Goal: Information Seeking & Learning: Learn about a topic

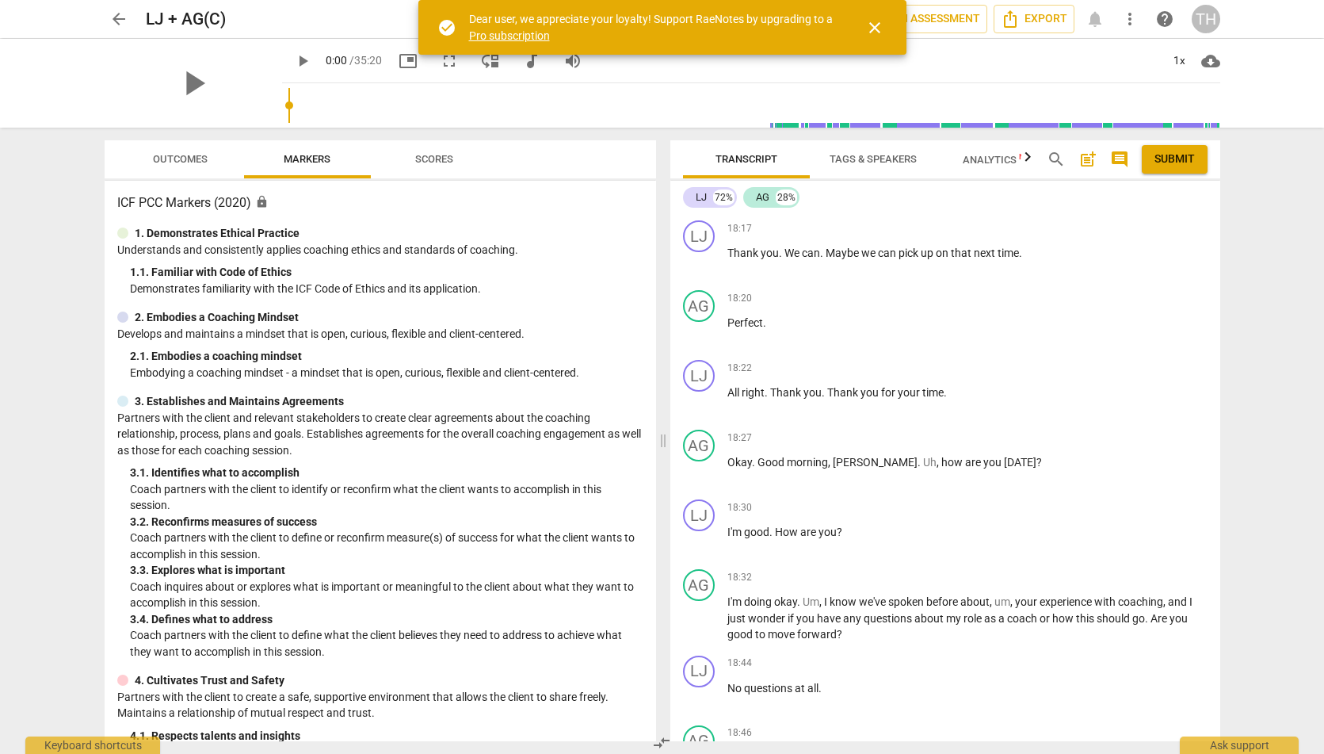
click at [877, 22] on span "close" at bounding box center [874, 27] width 19 height 19
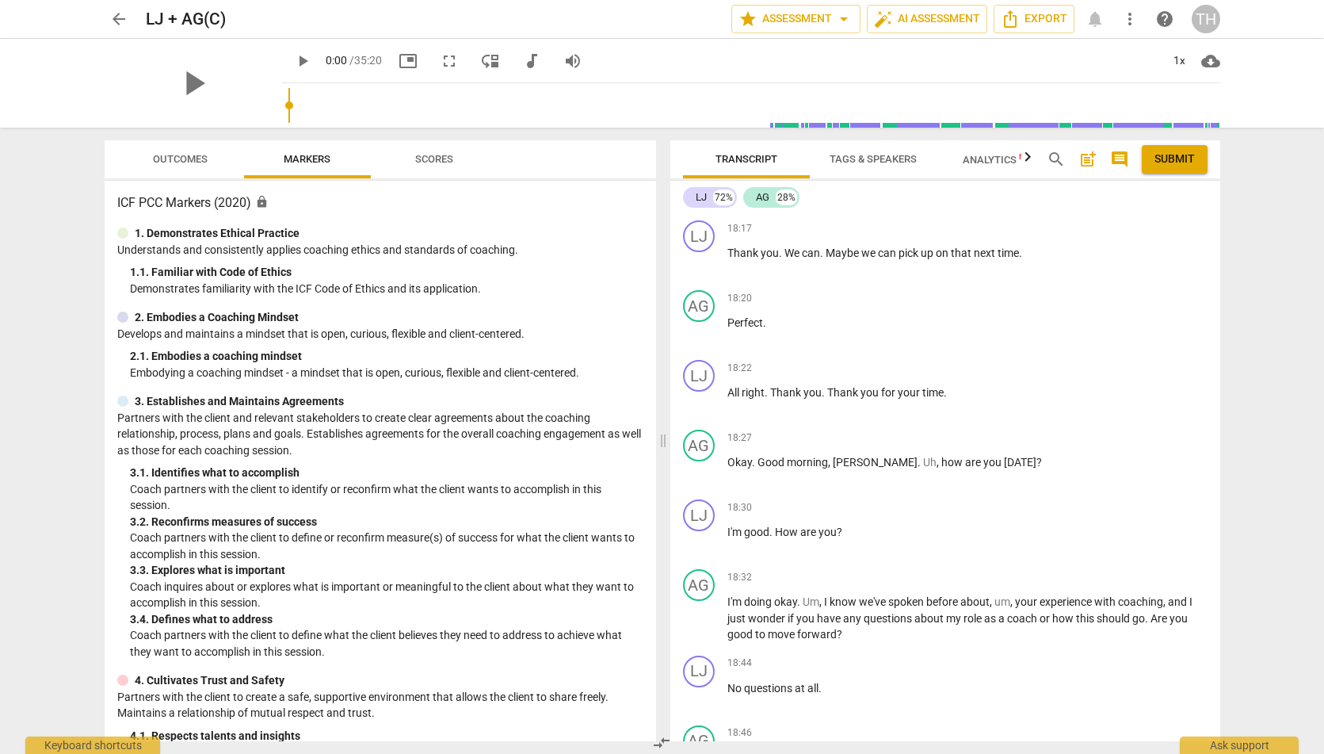
click at [758, 85] on input "range" at bounding box center [754, 105] width 932 height 51
click at [293, 63] on span "play_arrow" at bounding box center [302, 61] width 19 height 19
click at [783, 105] on input "range" at bounding box center [754, 105] width 932 height 51
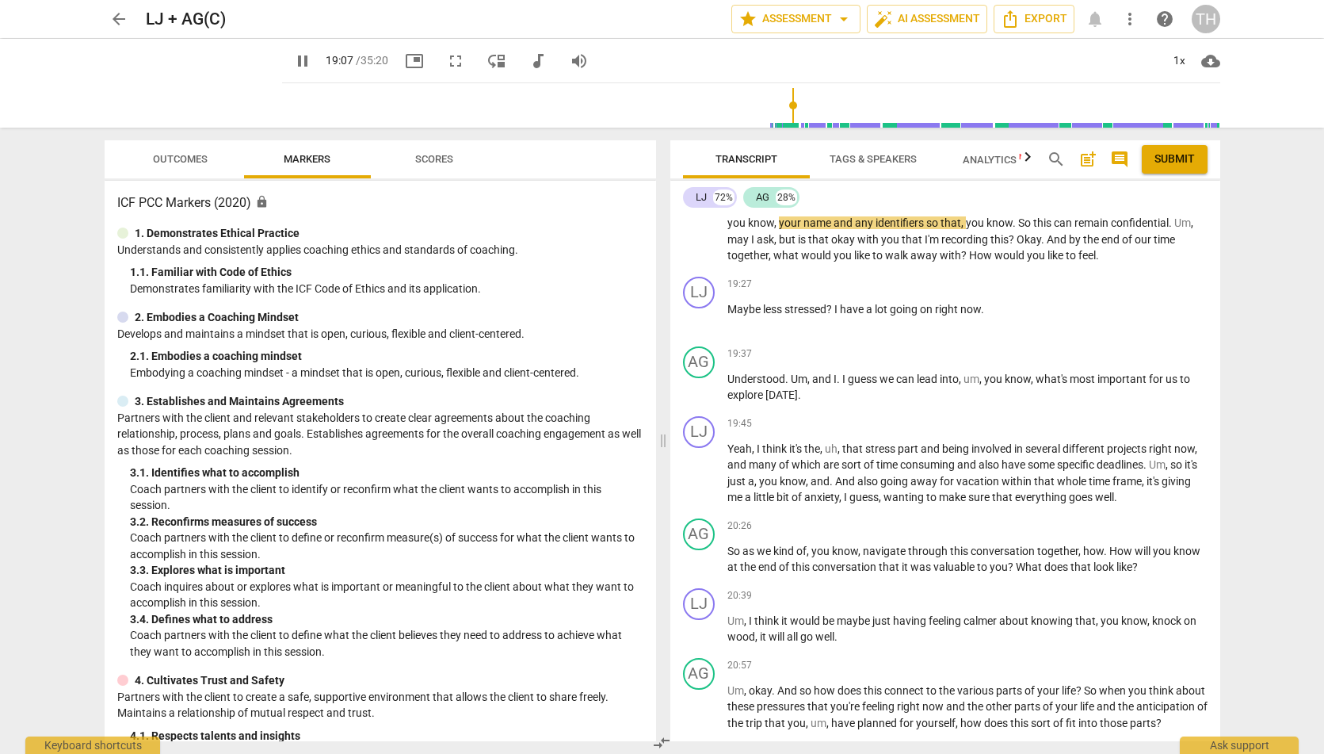
click at [804, 97] on input "range" at bounding box center [754, 105] width 932 height 51
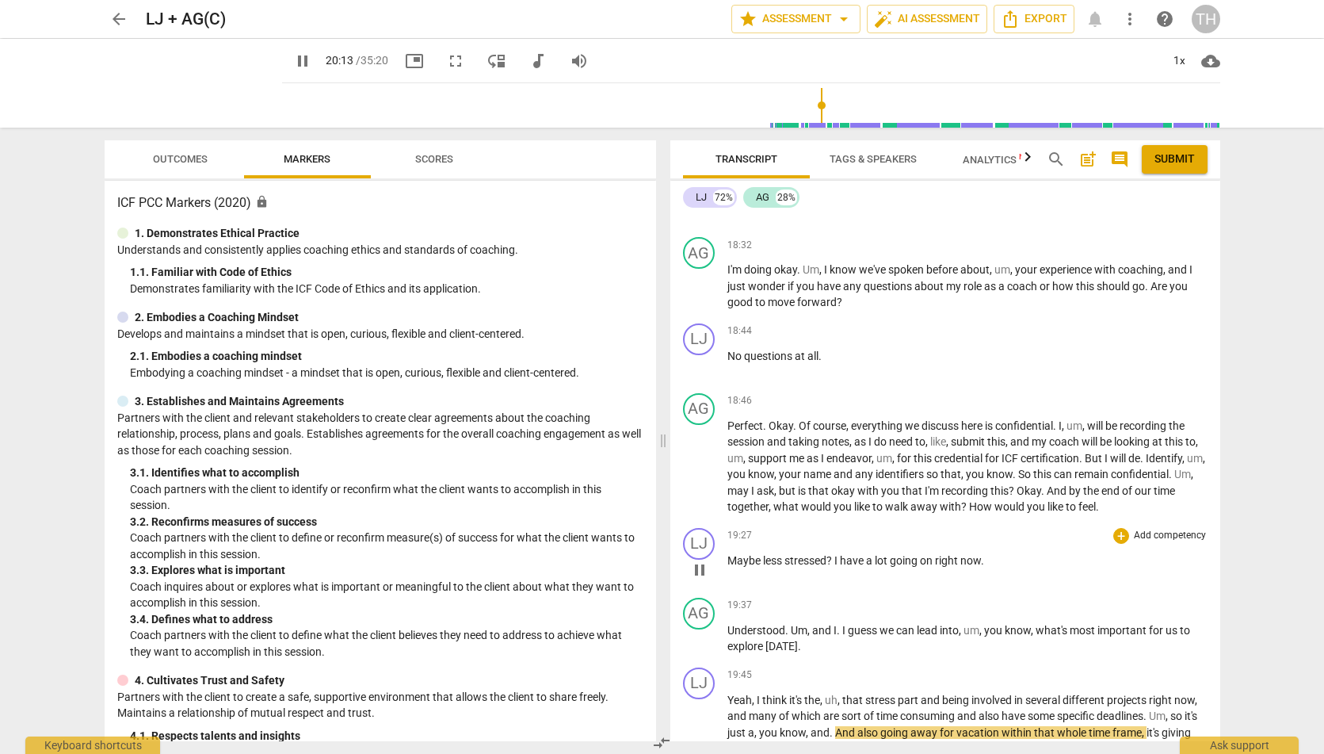
scroll to position [334, 0]
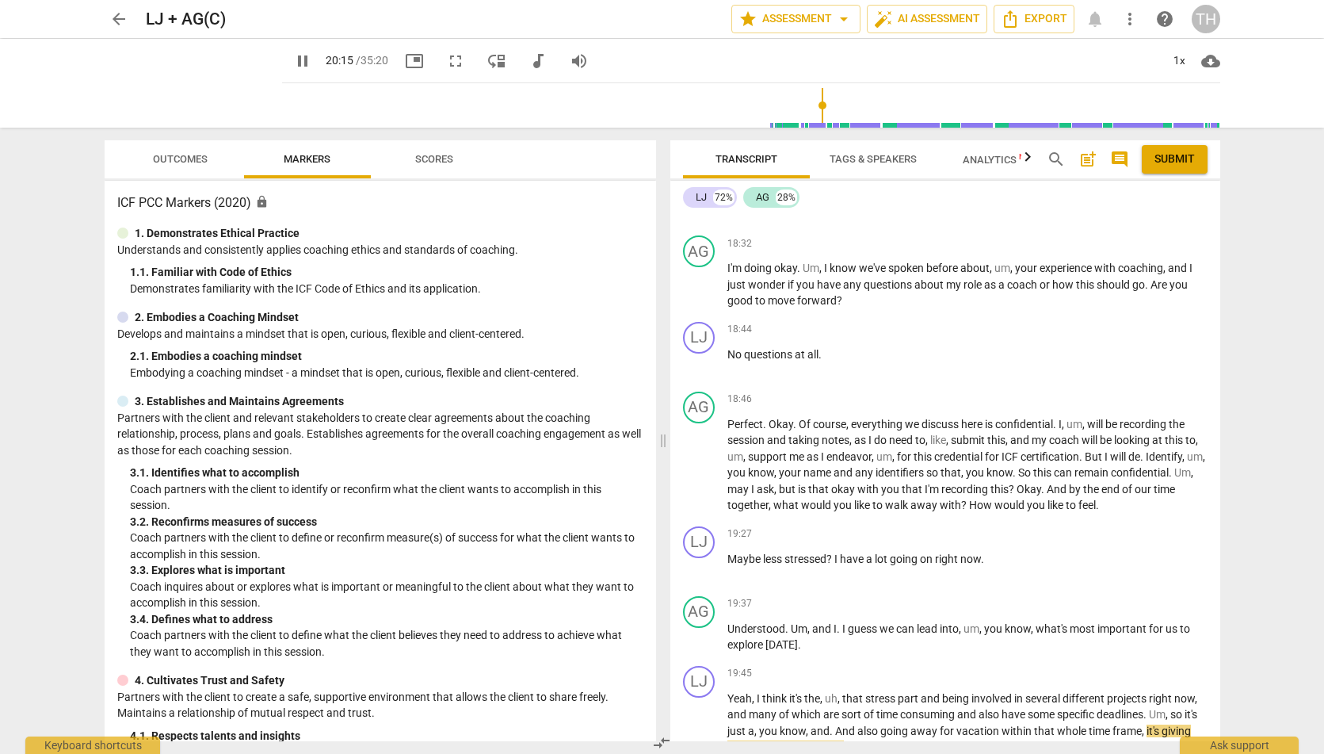
click at [293, 58] on span "pause" at bounding box center [302, 61] width 19 height 19
type input "1216"
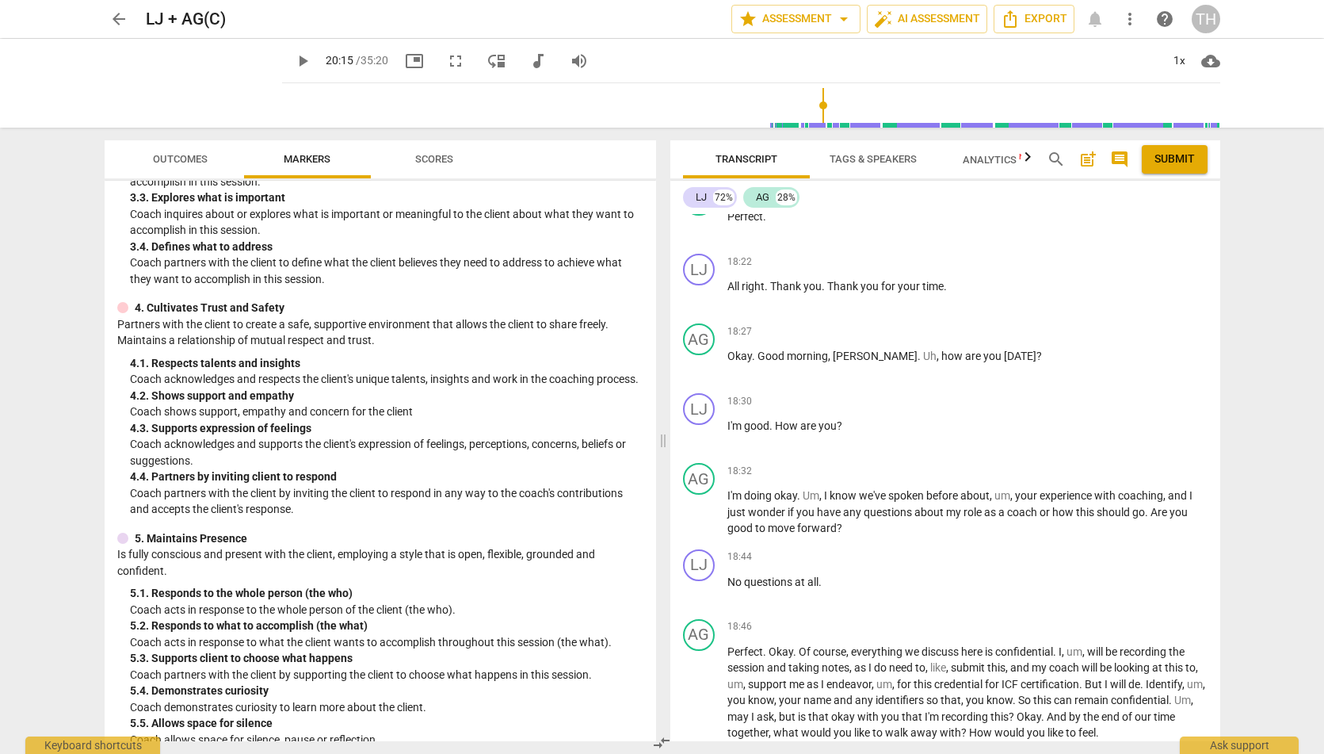
scroll to position [505, 0]
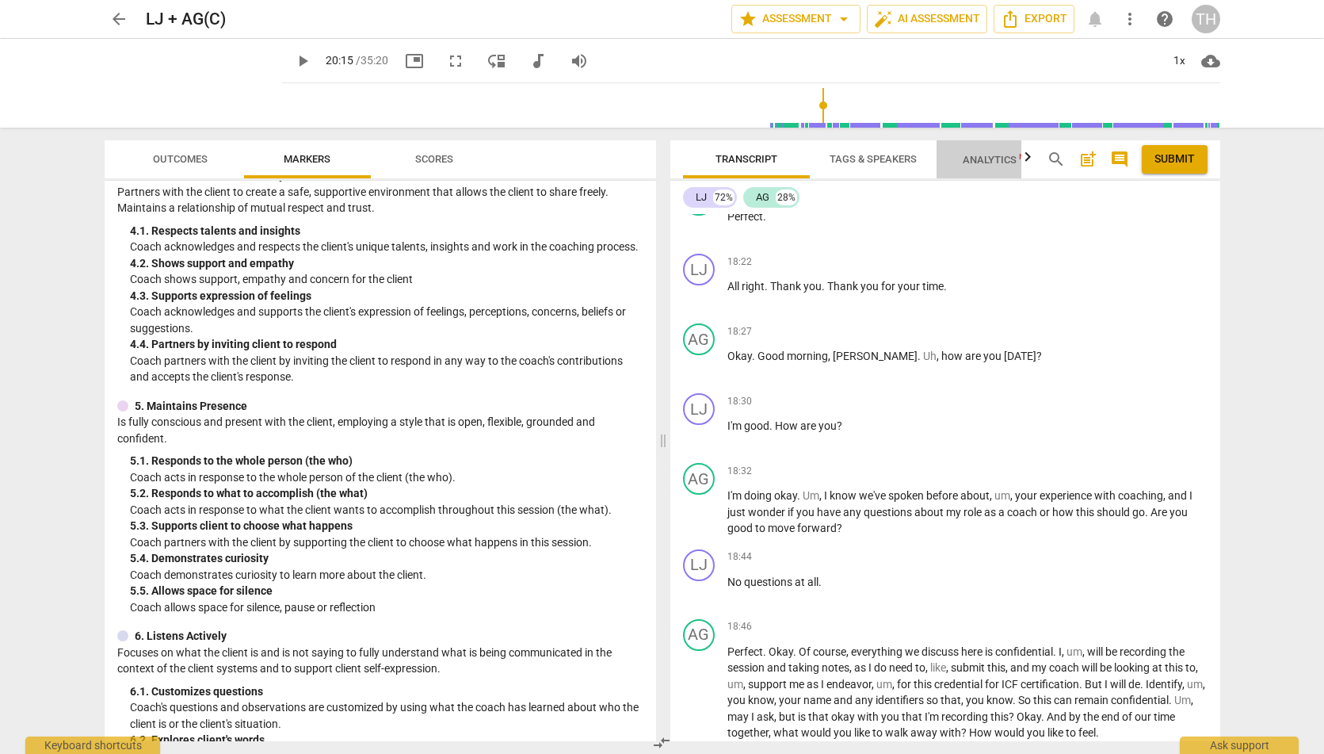
click at [995, 155] on span "Analytics New" at bounding box center [1000, 160] width 74 height 12
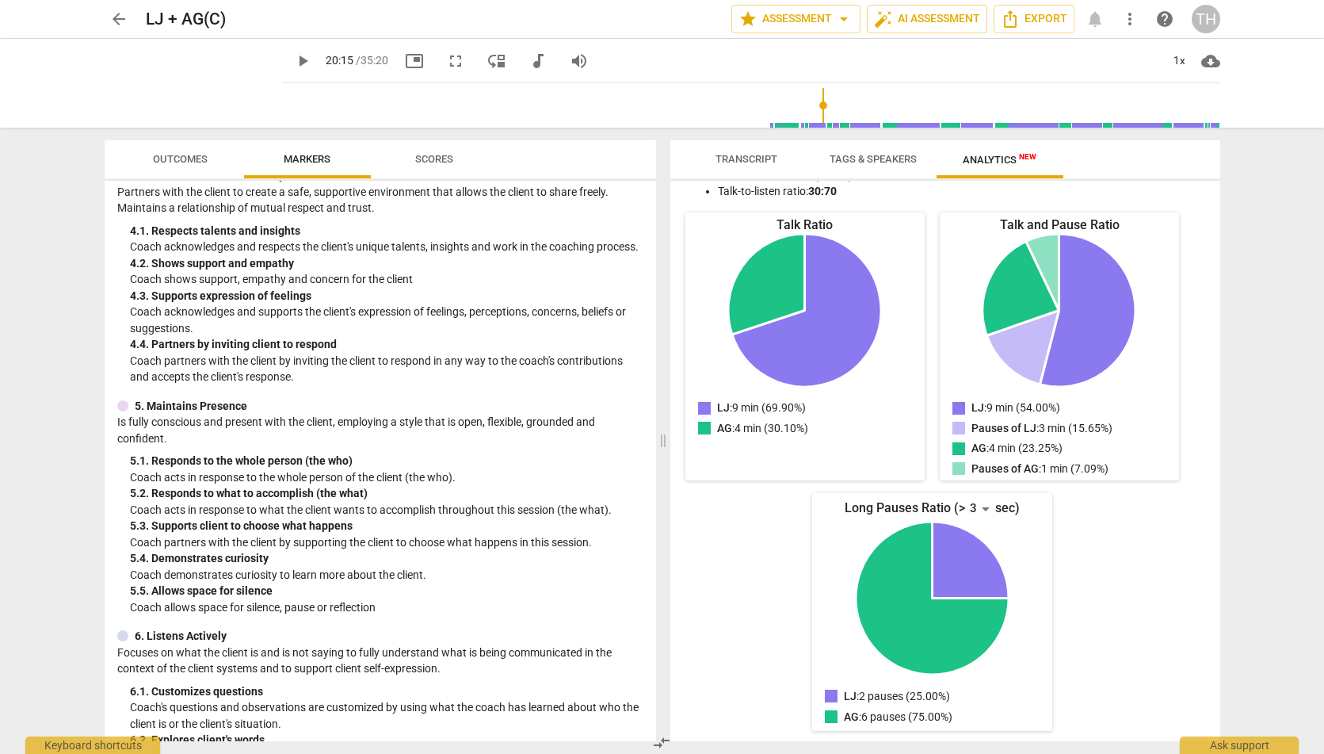
scroll to position [155, 0]
click at [842, 17] on span "arrow_drop_down" at bounding box center [844, 19] width 19 height 19
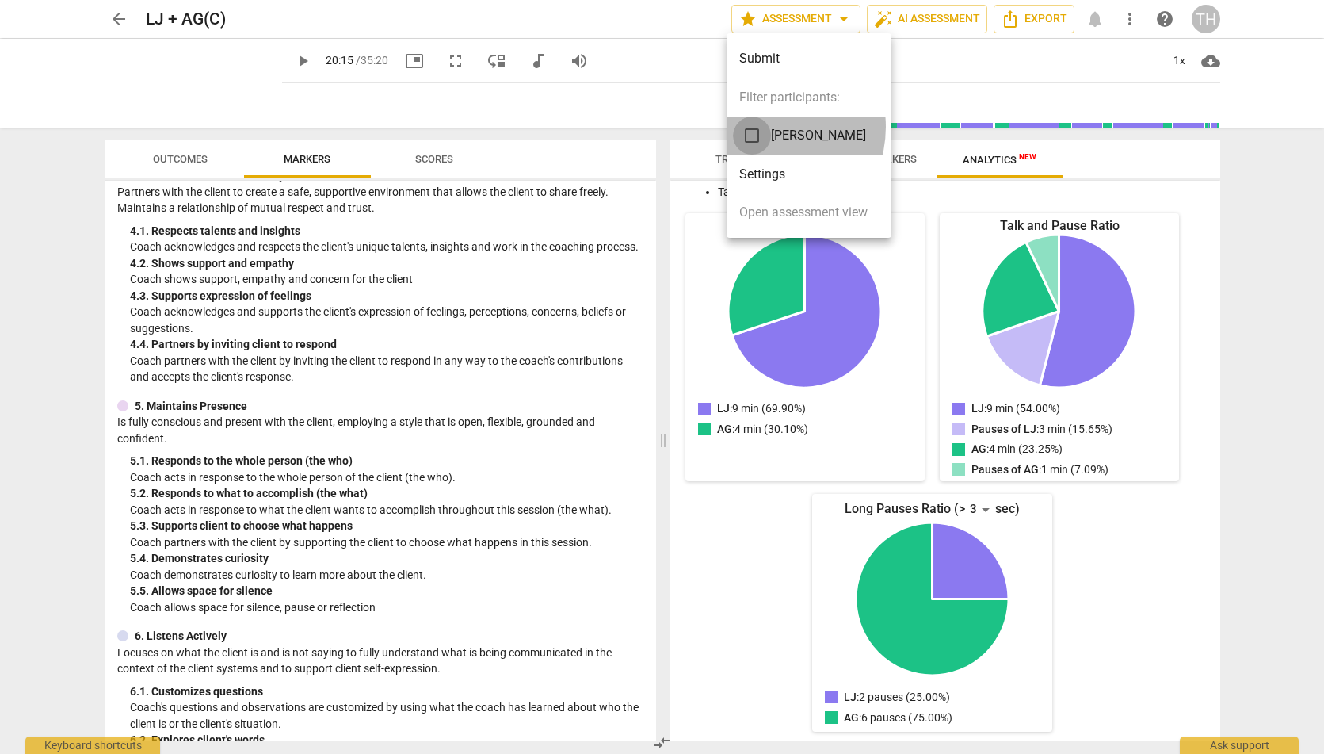
click at [762, 128] on input "checkbox" at bounding box center [752, 135] width 38 height 38
checkbox input "true"
click at [639, 87] on div at bounding box center [662, 377] width 1324 height 754
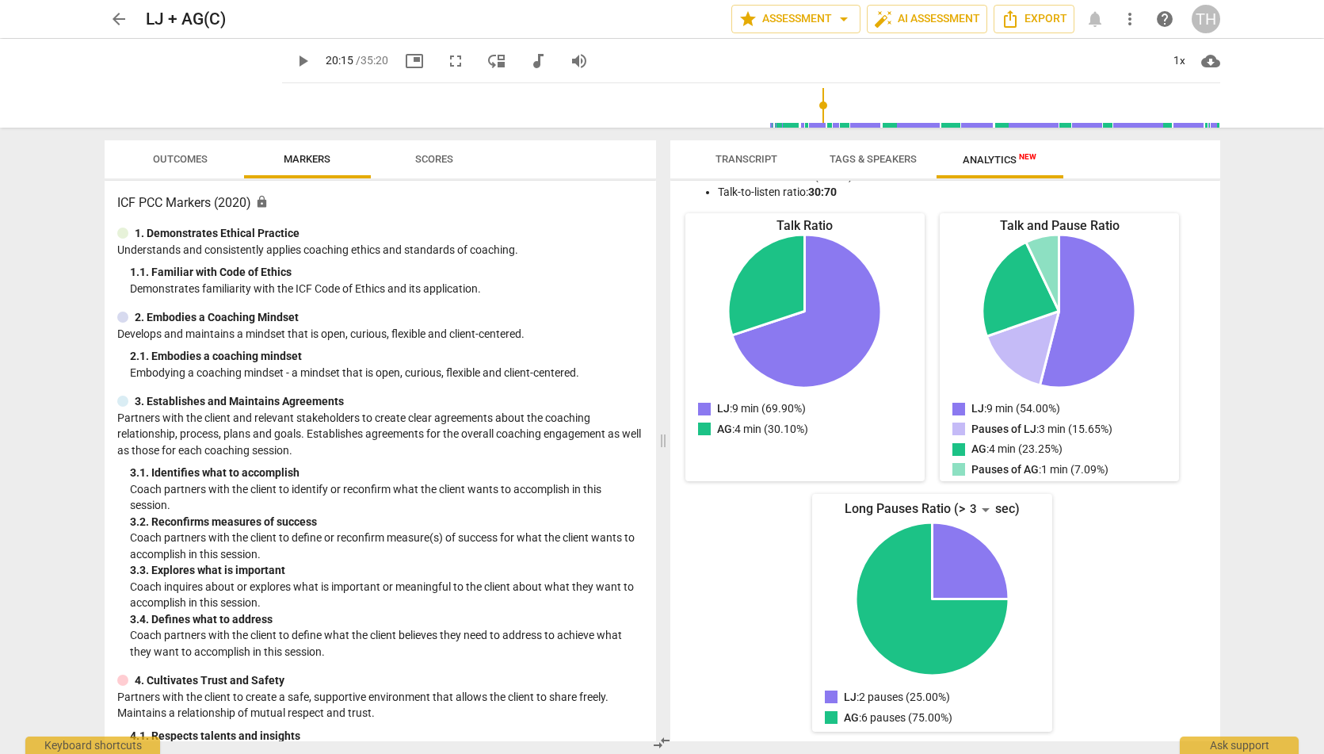
scroll to position [0, 0]
click at [743, 158] on span "Transcript" at bounding box center [747, 159] width 62 height 12
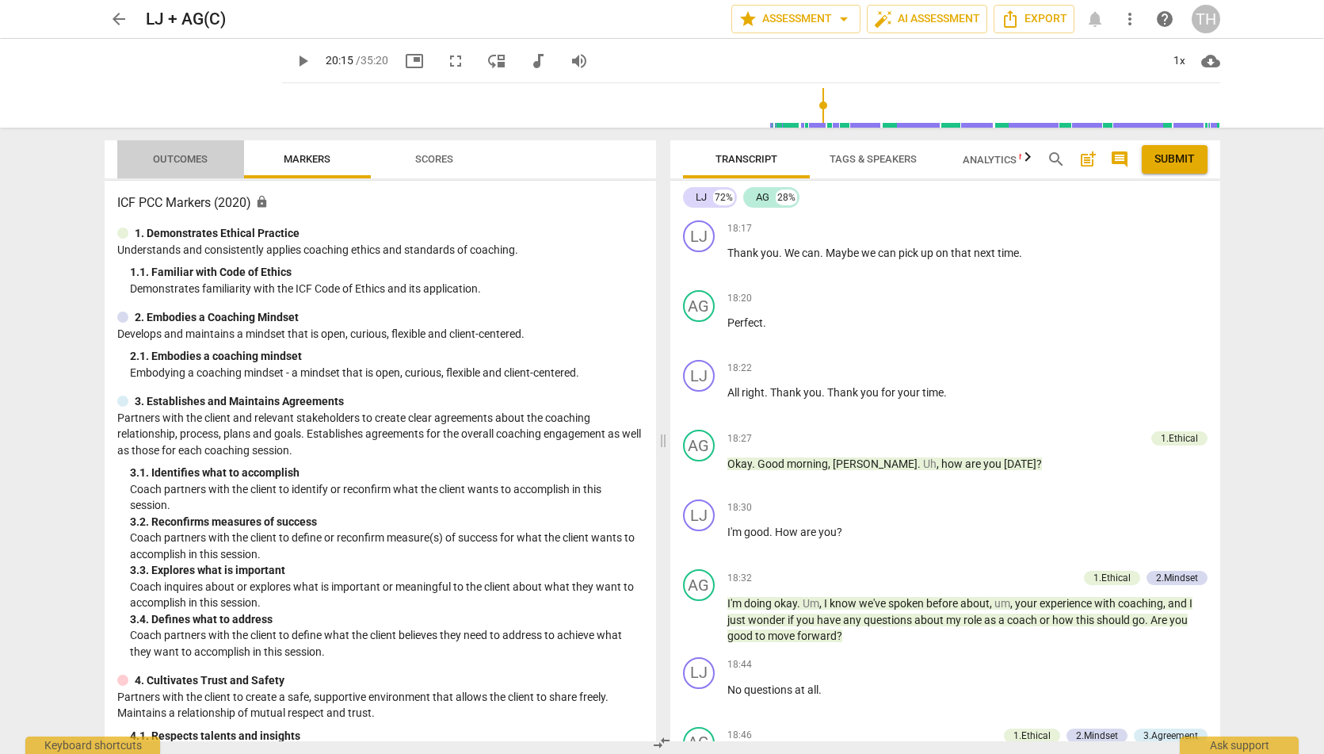
click at [181, 163] on span "Outcomes" at bounding box center [180, 159] width 55 height 12
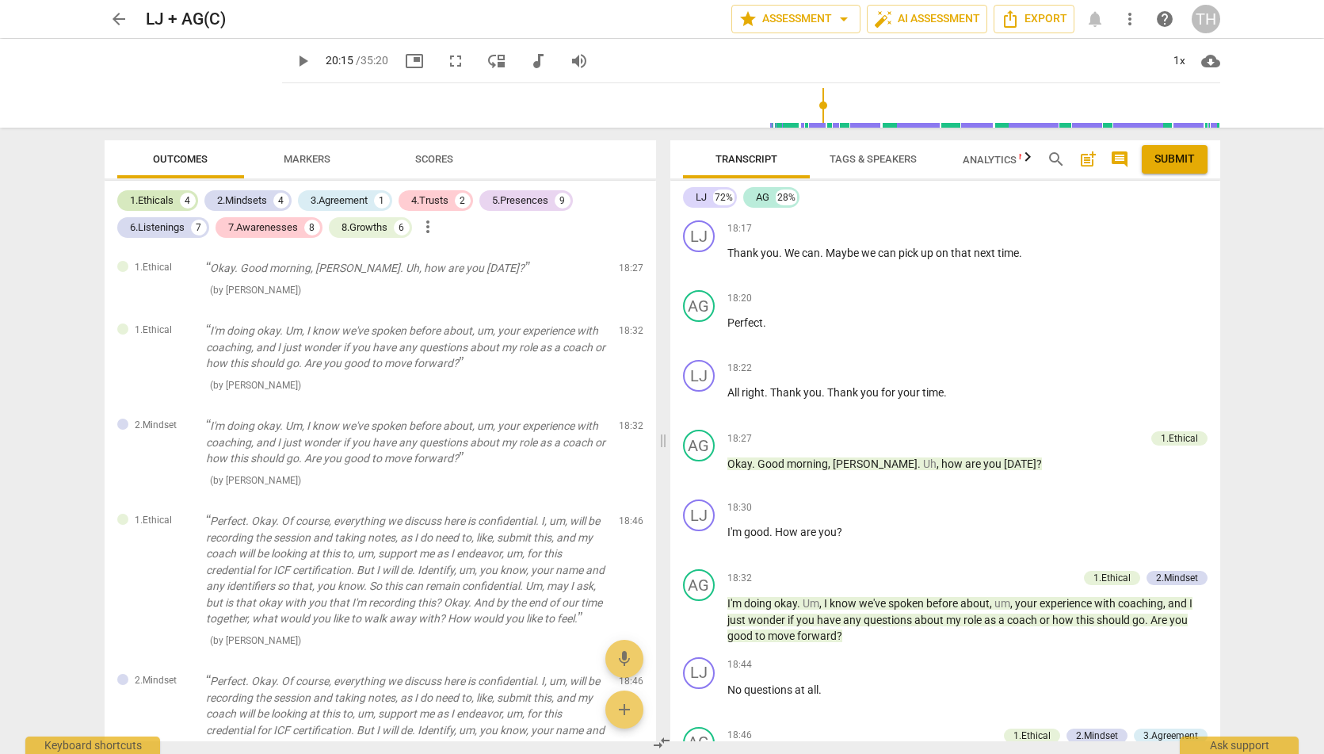
click at [174, 204] on div "1.Ethicals" at bounding box center [152, 201] width 44 height 16
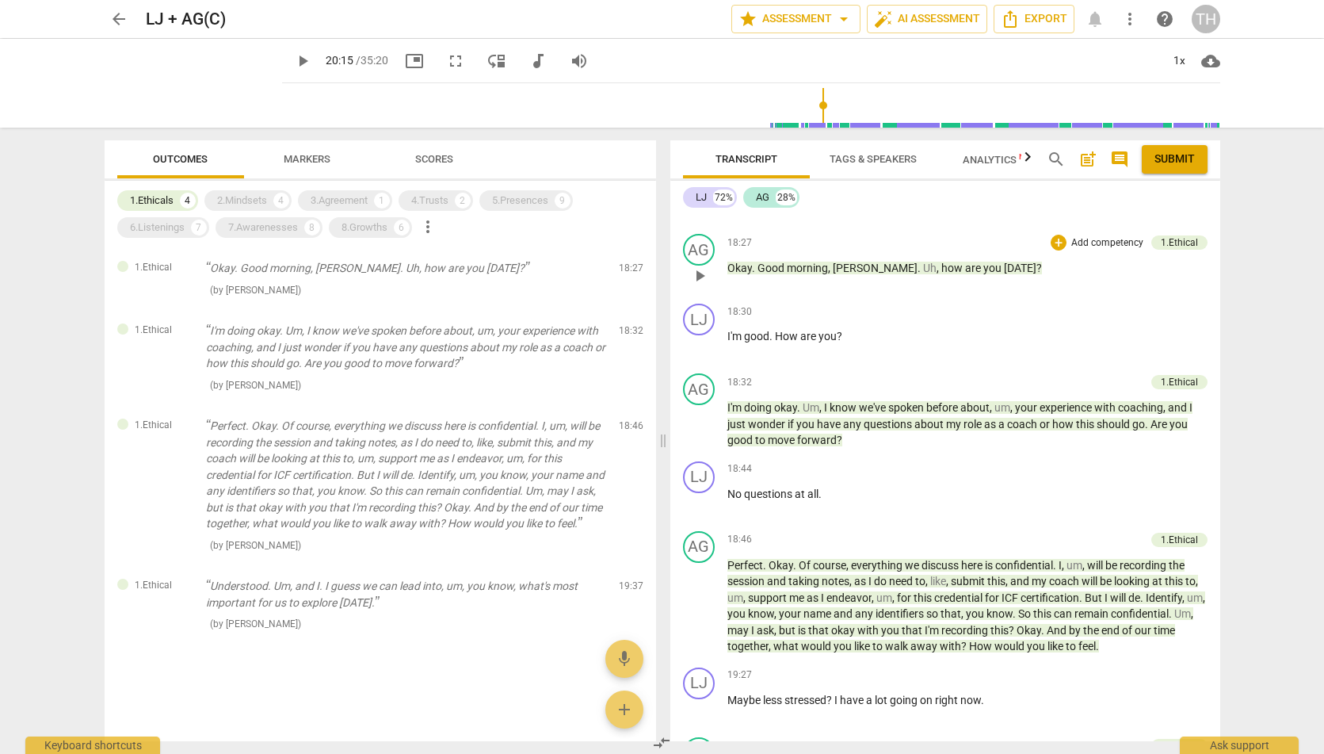
scroll to position [198, 0]
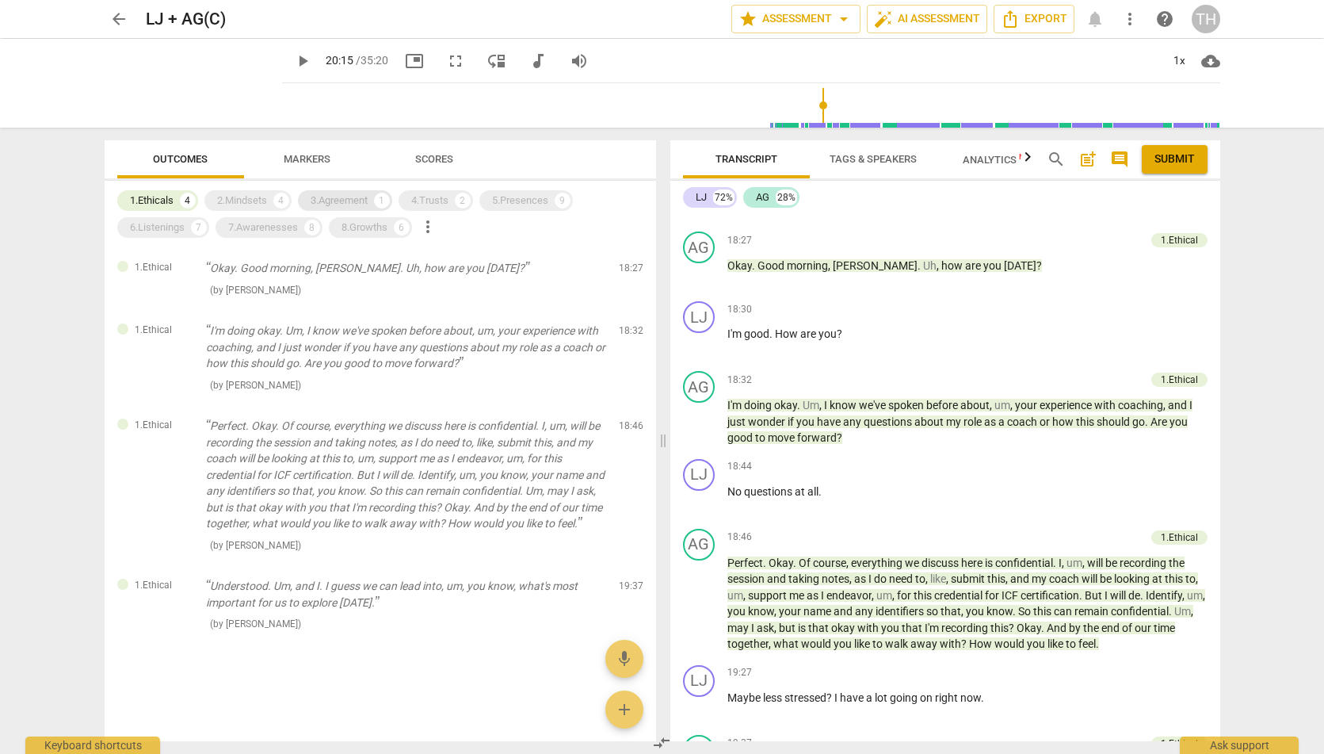
click at [333, 204] on div "3.Agreement" at bounding box center [339, 201] width 57 height 16
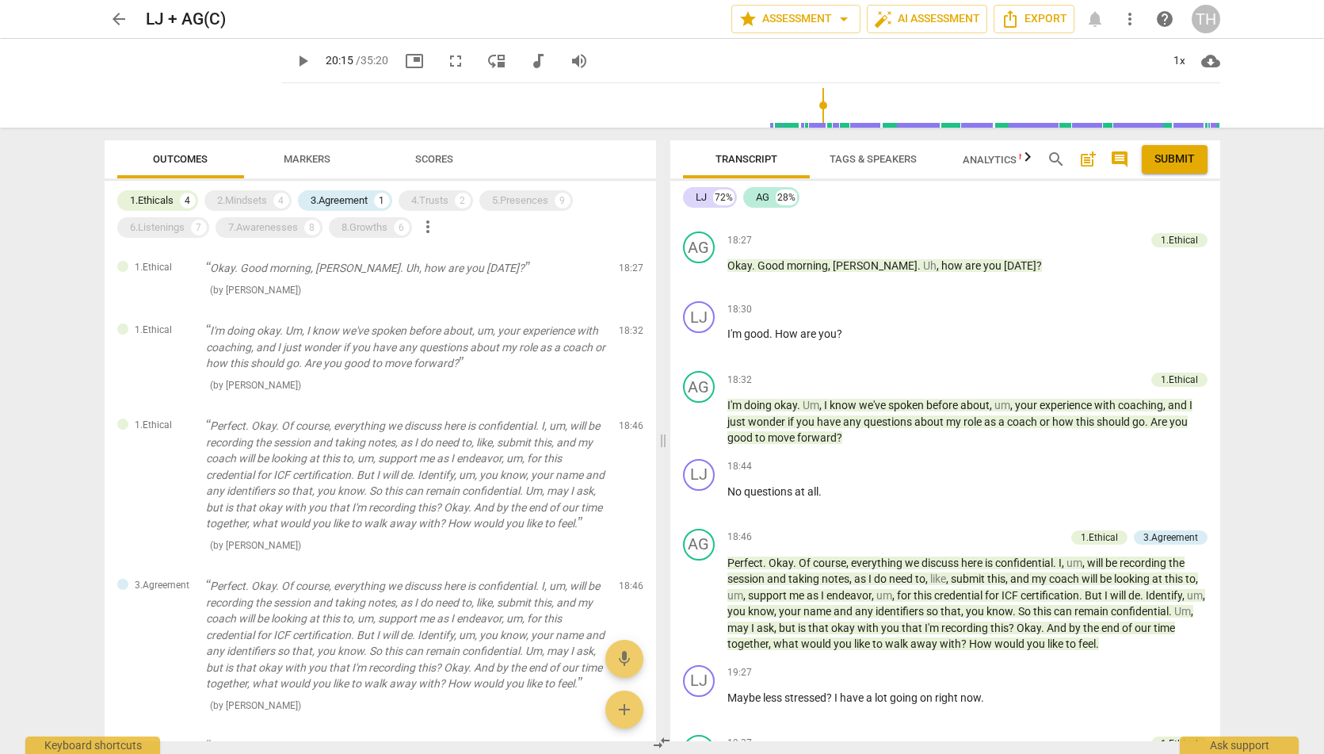
click at [157, 189] on div "1.Ethicals 4 2.Mindsets 4 3.Agreement 1 4.Trusts 2 5.Presences 9 6.Listenings 7…" at bounding box center [386, 214] width 539 height 54
click at [159, 195] on div "1.Ethicals" at bounding box center [152, 201] width 44 height 16
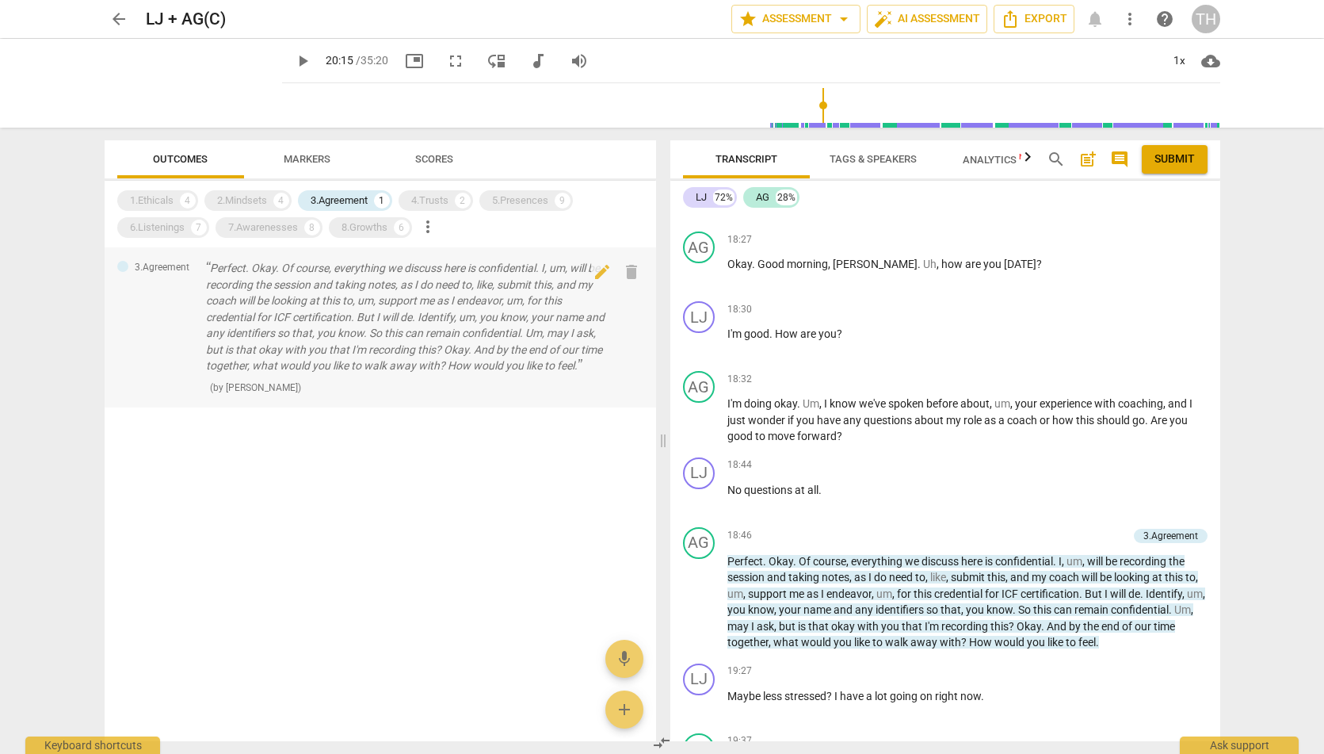
click at [343, 345] on p "Perfect. Okay. Of course, everything we discuss here is confidential. I, um, wi…" at bounding box center [406, 317] width 400 height 114
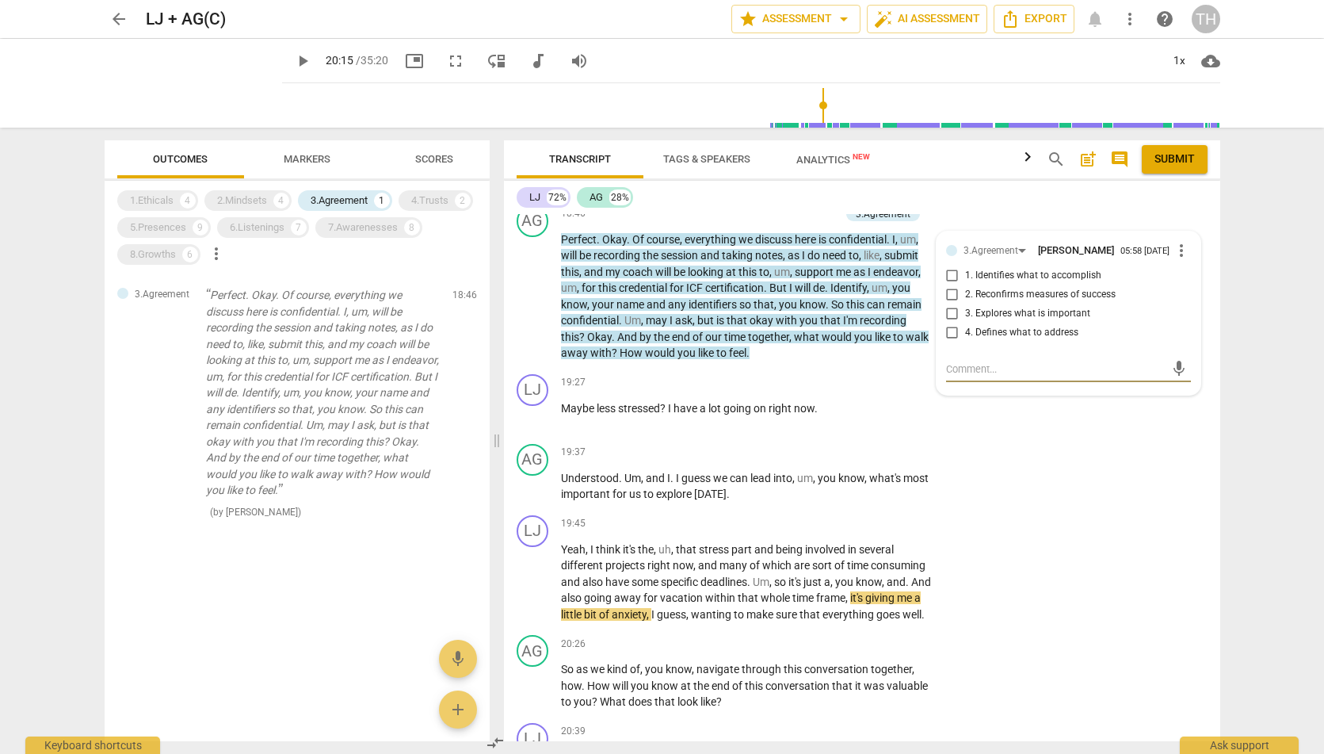
scroll to position [524, 0]
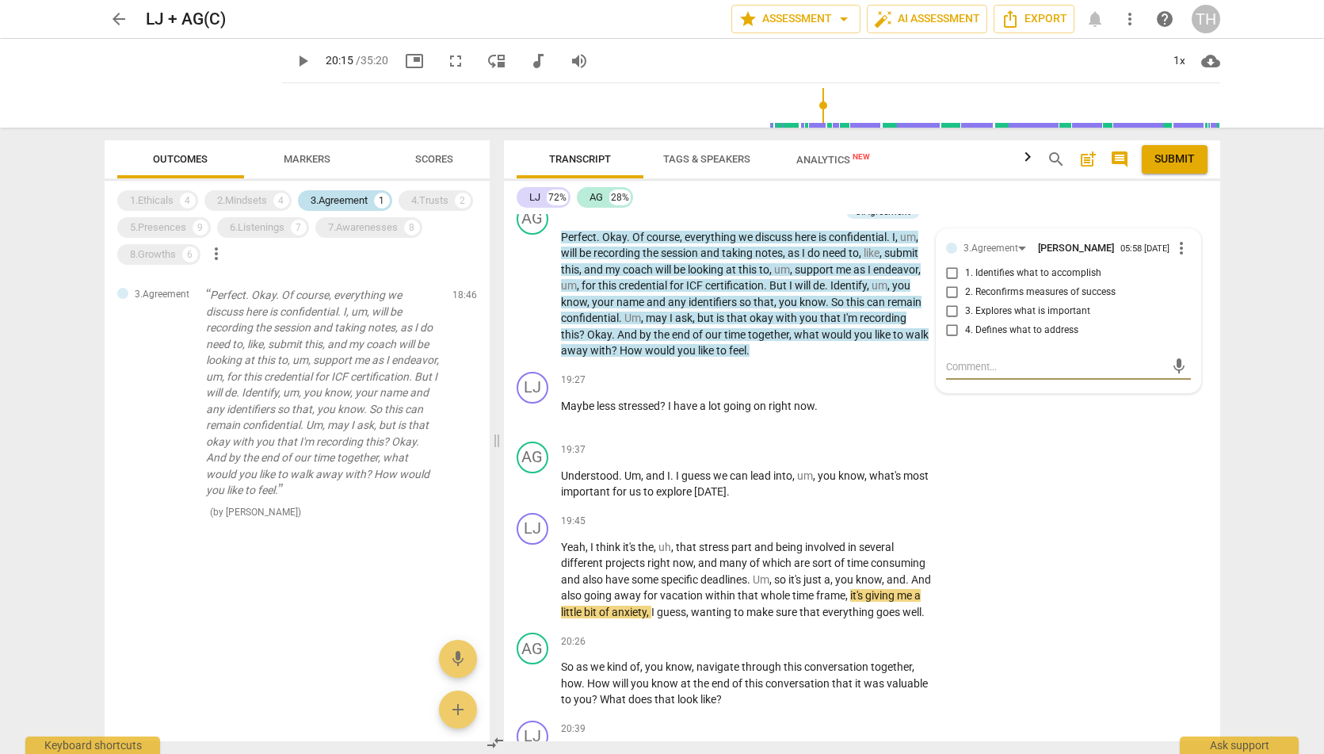
click at [353, 202] on div "3.Agreement" at bounding box center [339, 201] width 57 height 16
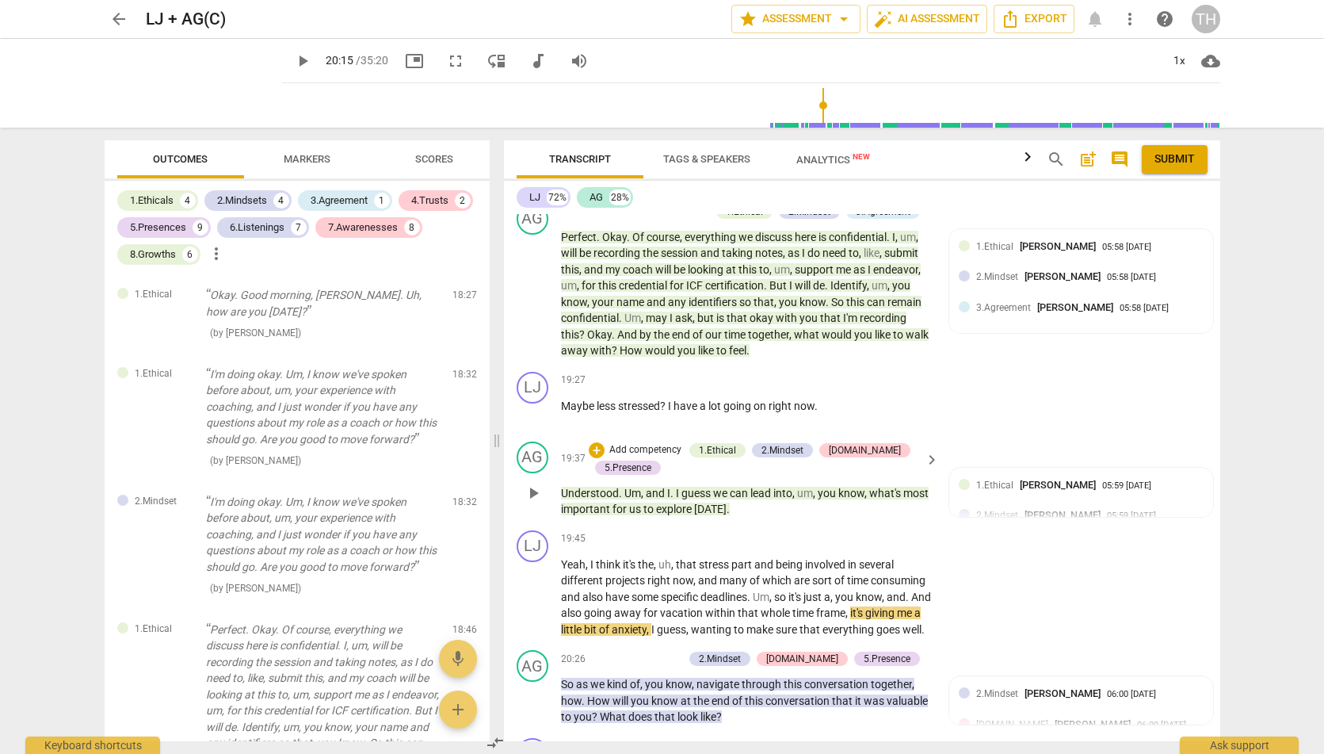
click at [705, 499] on span "guess" at bounding box center [698, 493] width 32 height 13
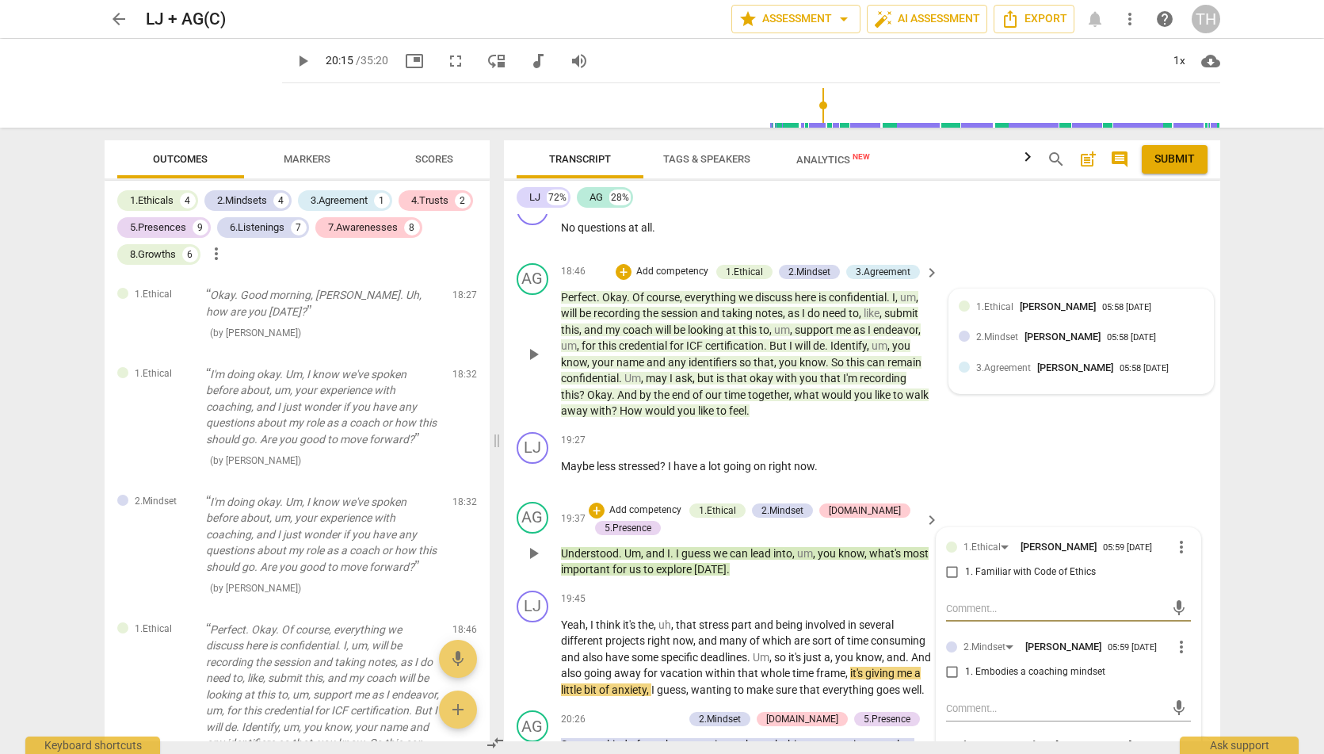
scroll to position [449, 0]
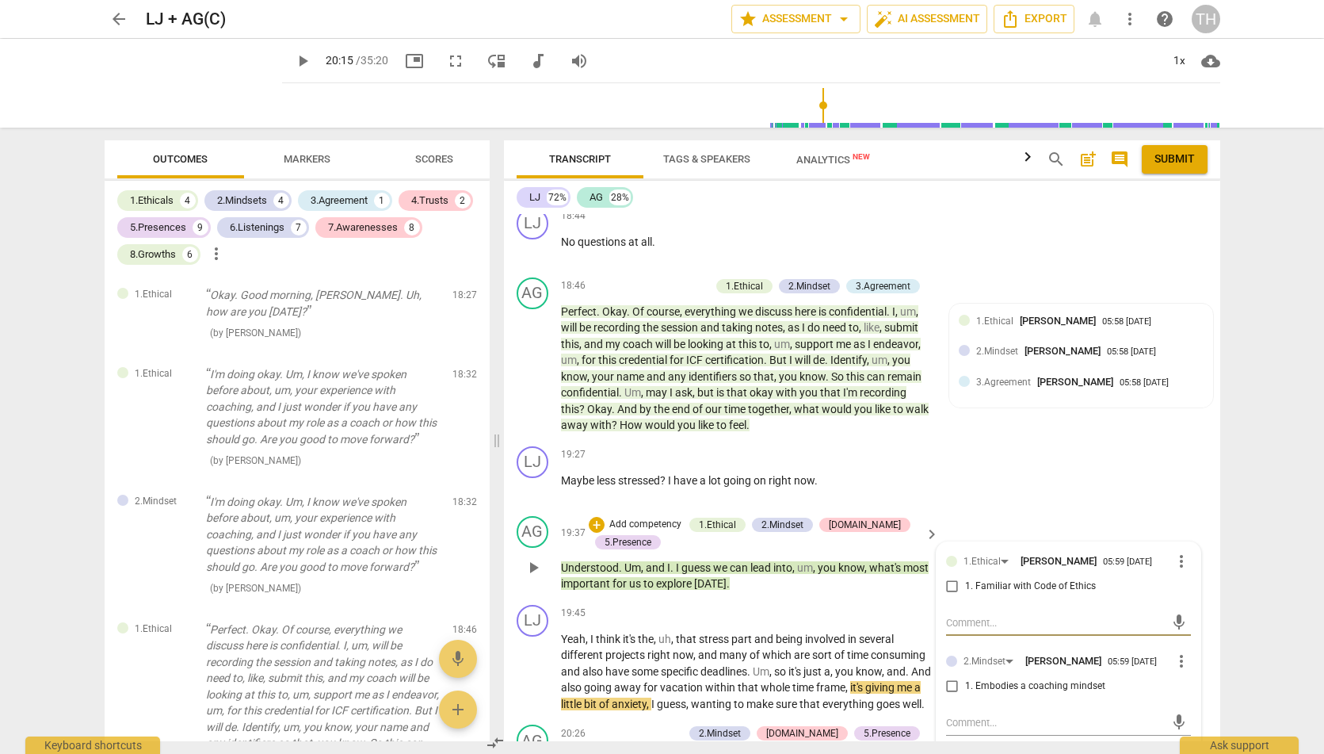
click at [1201, 536] on div "AG play_arrow pause 19:37 + Add competency 1.Ethical 2.Mindset [DOMAIN_NAME] 5.…" at bounding box center [862, 554] width 716 height 89
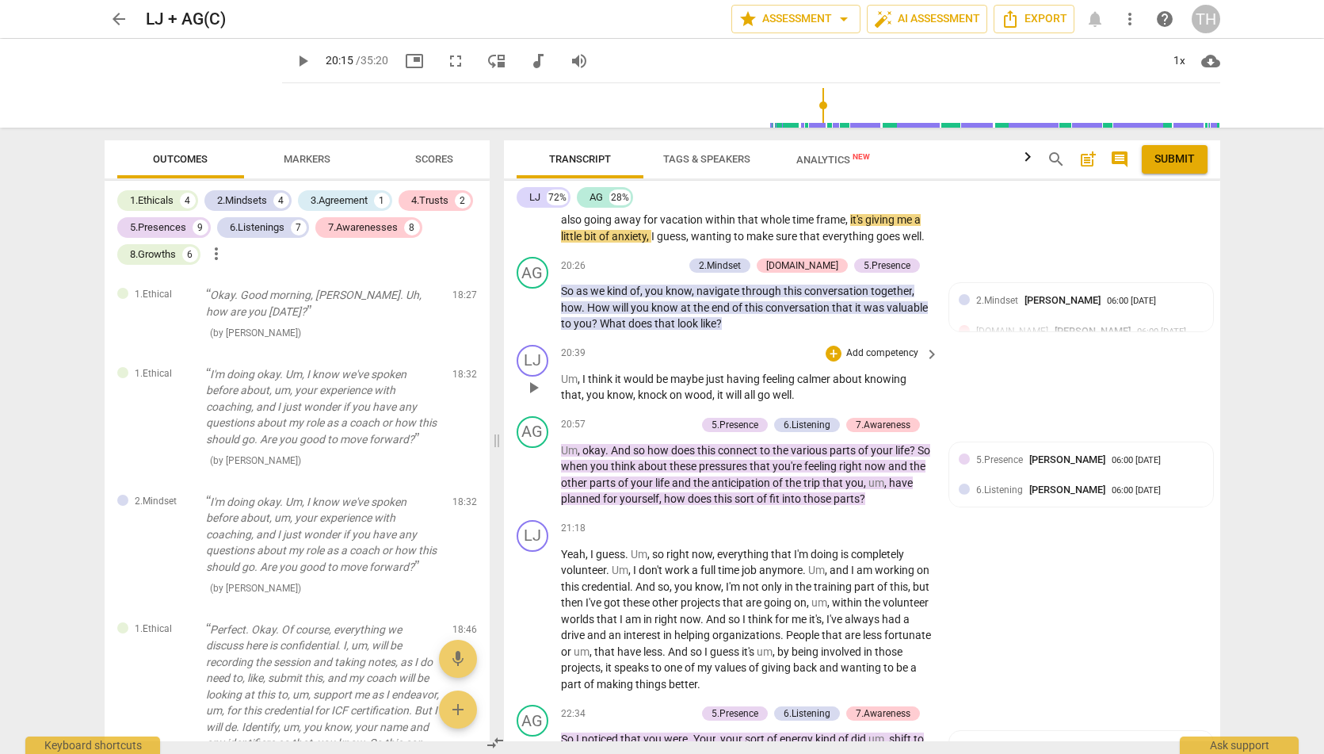
scroll to position [911, 0]
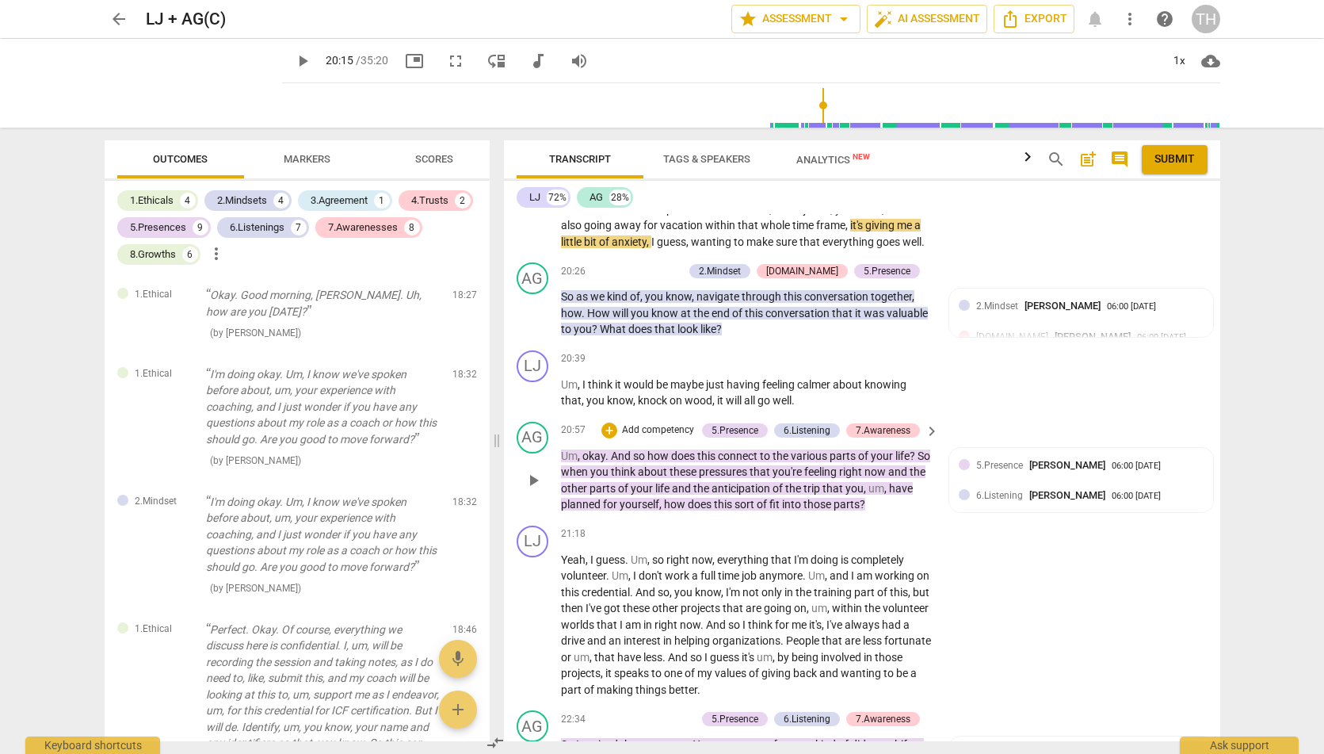
click at [743, 478] on span "pressures" at bounding box center [724, 471] width 51 height 13
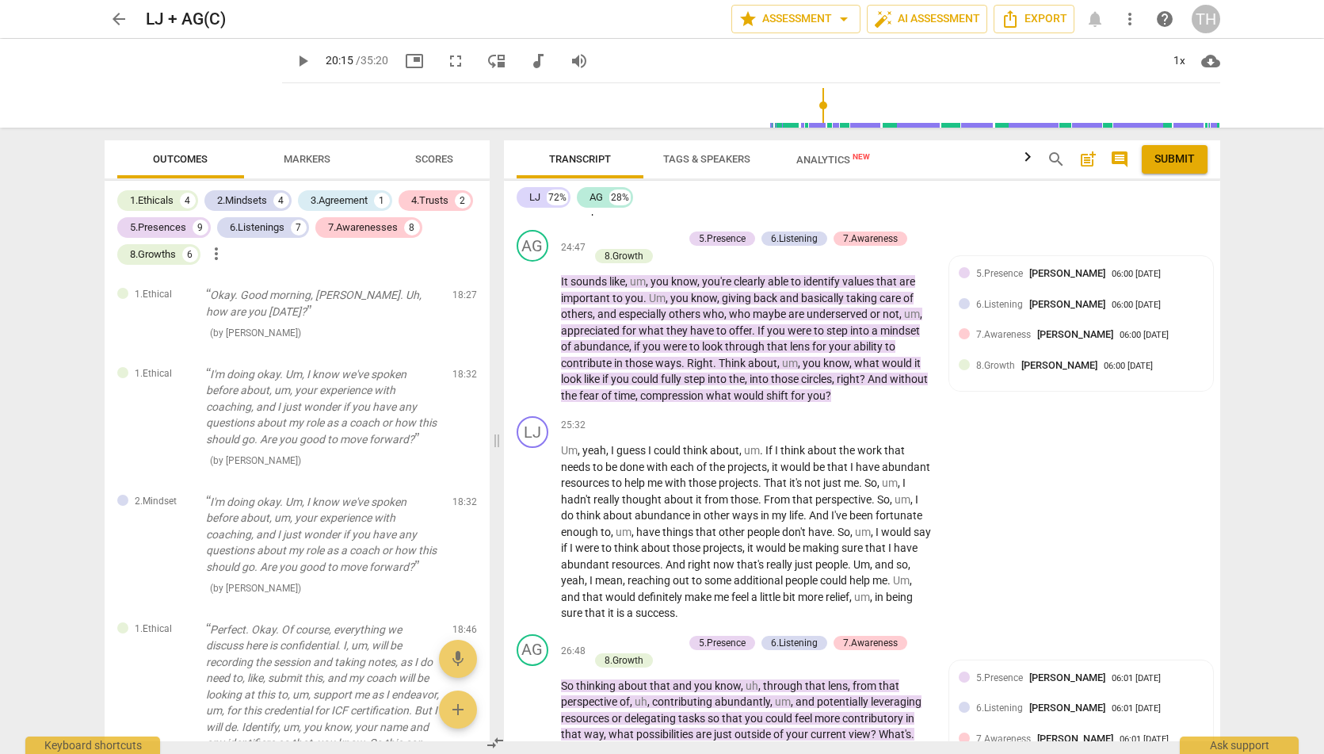
scroll to position [1966, 0]
click at [780, 338] on span "you" at bounding box center [777, 332] width 21 height 13
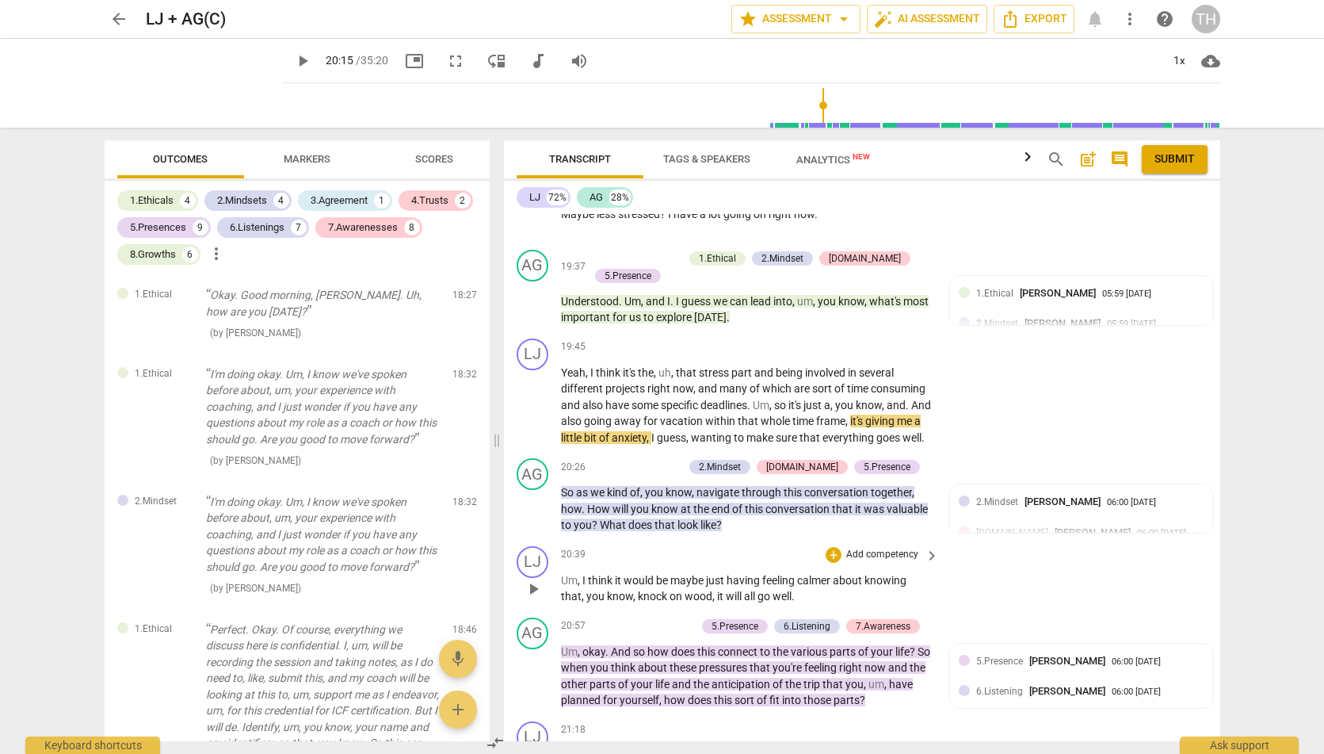
scroll to position [713, 0]
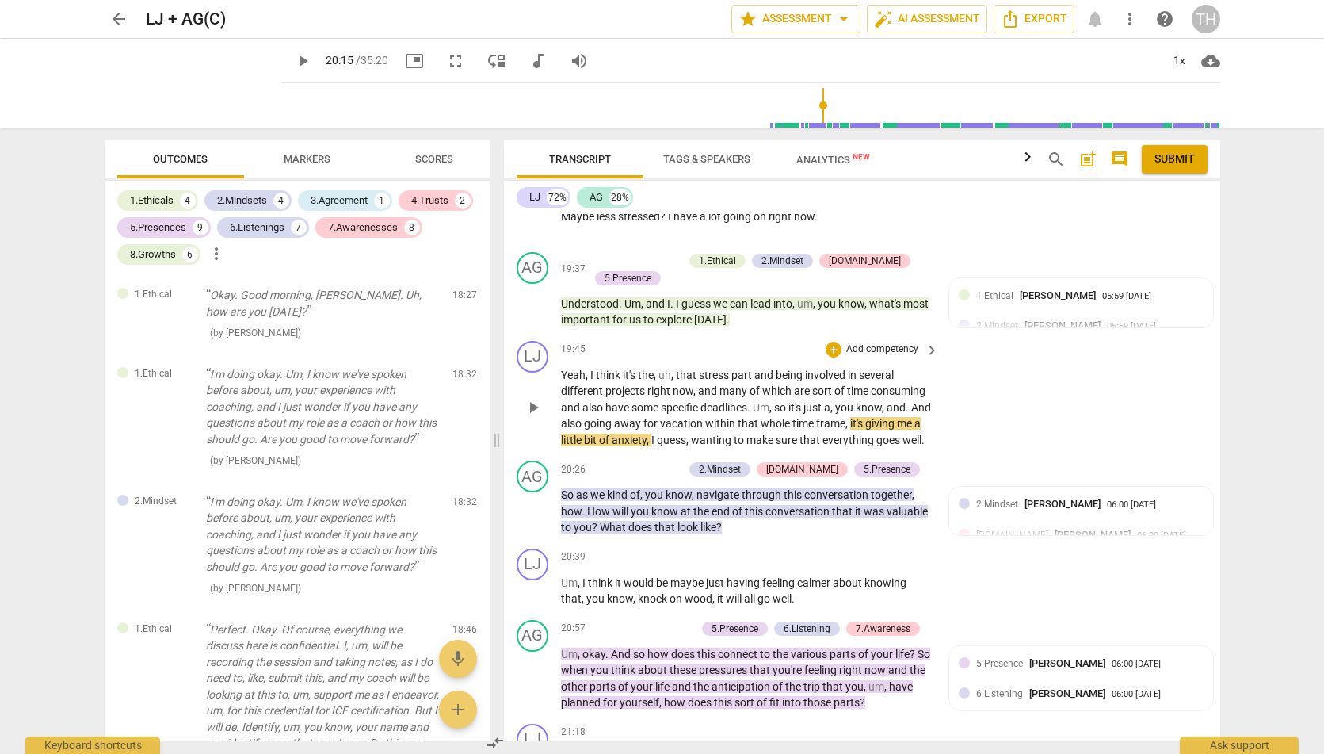
click at [897, 430] on span "giving" at bounding box center [881, 423] width 32 height 13
click at [791, 397] on span "which" at bounding box center [778, 390] width 32 height 13
drag, startPoint x: 771, startPoint y: 101, endPoint x: 759, endPoint y: 101, distance: 11.9
type input "1094"
click at [759, 101] on input "range" at bounding box center [754, 105] width 932 height 51
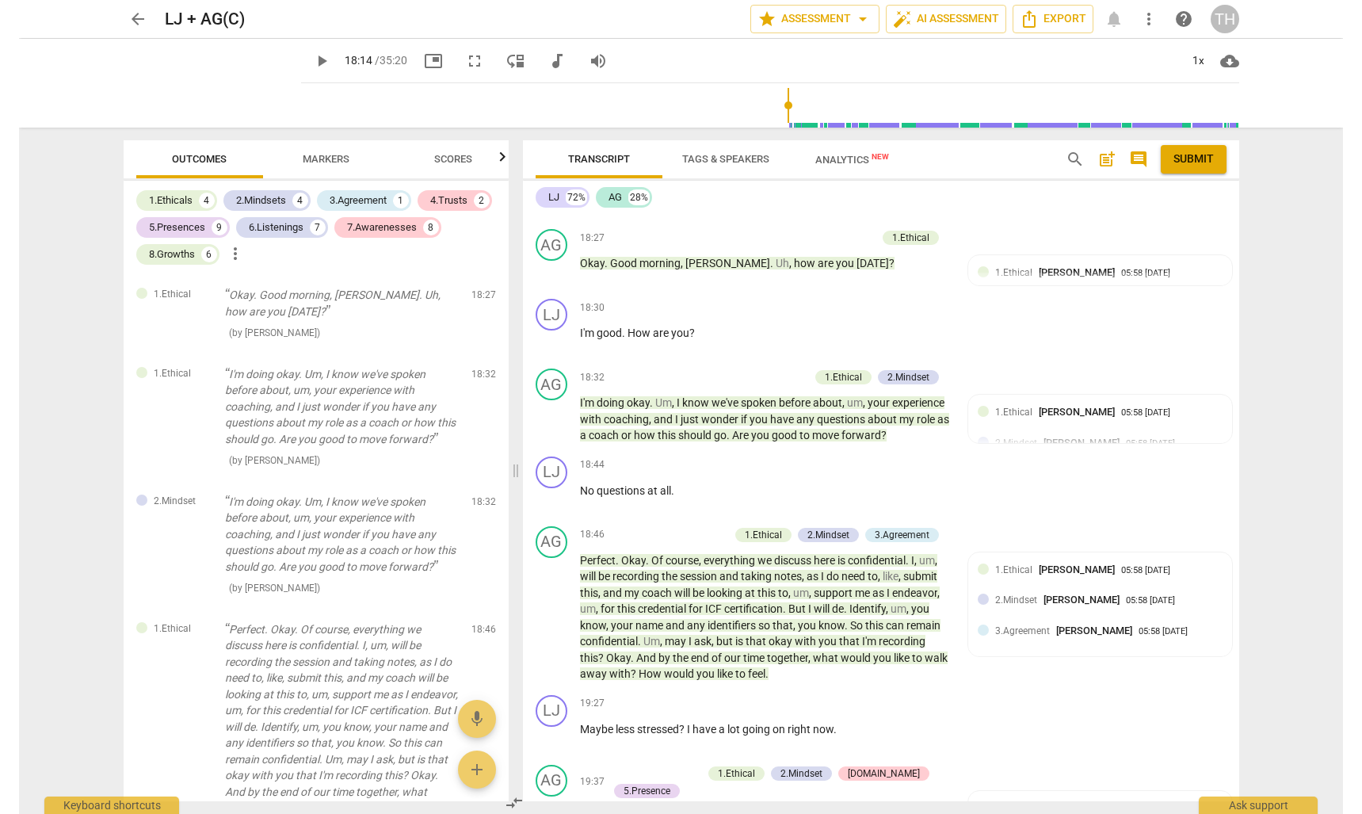
scroll to position [200, 0]
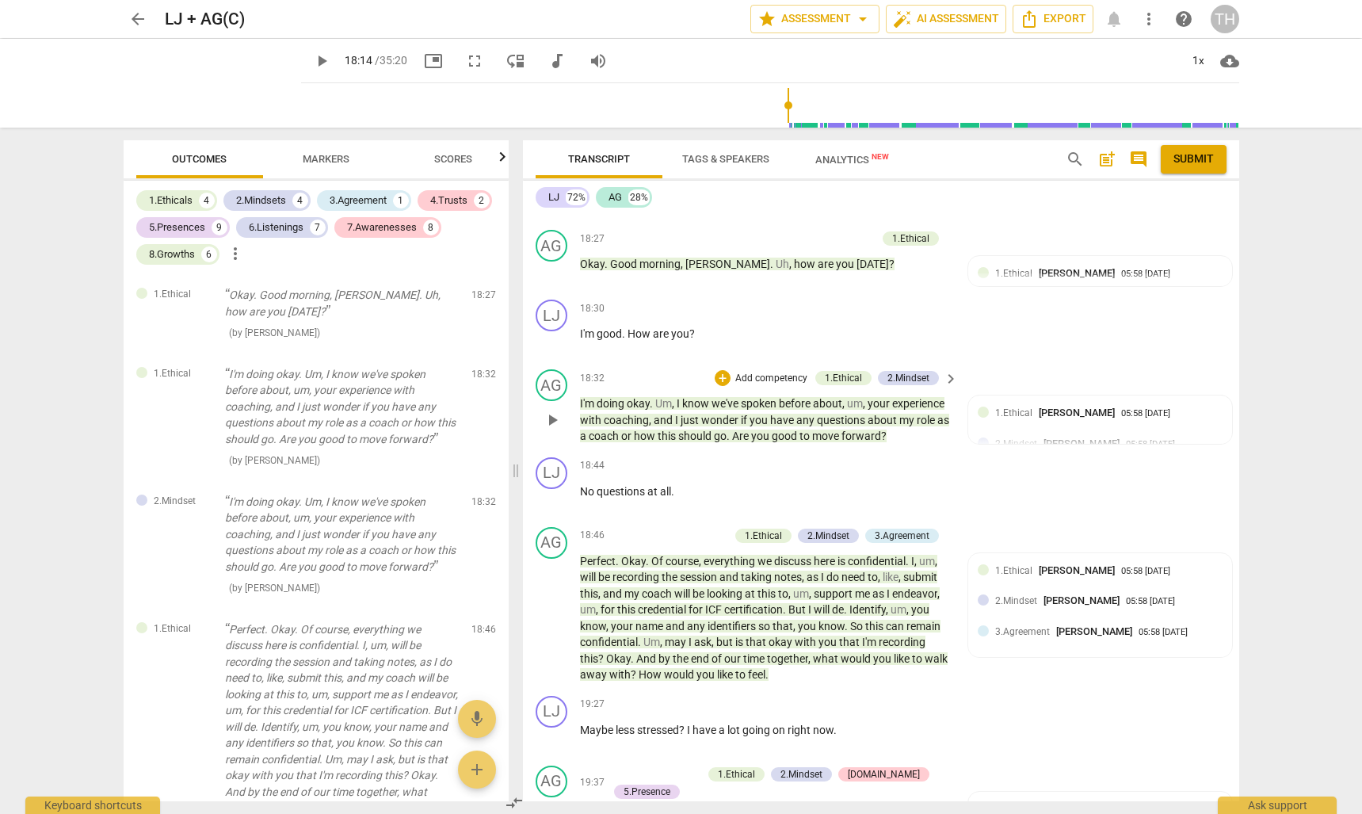
click at [741, 425] on span "wonder" at bounding box center [721, 420] width 40 height 13
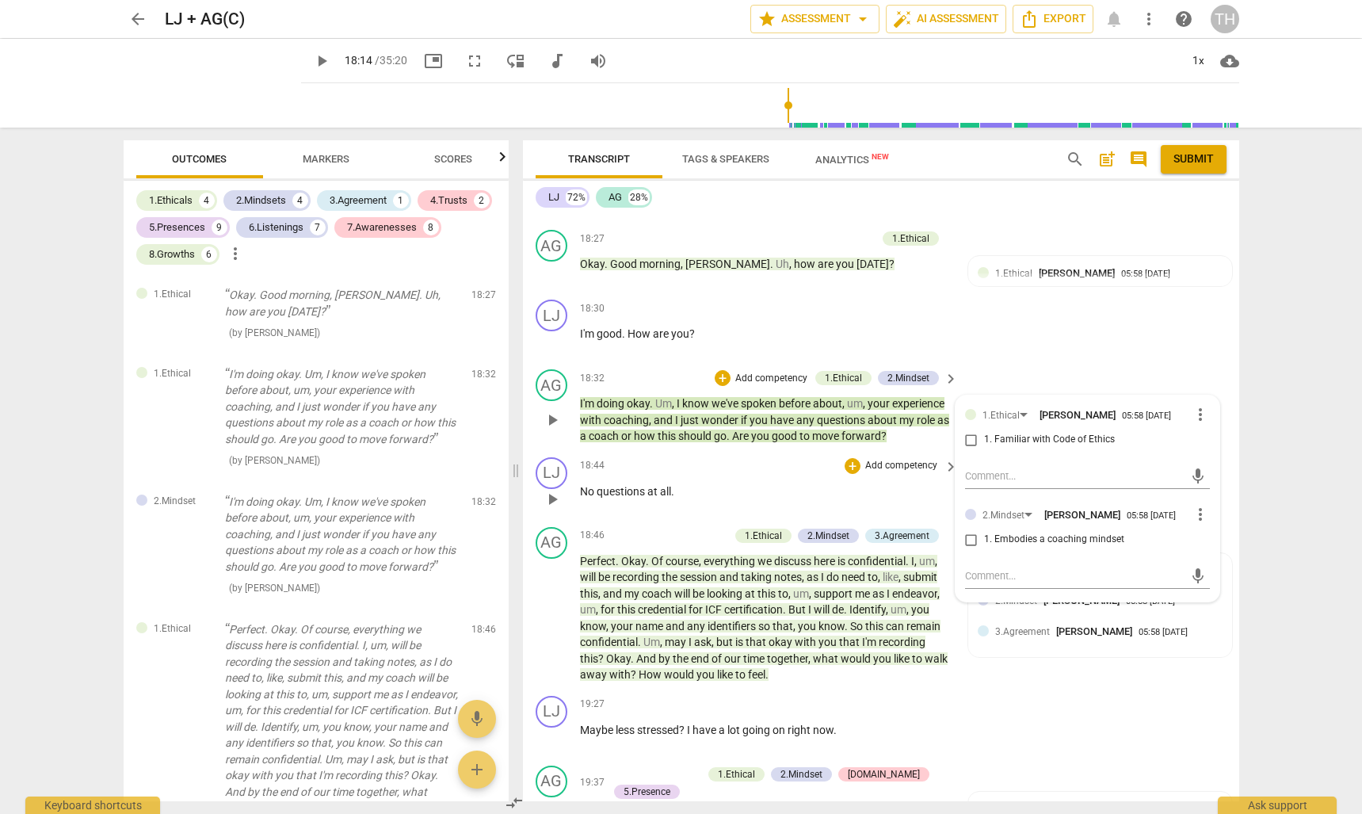
click at [868, 498] on p "No questions at all ." at bounding box center [765, 491] width 371 height 17
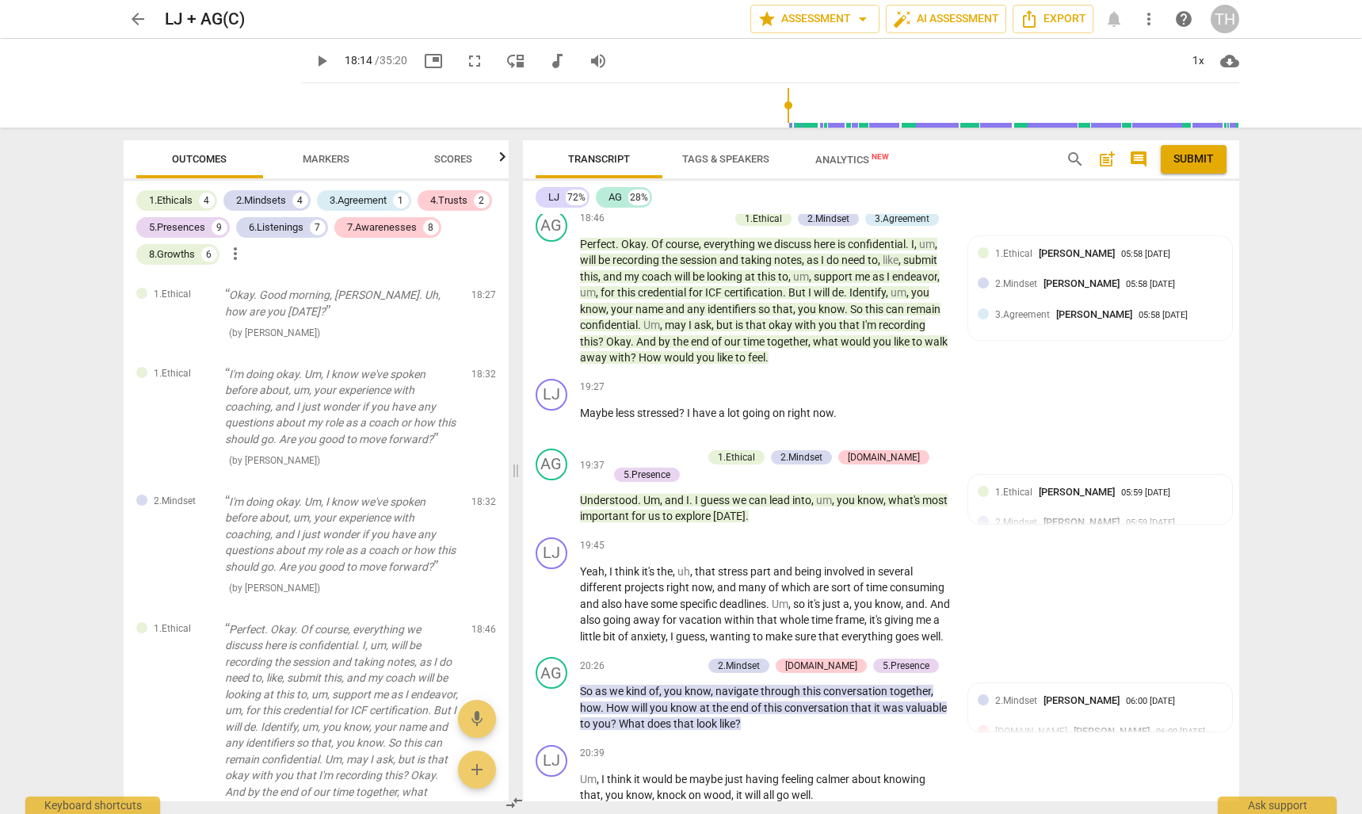
scroll to position [527, 0]
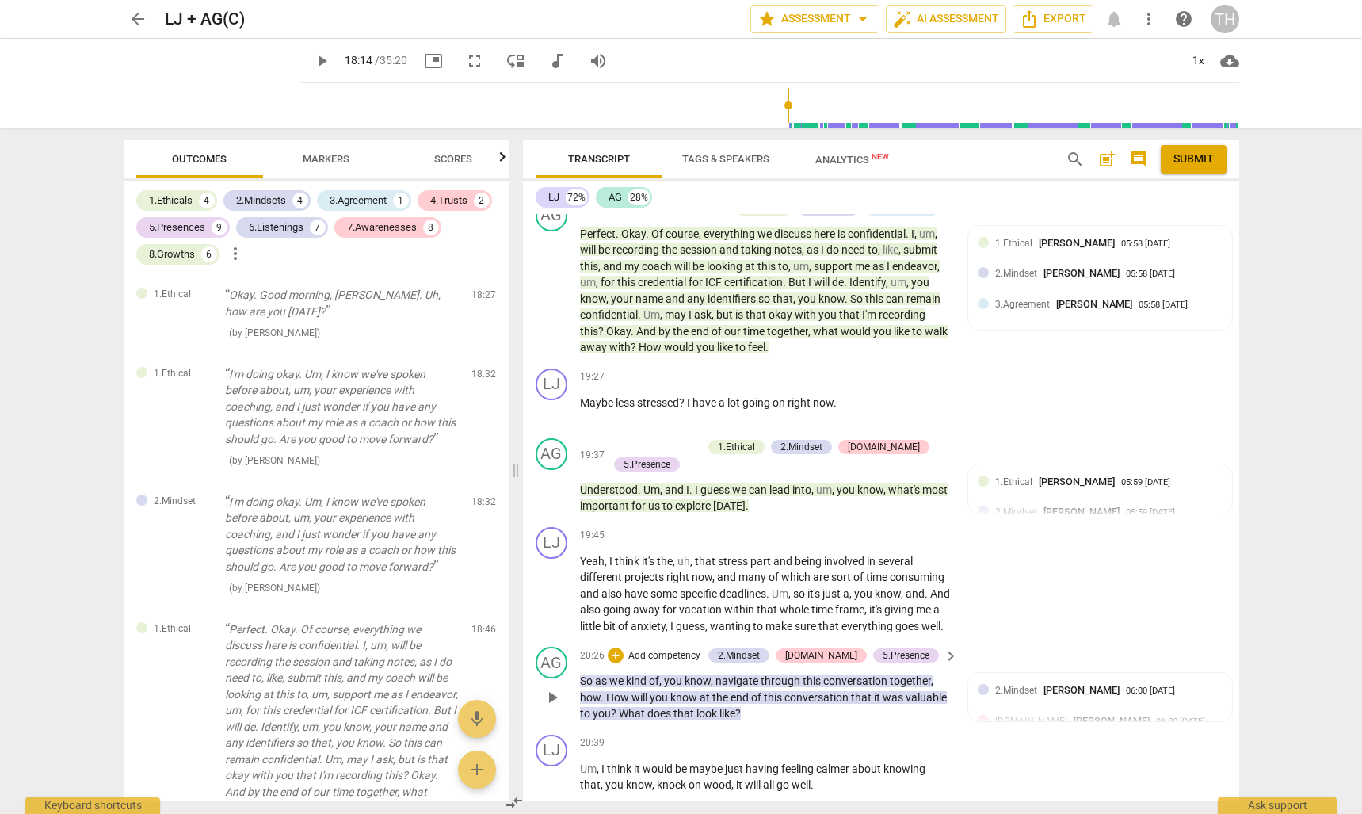
click at [686, 687] on span "know" at bounding box center [698, 680] width 26 height 13
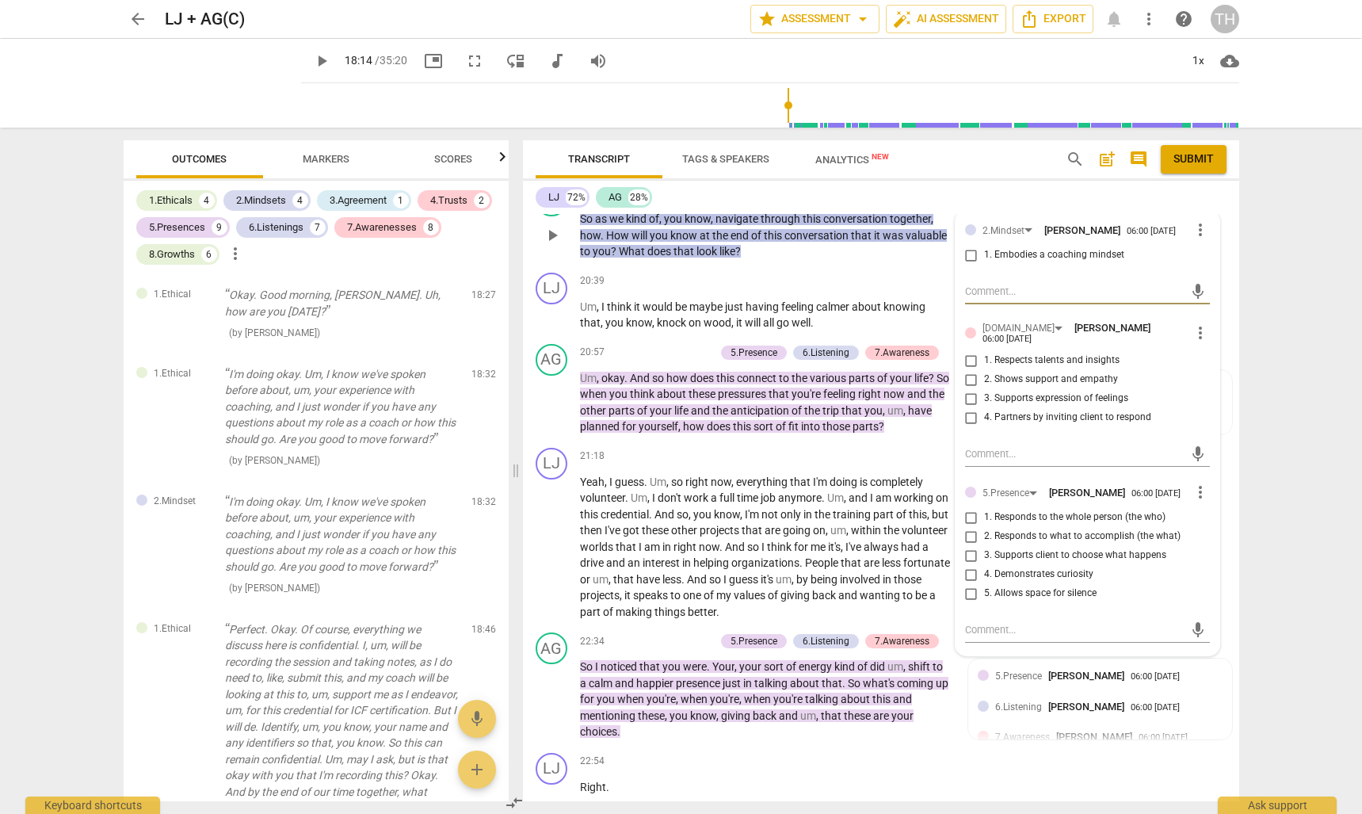
scroll to position [1148, 0]
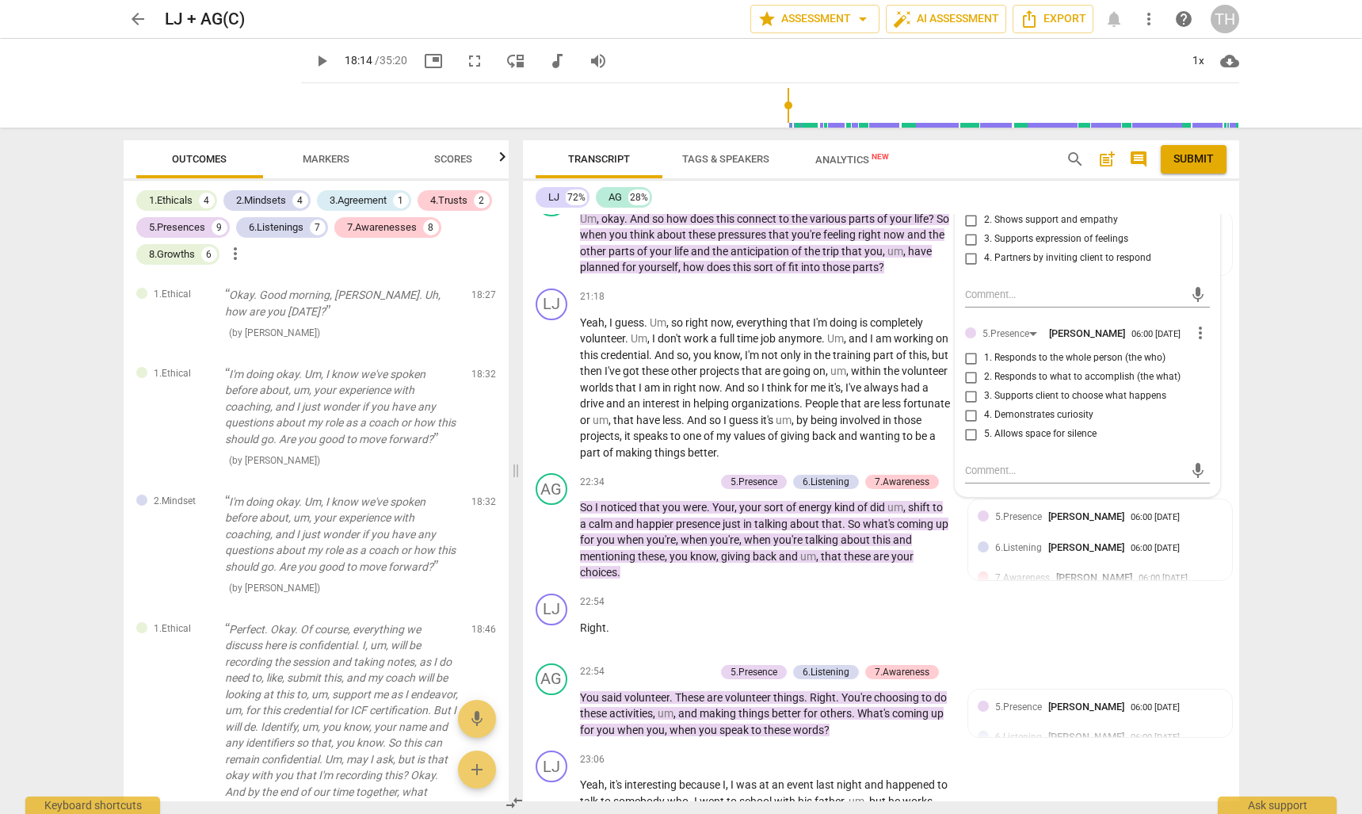
click at [443, 164] on span "Scores" at bounding box center [453, 159] width 38 height 12
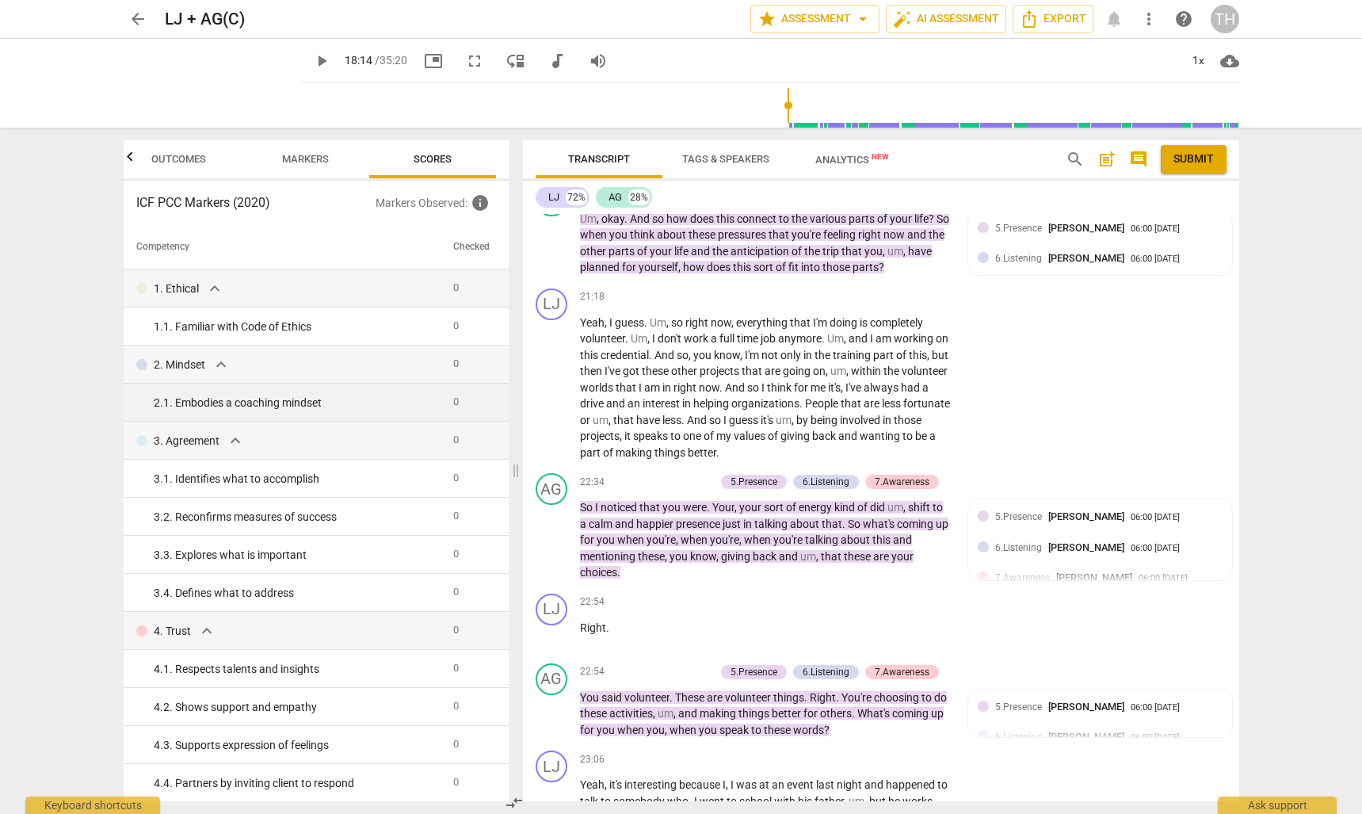
scroll to position [0, 0]
click at [1008, 533] on div "5.Presence [PERSON_NAME] 06:00 [DATE]" at bounding box center [1100, 521] width 245 height 25
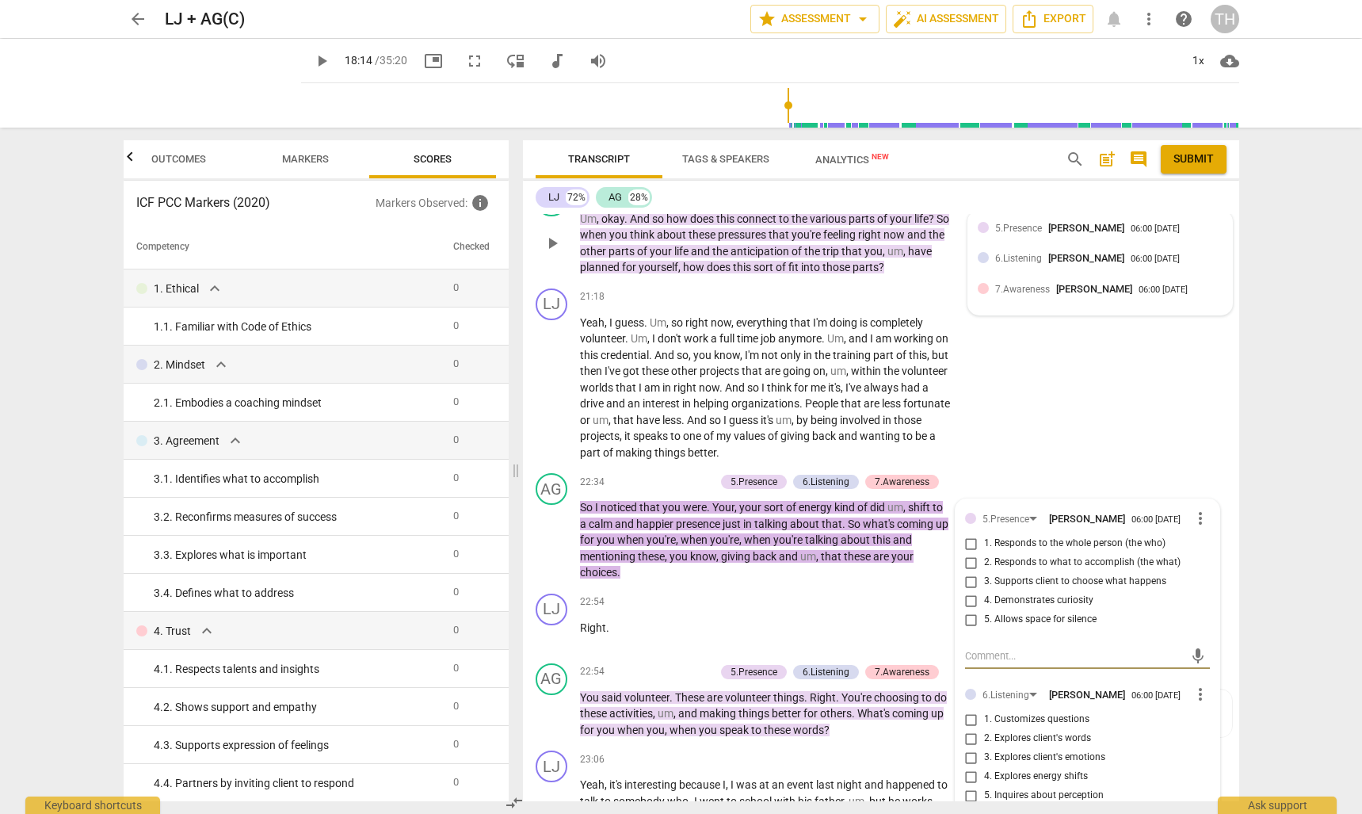
click at [1098, 315] on div "5.Presence [PERSON_NAME] 06:00 [DATE] 6.Listening [PERSON_NAME] 06:00 [DATE] 7.…" at bounding box center [1100, 263] width 264 height 105
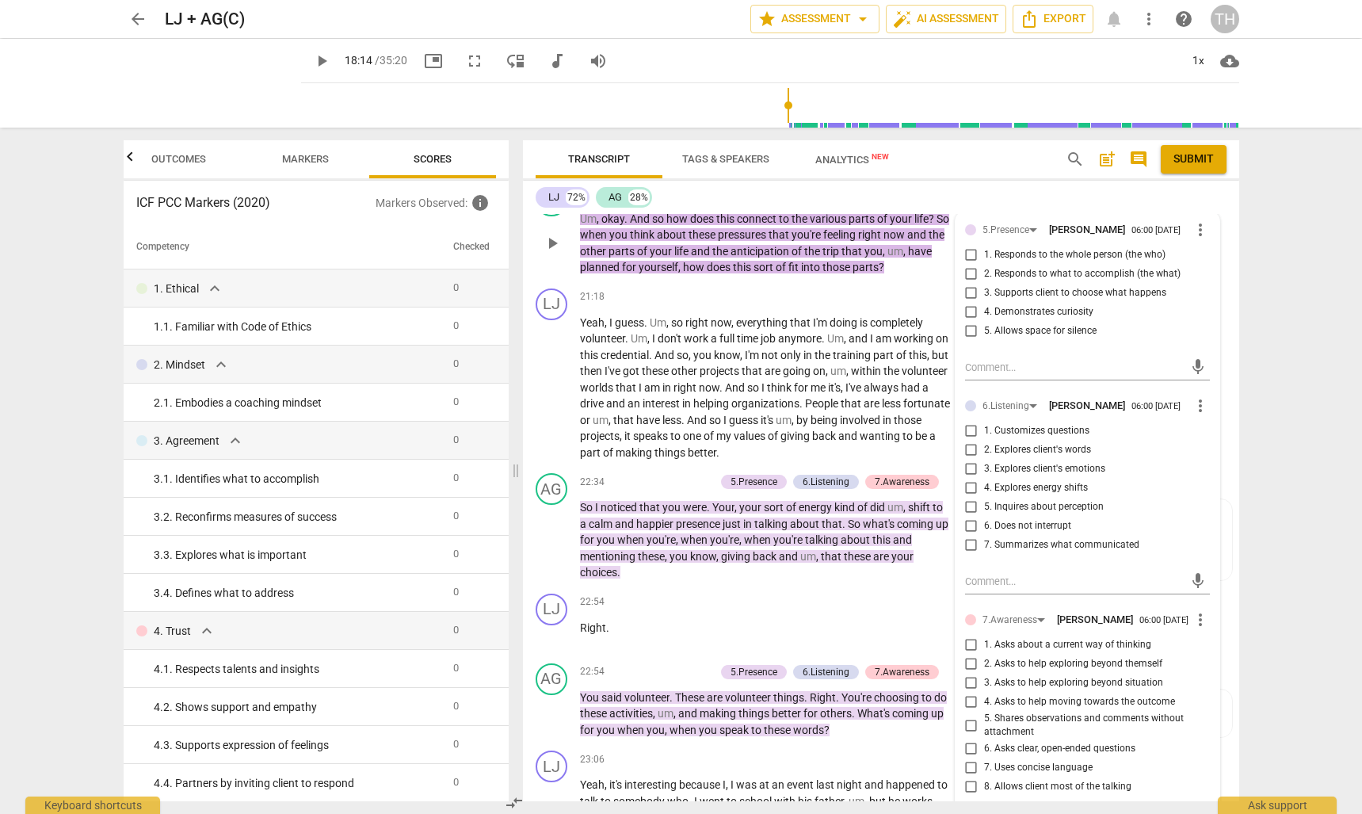
click at [1098, 216] on div "AG play_arrow pause 20:57 + Add competency 5.Presence 6.Listening 7.Awareness k…" at bounding box center [881, 230] width 716 height 104
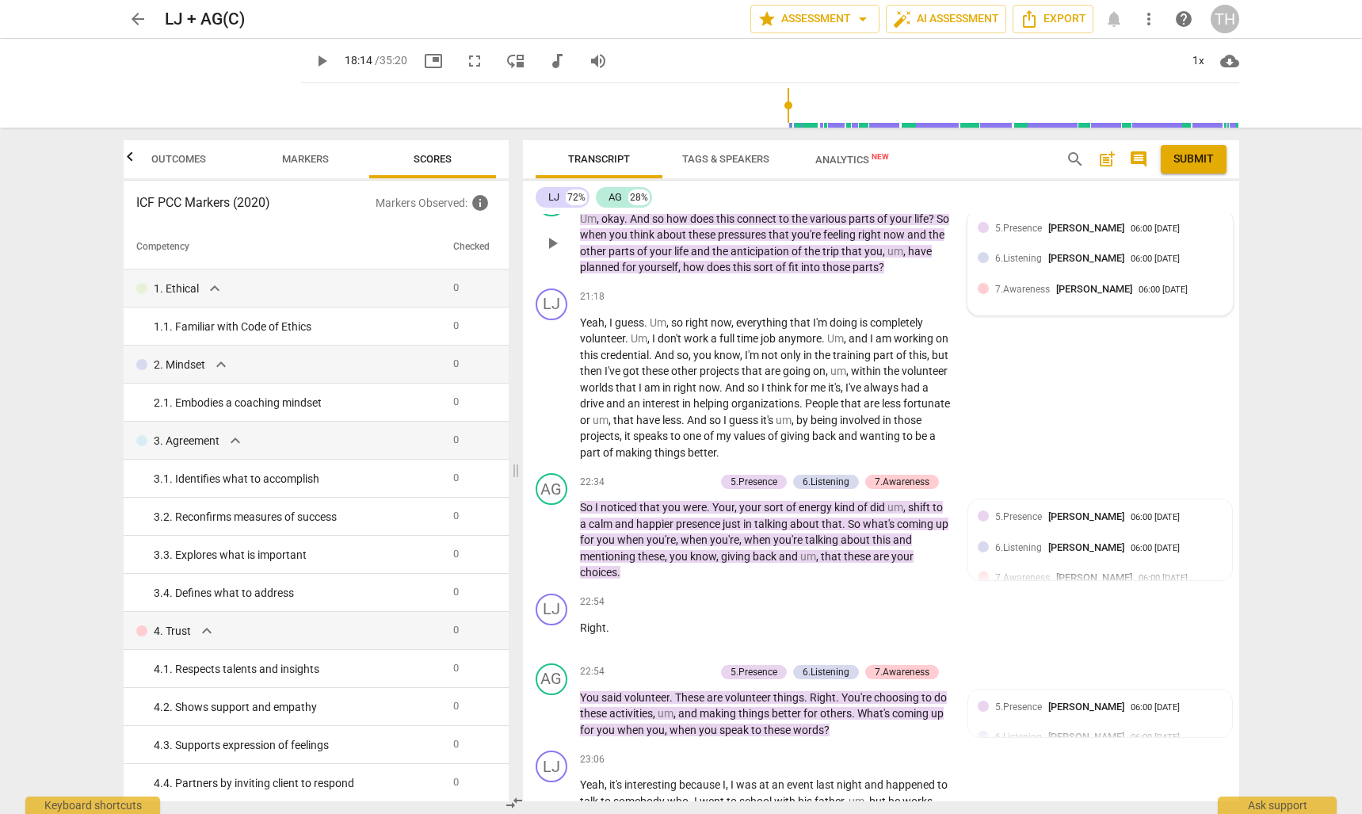
click at [1034, 265] on div "6.Listening [PERSON_NAME]" at bounding box center [1063, 257] width 136 height 15
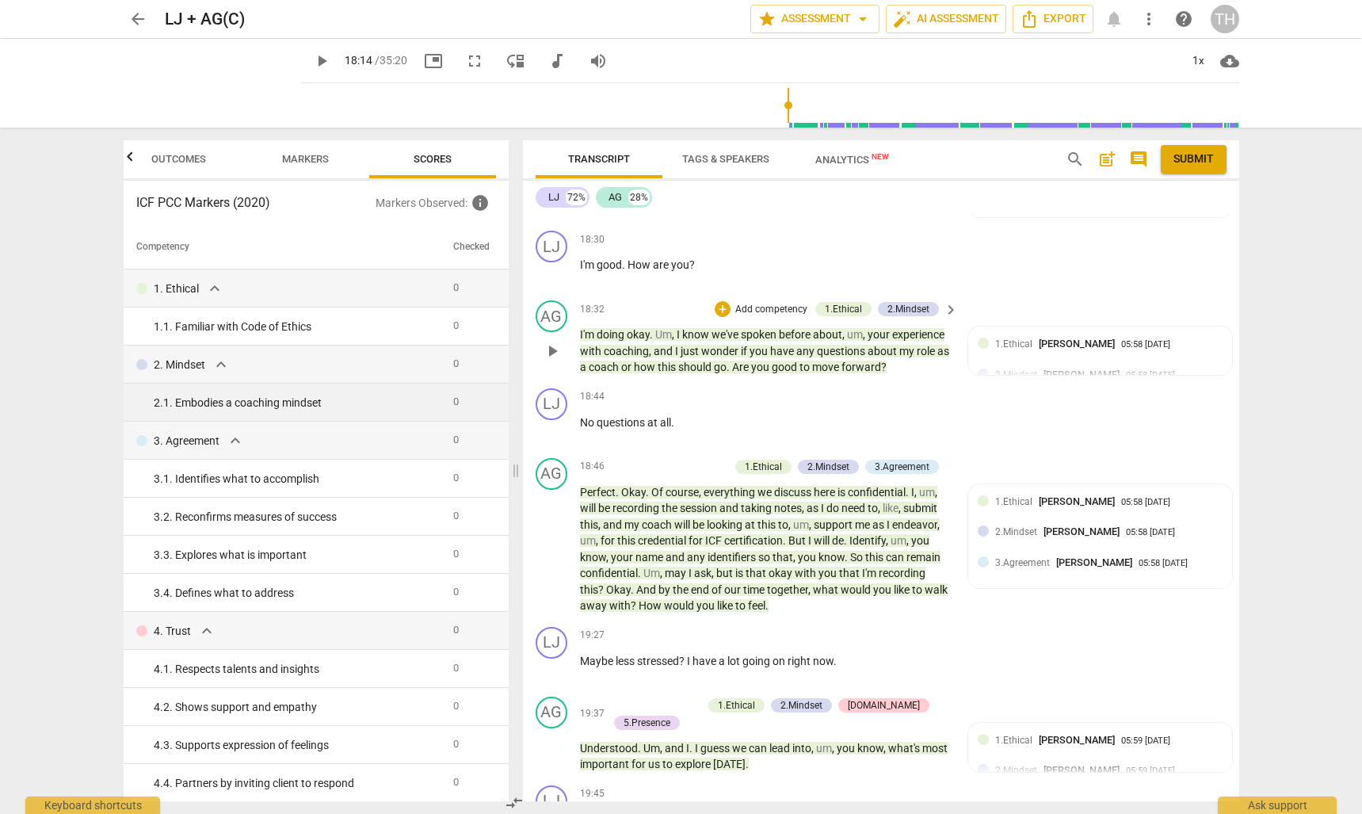
scroll to position [184, 0]
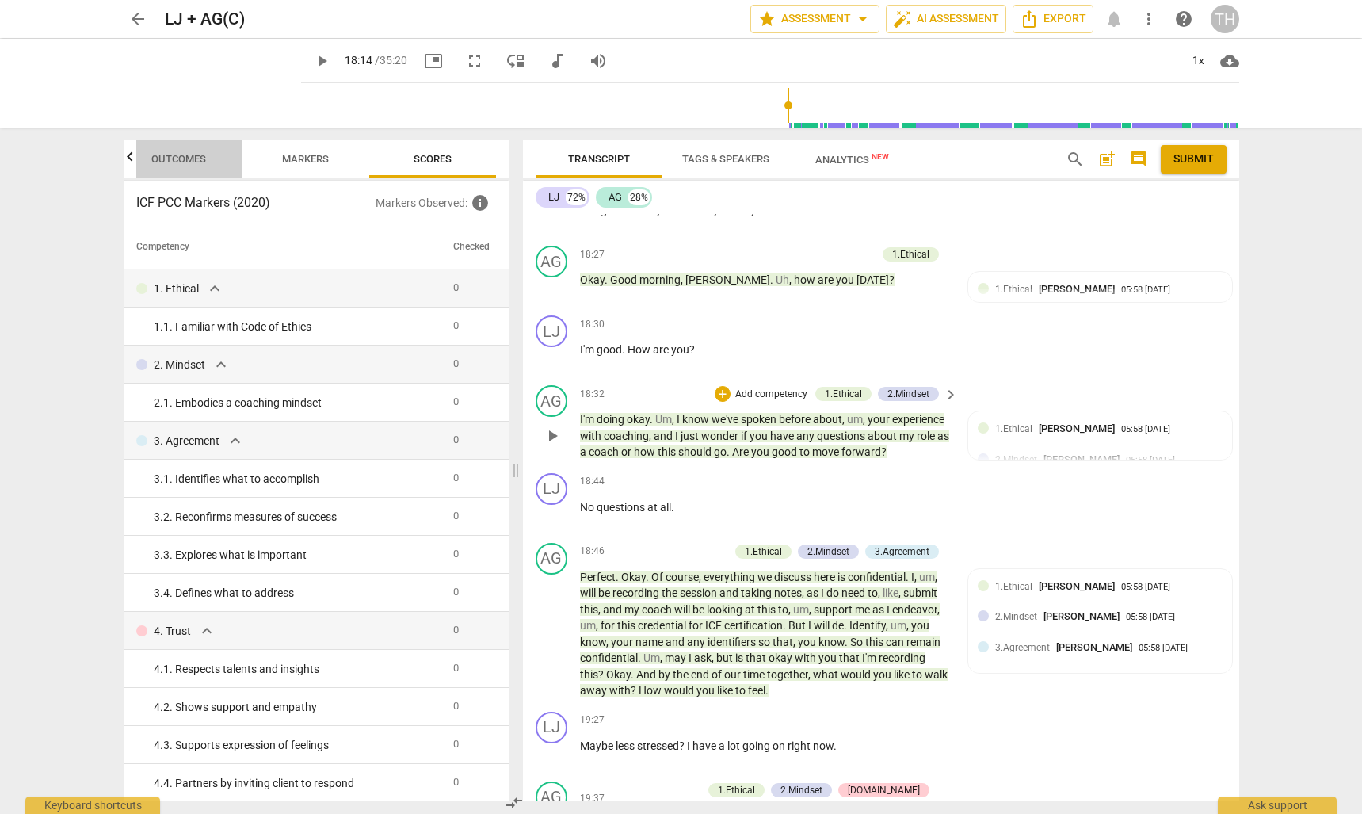
click at [182, 159] on span "Outcomes" at bounding box center [178, 159] width 55 height 12
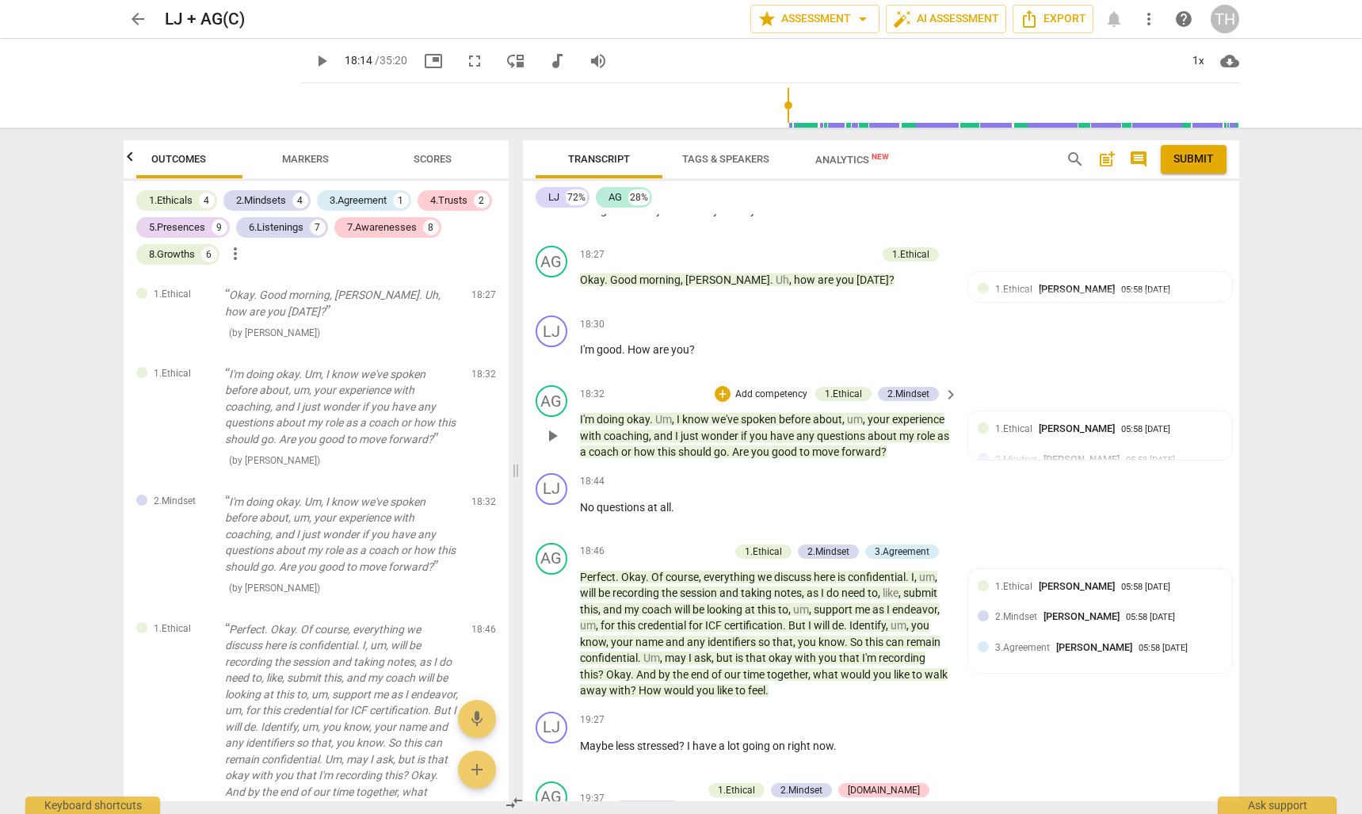
scroll to position [0, 0]
click at [179, 197] on div "1.Ethicals" at bounding box center [171, 201] width 44 height 16
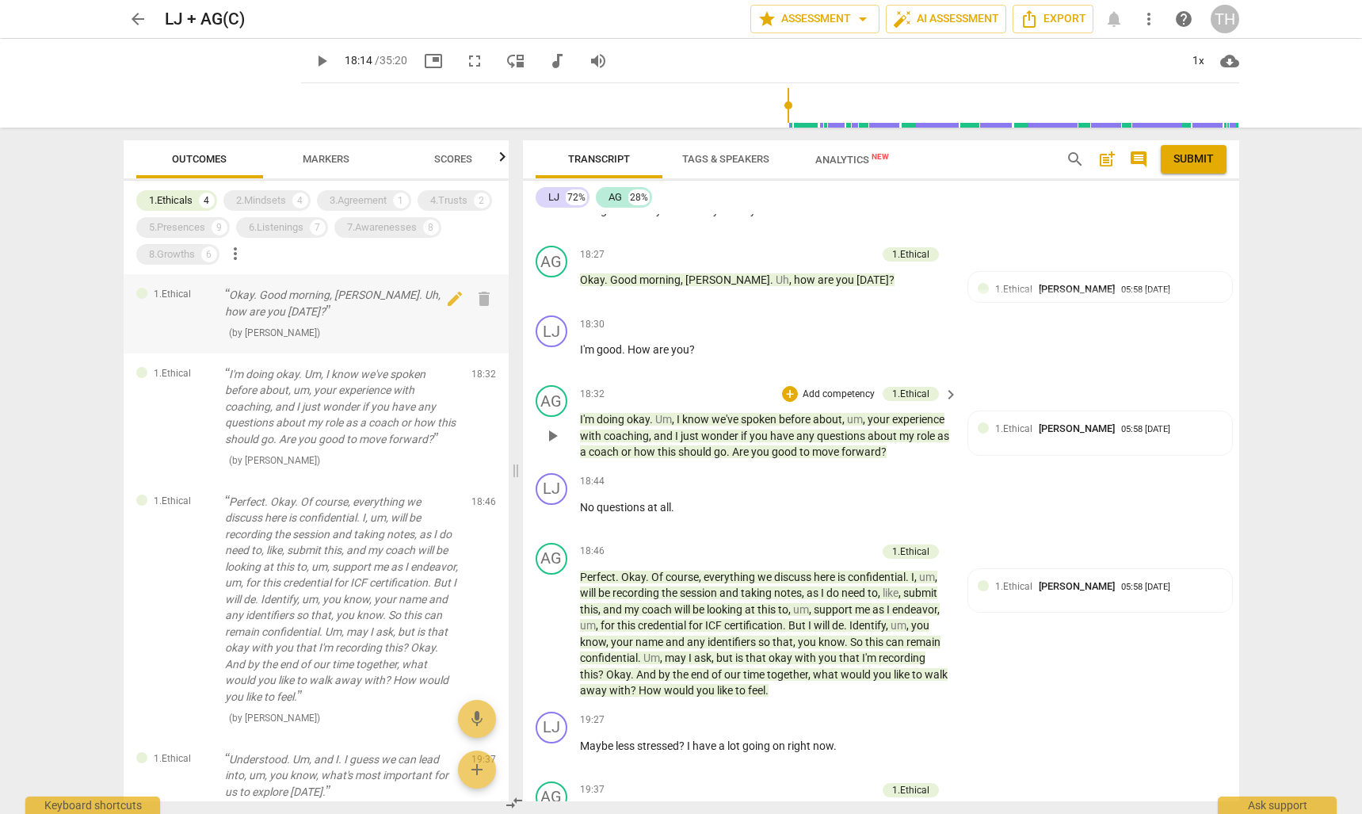
click at [301, 307] on p "Okay. Good morning, [PERSON_NAME]. Uh, how are you [DATE]?" at bounding box center [342, 303] width 234 height 32
click at [278, 433] on p "I'm doing okay. Um, I know we've spoken before about, um, your experience with …" at bounding box center [342, 407] width 234 height 82
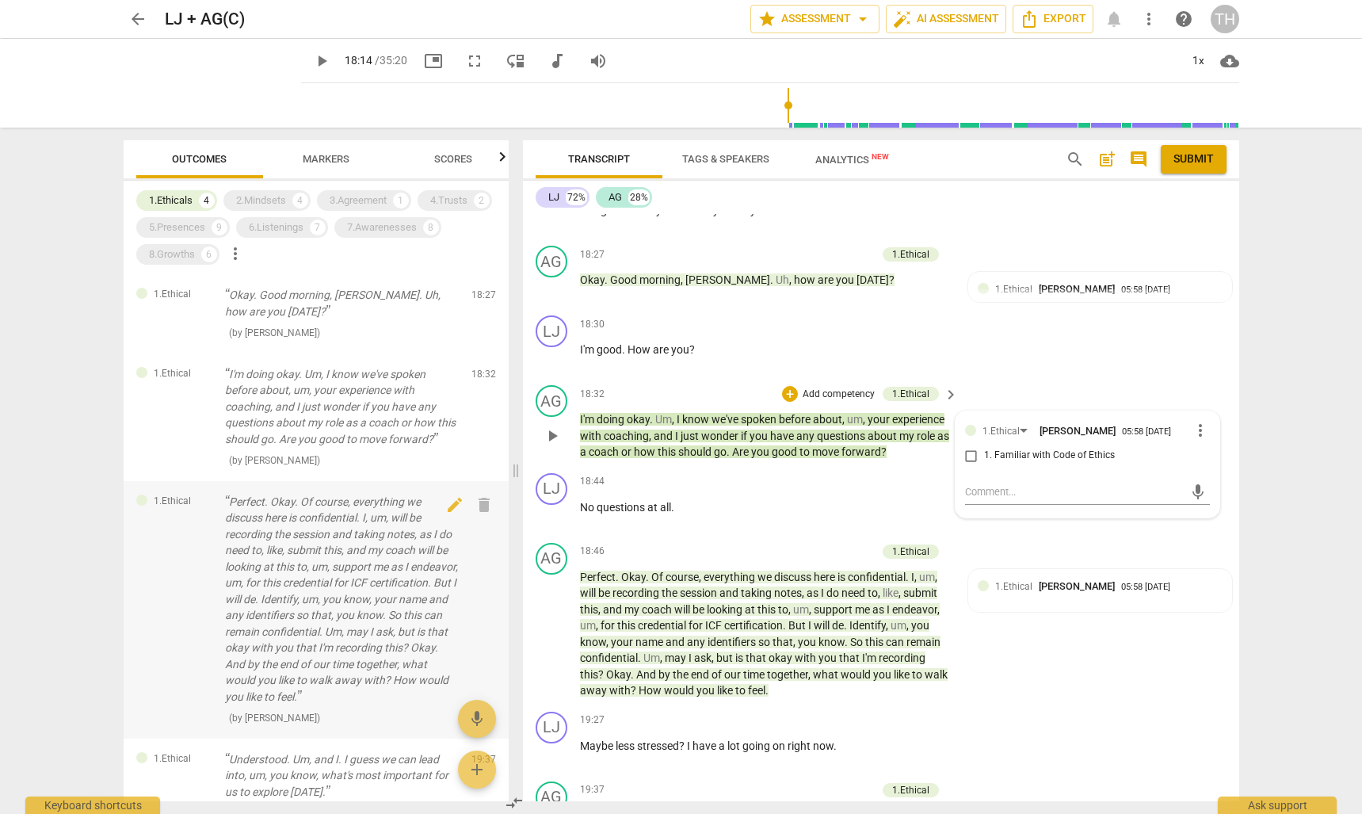
click at [287, 581] on p "Perfect. Okay. Of course, everything we discuss here is confidential. I, um, wi…" at bounding box center [342, 600] width 234 height 212
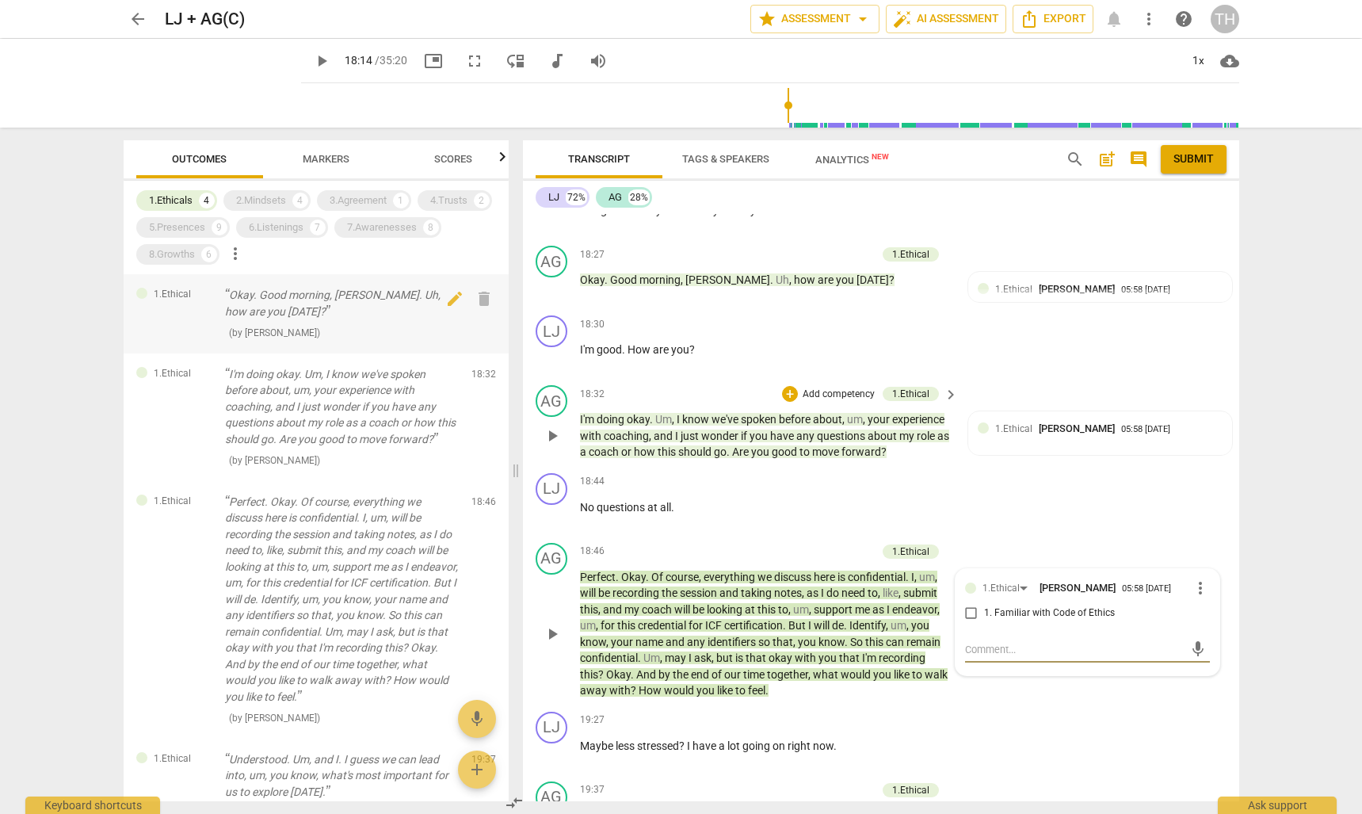
click at [298, 320] on div "Okay. Good morning, [PERSON_NAME]. Uh, how are you [DATE]? ( by [PERSON_NAME] )" at bounding box center [342, 314] width 234 height 54
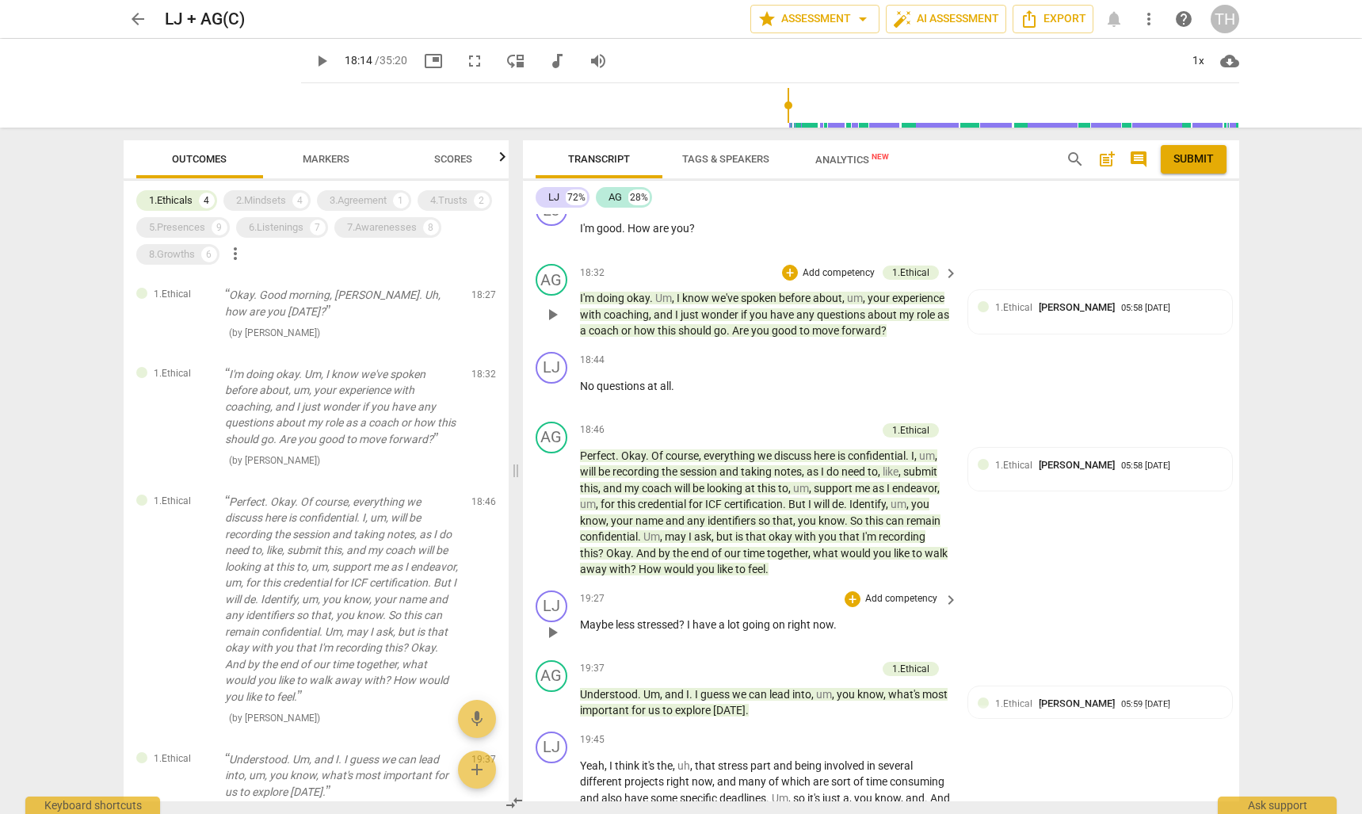
scroll to position [319, 0]
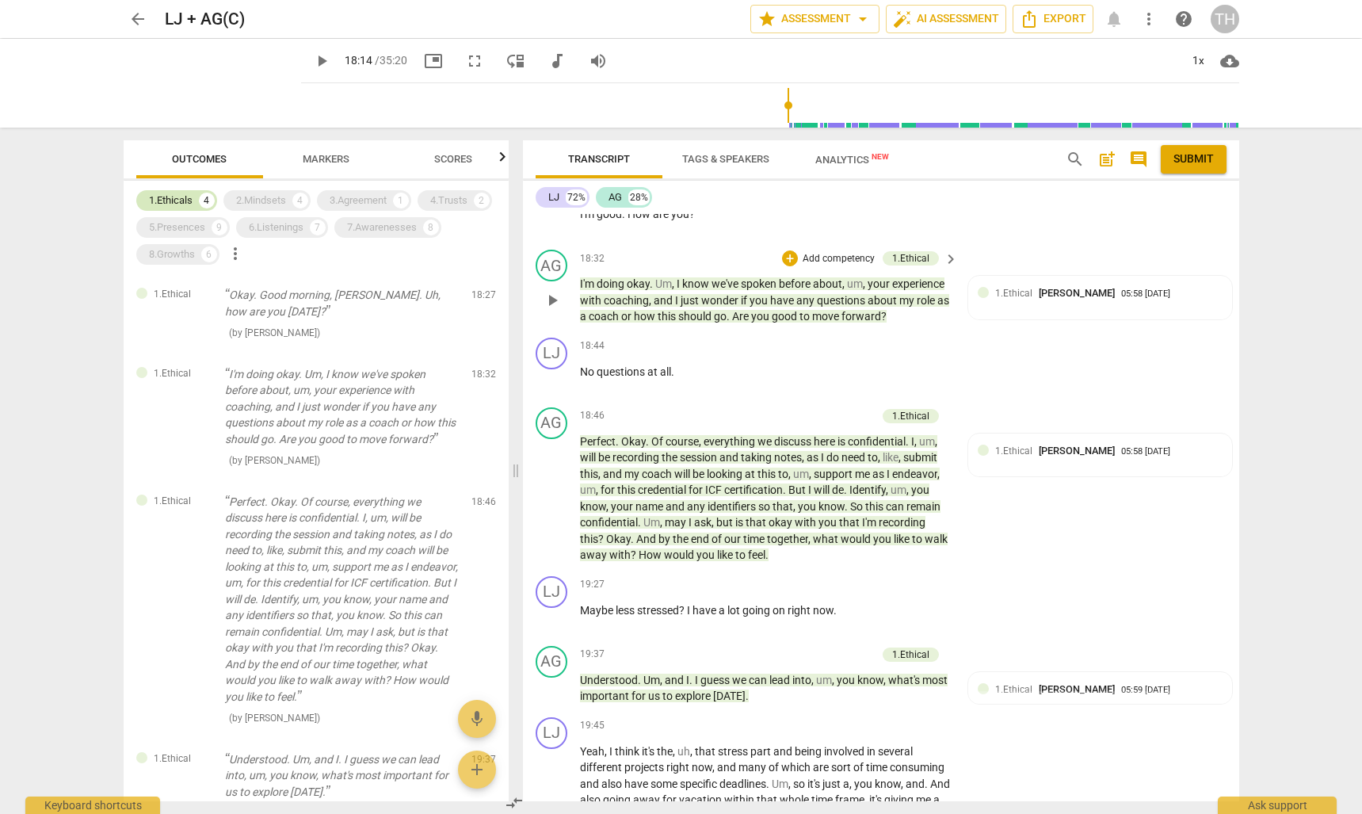
click at [162, 208] on div "1.Ethicals 4" at bounding box center [176, 200] width 81 height 21
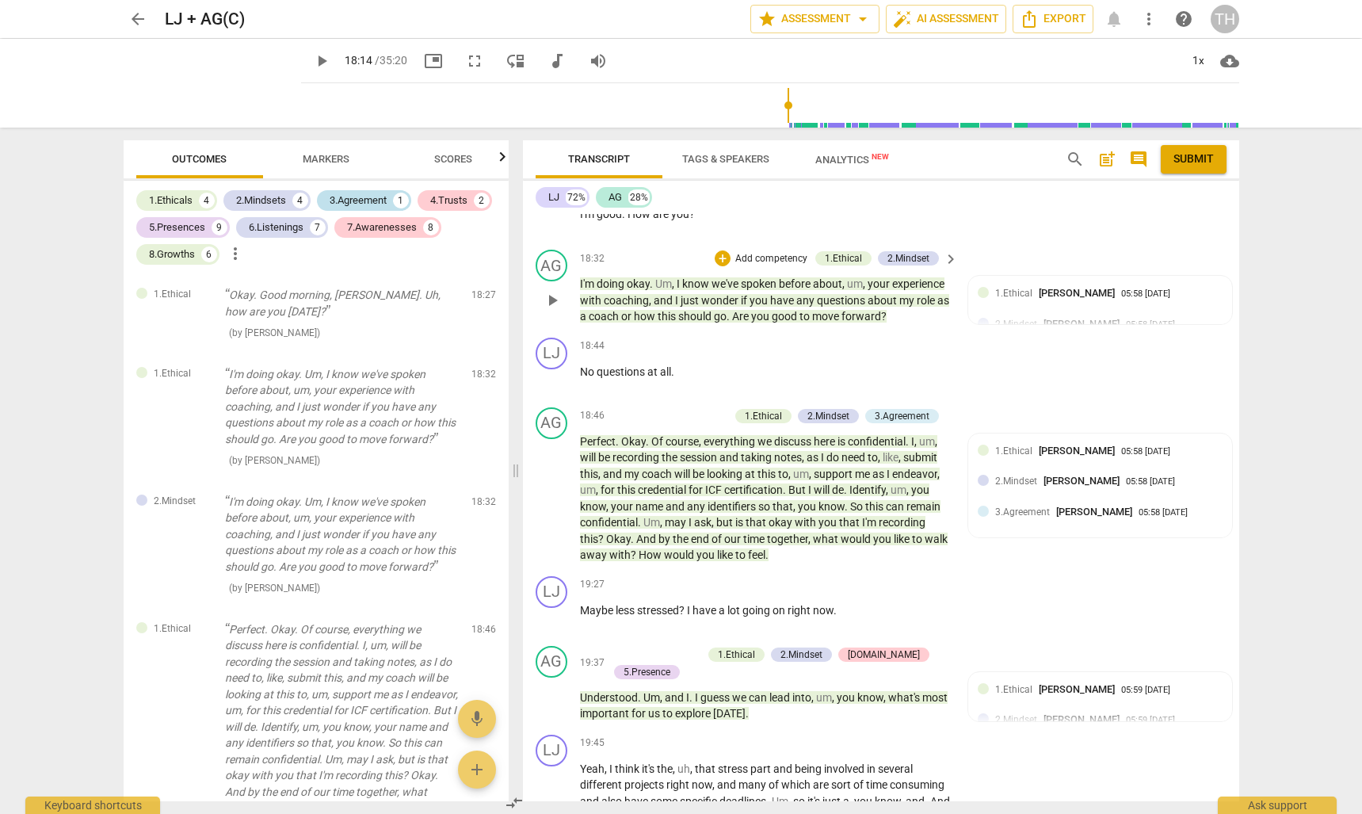
click at [361, 201] on div "3.Agreement" at bounding box center [358, 201] width 57 height 16
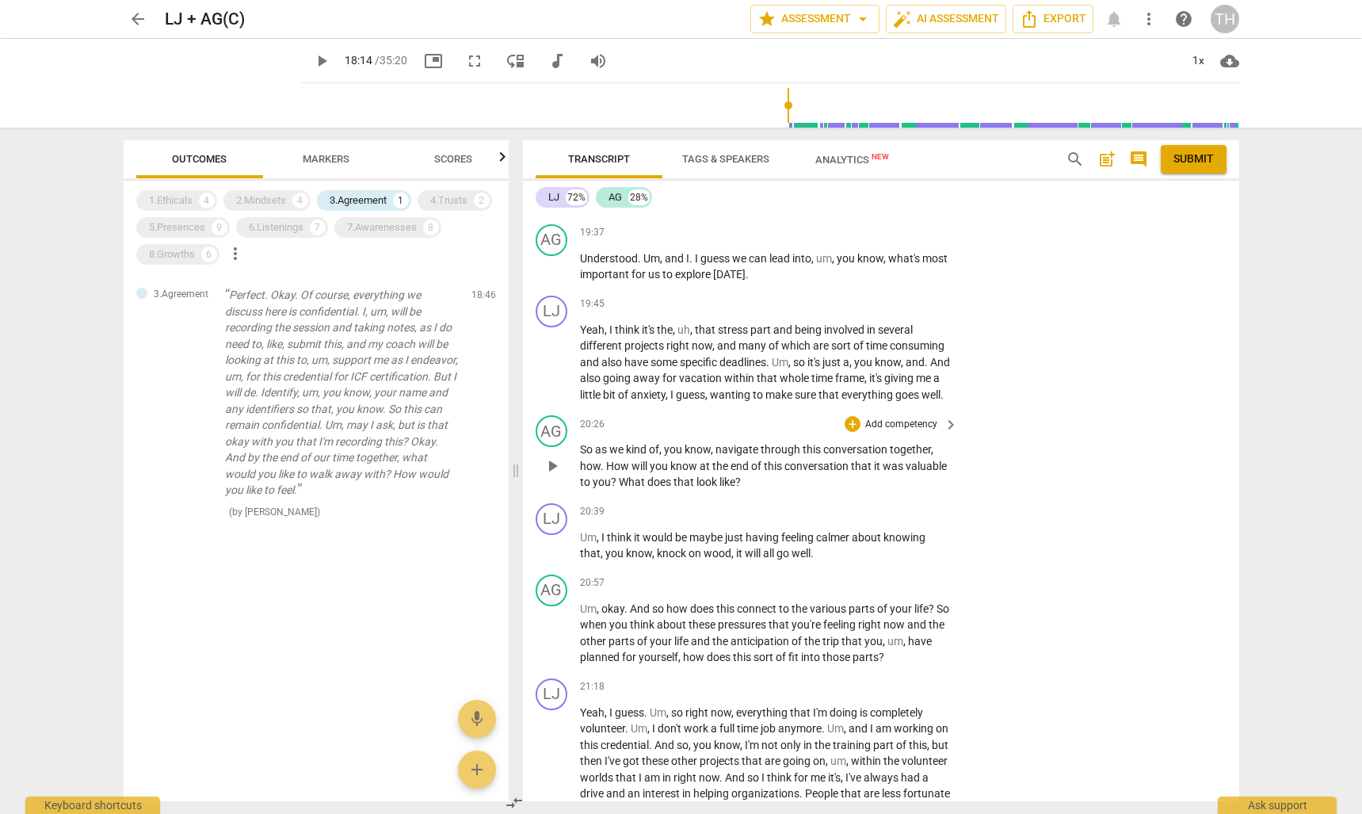
scroll to position [777, 0]
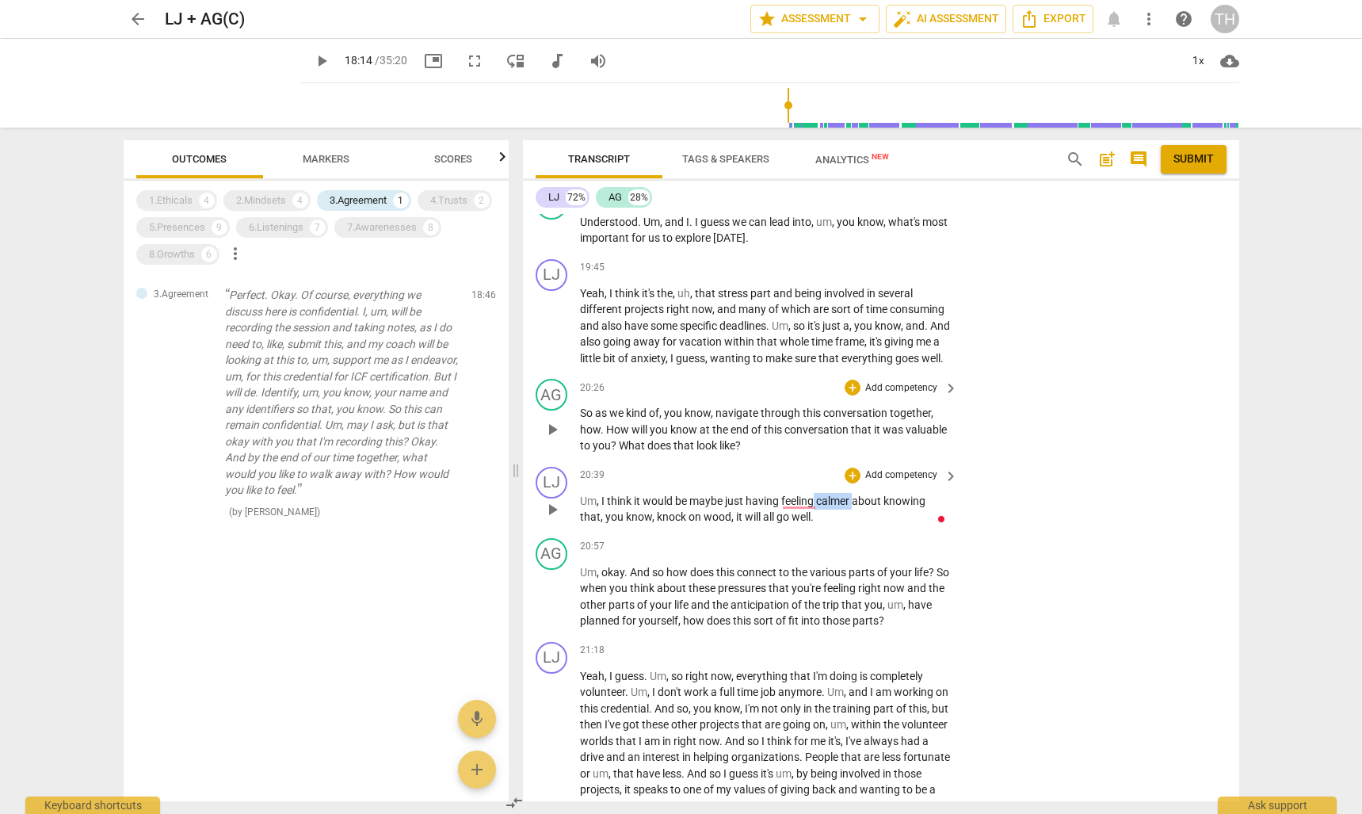
drag, startPoint x: 817, startPoint y: 521, endPoint x: 854, endPoint y: 521, distance: 37.2
click at [854, 521] on p "Um , I think it would be maybe just having feeling calmer about knowing that , …" at bounding box center [765, 509] width 371 height 32
click at [735, 452] on span "like" at bounding box center [728, 445] width 16 height 13
drag, startPoint x: 660, startPoint y: 366, endPoint x: 704, endPoint y: 366, distance: 43.6
click at [704, 366] on p "Yeah , I think it's the , uh , that stress part and being involved in several d…" at bounding box center [765, 326] width 371 height 82
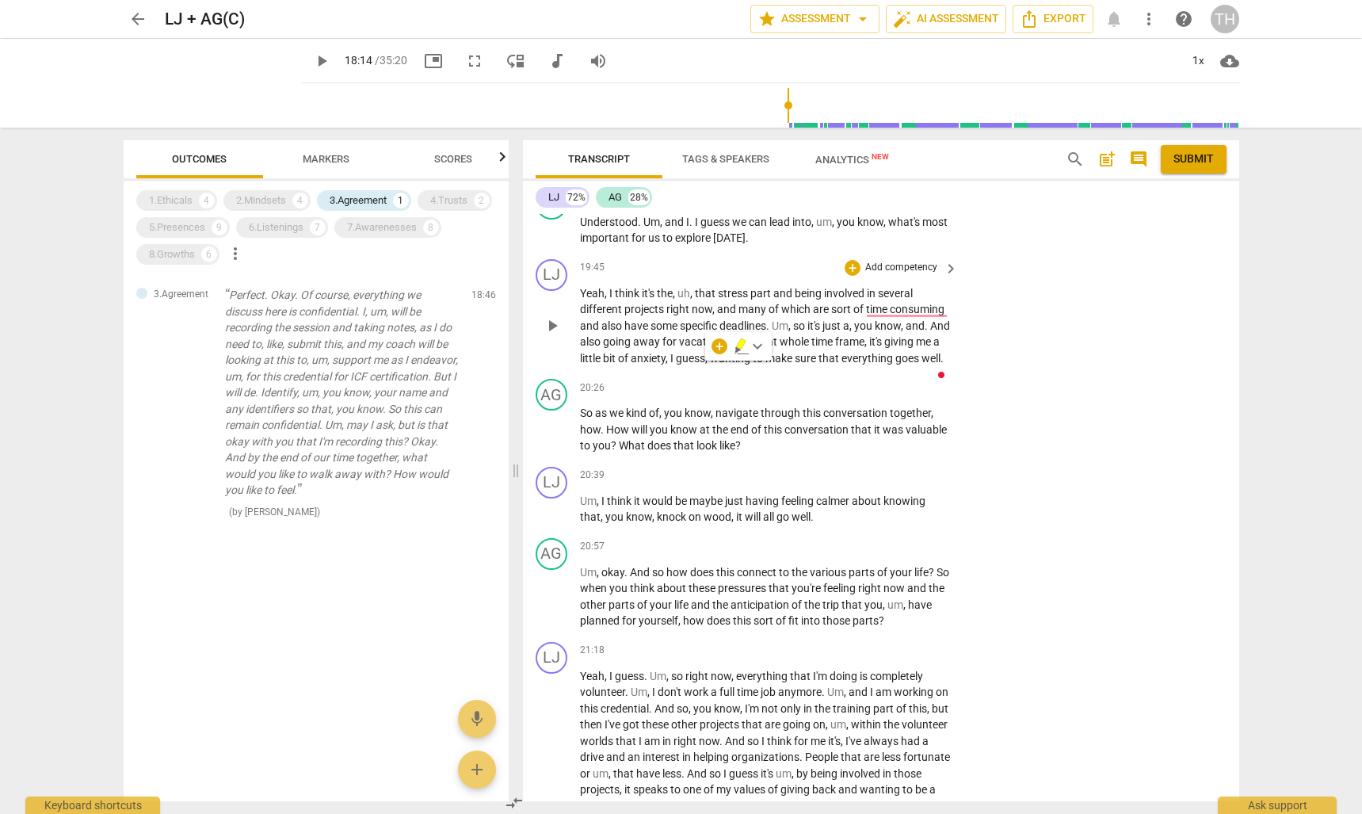
click at [795, 365] on span "make" at bounding box center [780, 358] width 29 height 13
drag, startPoint x: 689, startPoint y: 524, endPoint x: 727, endPoint y: 523, distance: 37.3
click at [727, 523] on p "Um , I think it would be maybe just having feeling calmer about knowing that , …" at bounding box center [765, 509] width 371 height 32
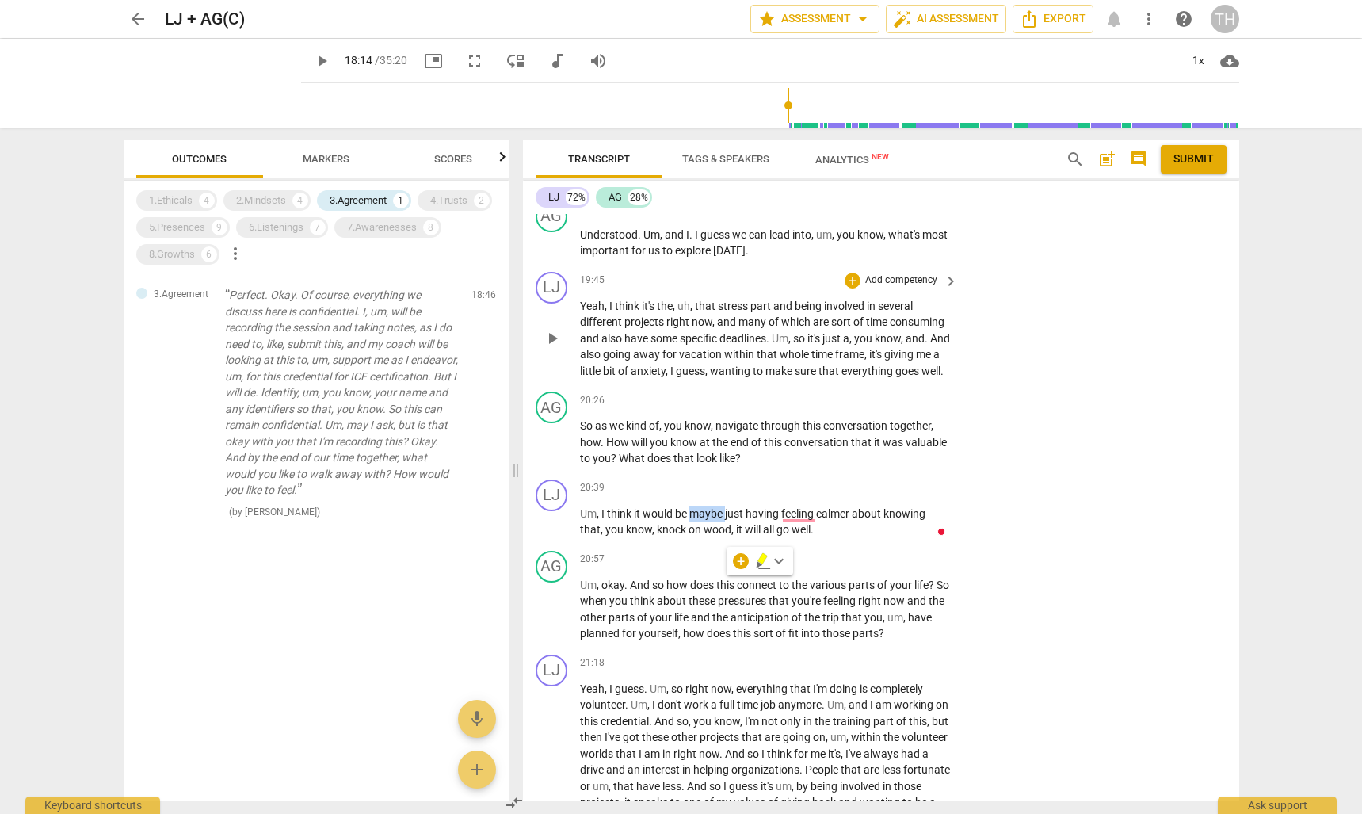
scroll to position [784, 0]
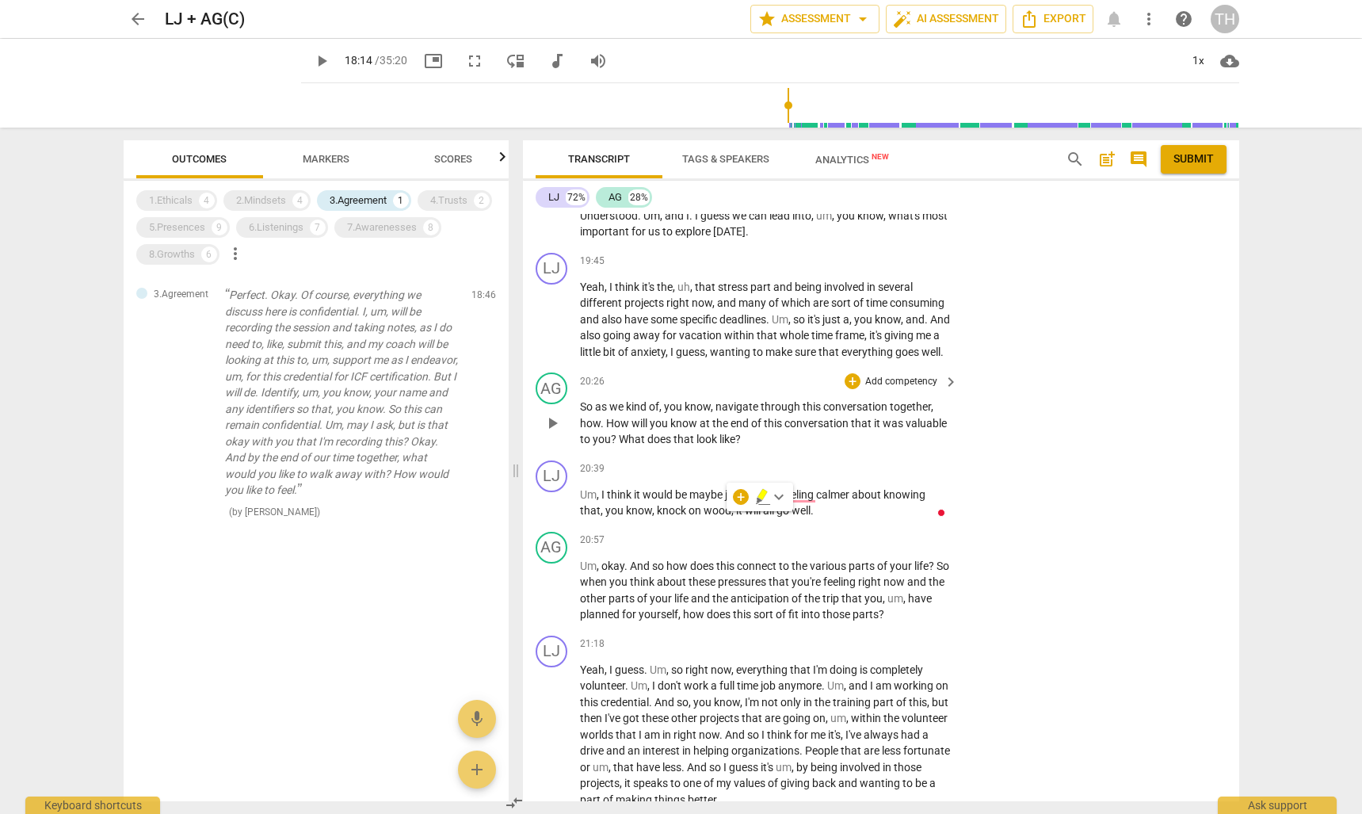
click at [686, 413] on span "know" at bounding box center [698, 406] width 26 height 13
drag, startPoint x: 657, startPoint y: 359, endPoint x: 695, endPoint y: 359, distance: 38.0
click at [695, 359] on p "Yeah , I think it's the , uh , that stress part and being involved in several d…" at bounding box center [765, 320] width 371 height 82
drag, startPoint x: 717, startPoint y: 294, endPoint x: 749, endPoint y: 294, distance: 31.7
click at [749, 294] on p "Yeah , I think it's the , uh , that stress part and being involved in several d…" at bounding box center [765, 320] width 371 height 82
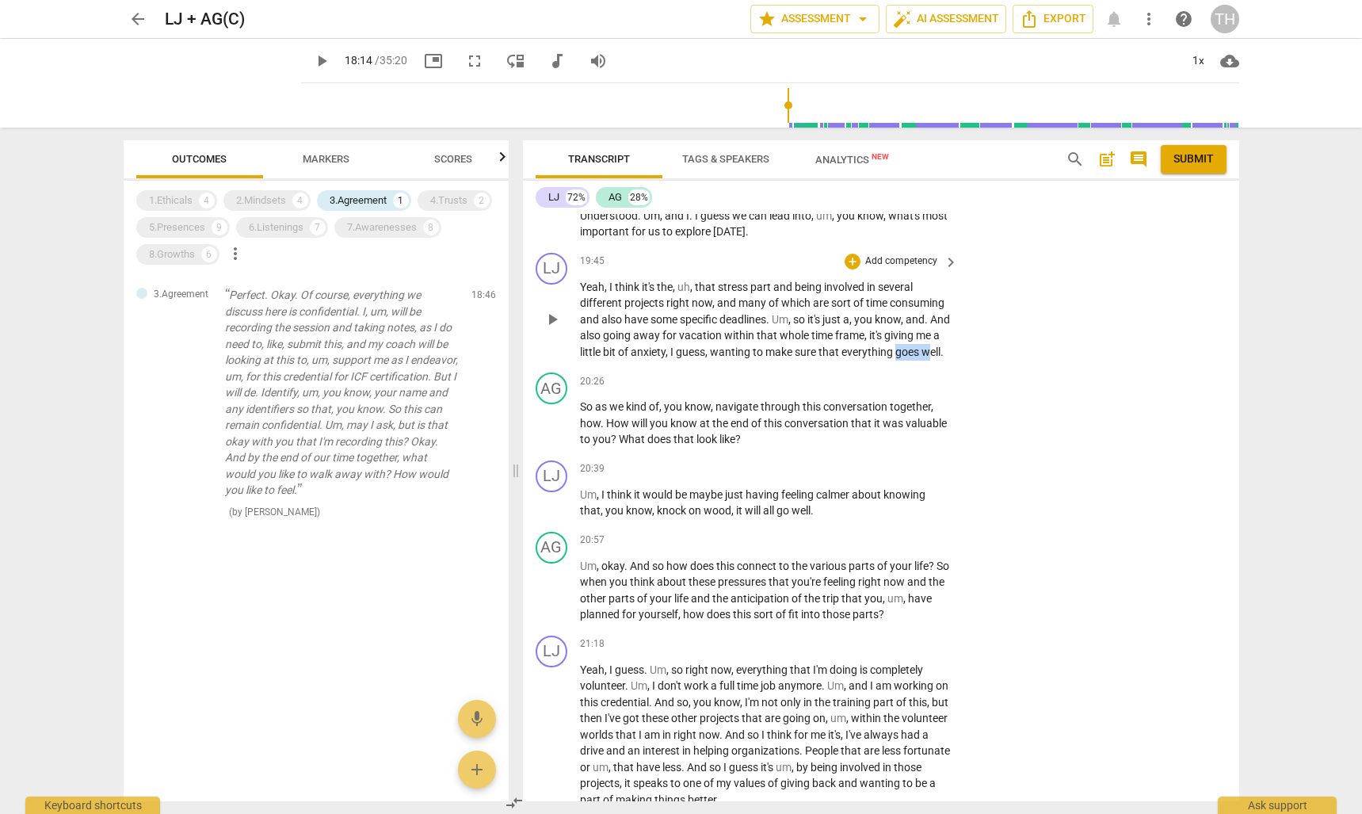
drag, startPoint x: 575, startPoint y: 376, endPoint x: 617, endPoint y: 376, distance: 42.8
click at [617, 367] on div "LJ play_arrow pause 19:45 + Add competency keyboard_arrow_right Yeah , I think …" at bounding box center [881, 306] width 716 height 120
click at [630, 361] on p "Yeah , I think it's the , uh , that stress part and being involved in several d…" at bounding box center [765, 320] width 371 height 82
drag, startPoint x: 703, startPoint y: 363, endPoint x: 735, endPoint y: 363, distance: 32.5
click at [735, 361] on p "Yeah , I think it's the , uh , that stress part and being involved in several d…" at bounding box center [765, 320] width 371 height 82
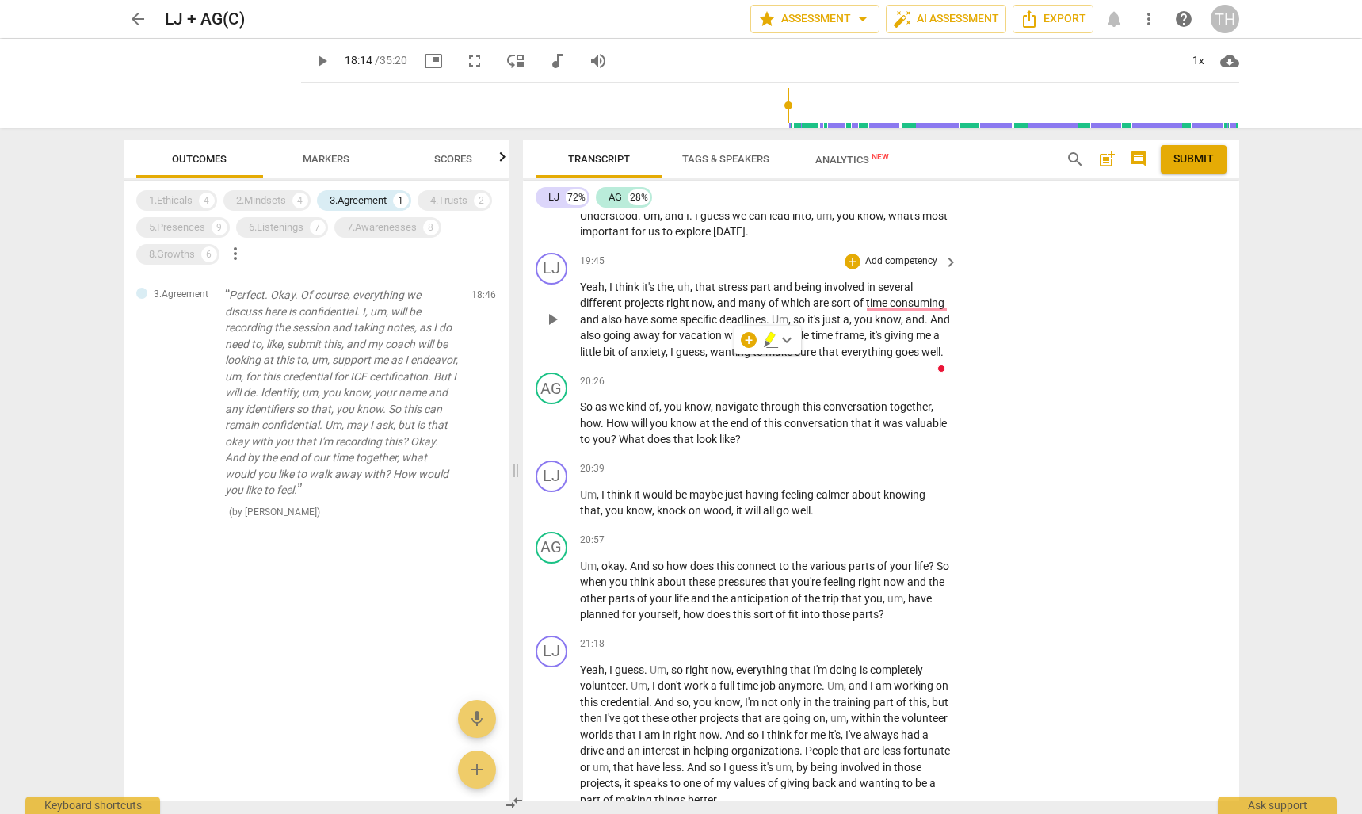
click at [753, 358] on span "wanting" at bounding box center [731, 352] width 43 height 13
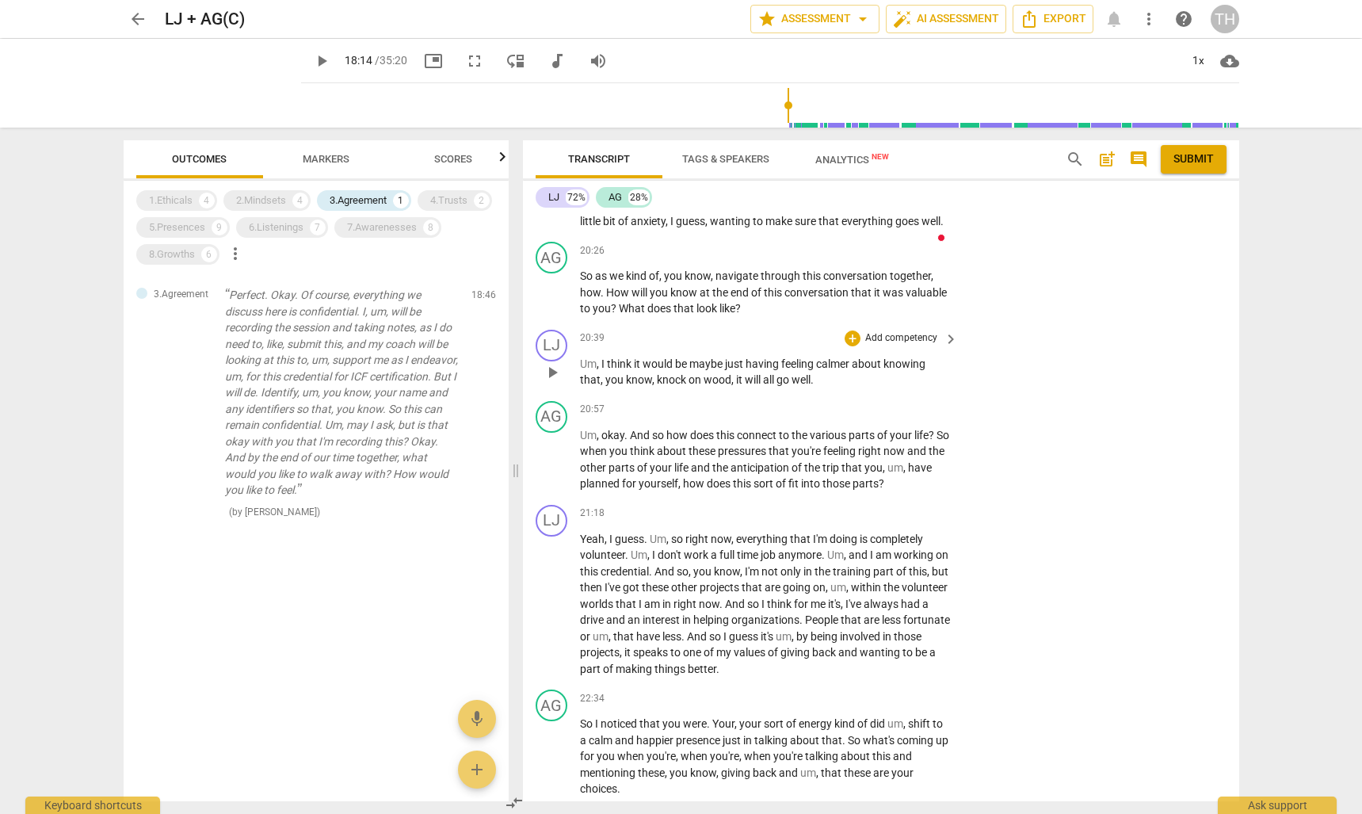
scroll to position [918, 0]
click at [383, 200] on div "3.Agreement" at bounding box center [358, 201] width 57 height 16
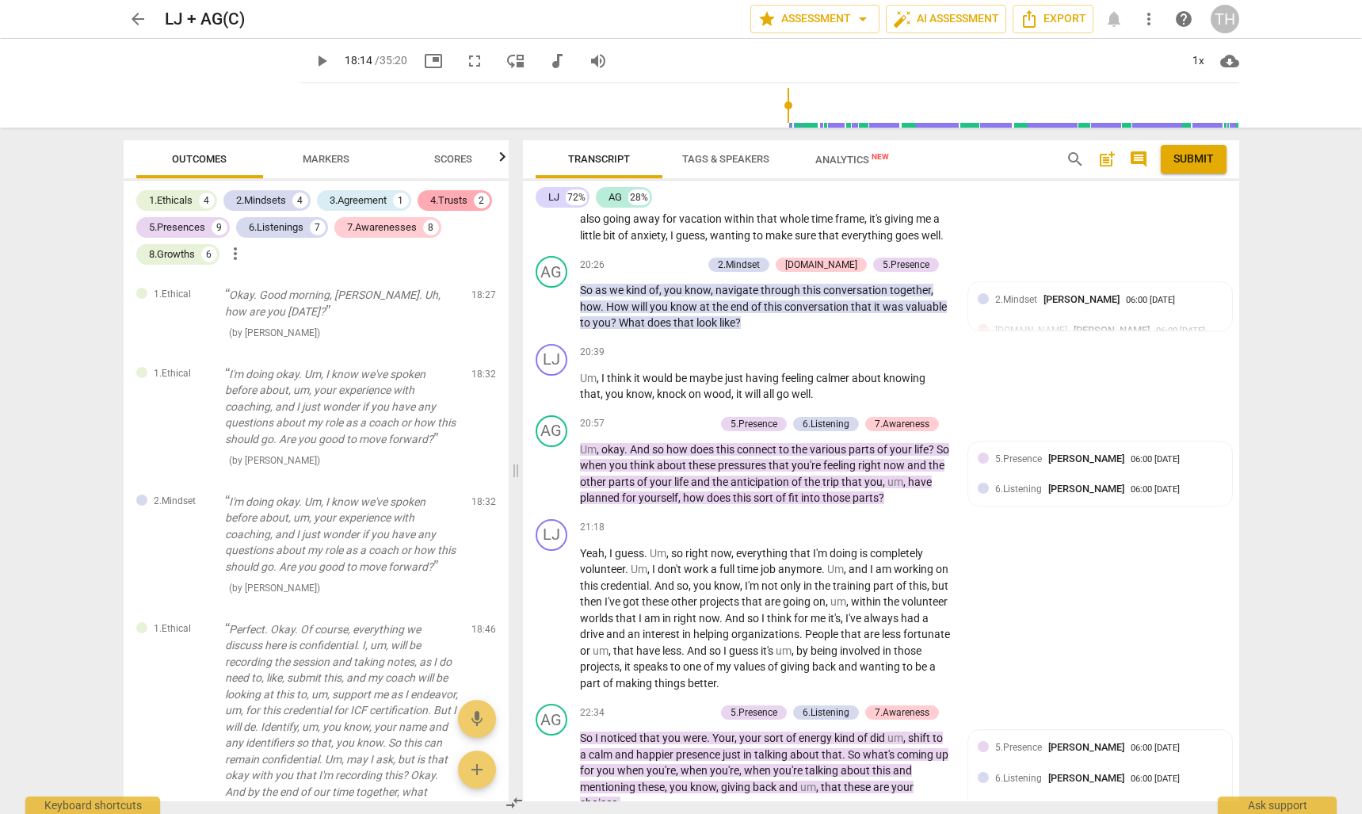
click at [460, 202] on div "4.Trusts" at bounding box center [448, 201] width 37 height 16
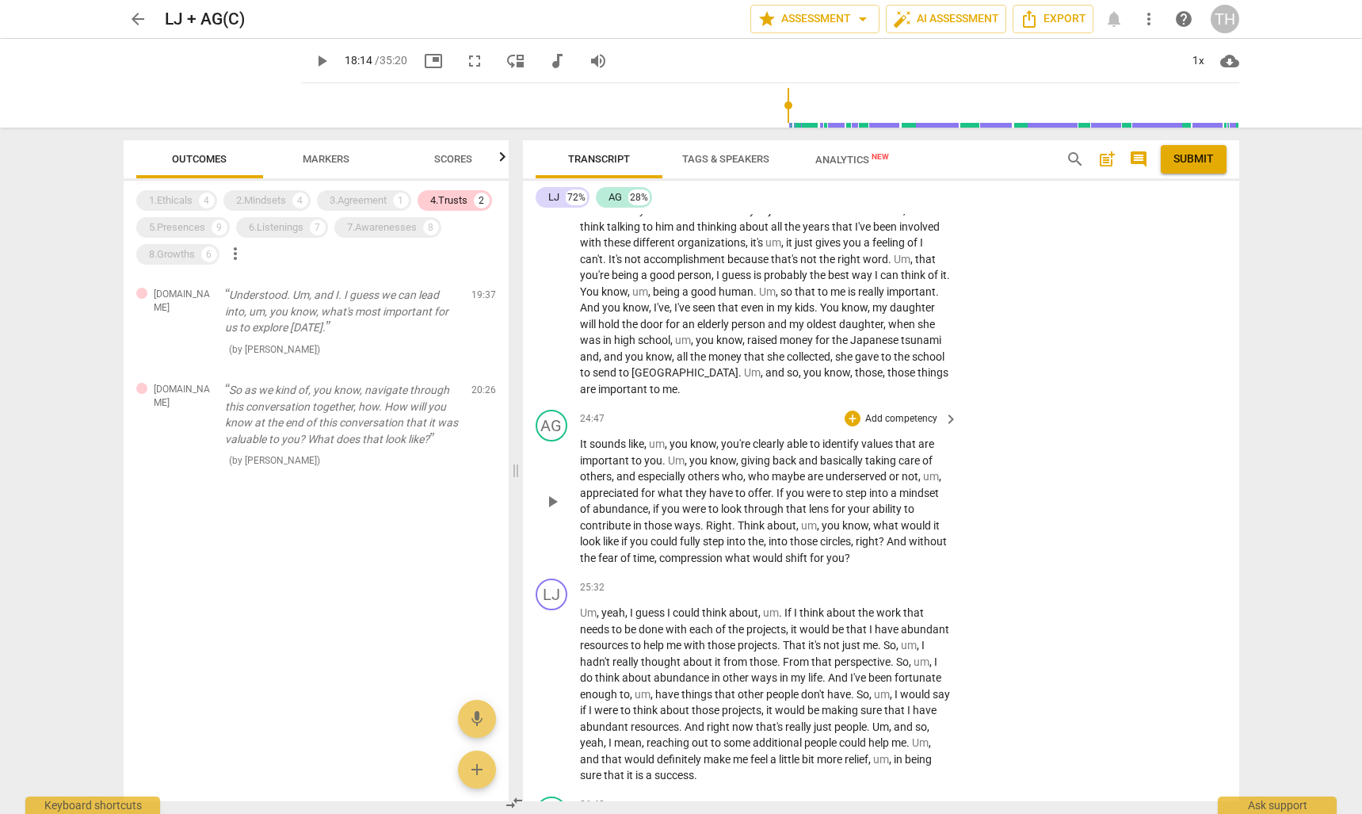
scroll to position [1772, 0]
click at [339, 164] on span "Markers" at bounding box center [326, 159] width 47 height 12
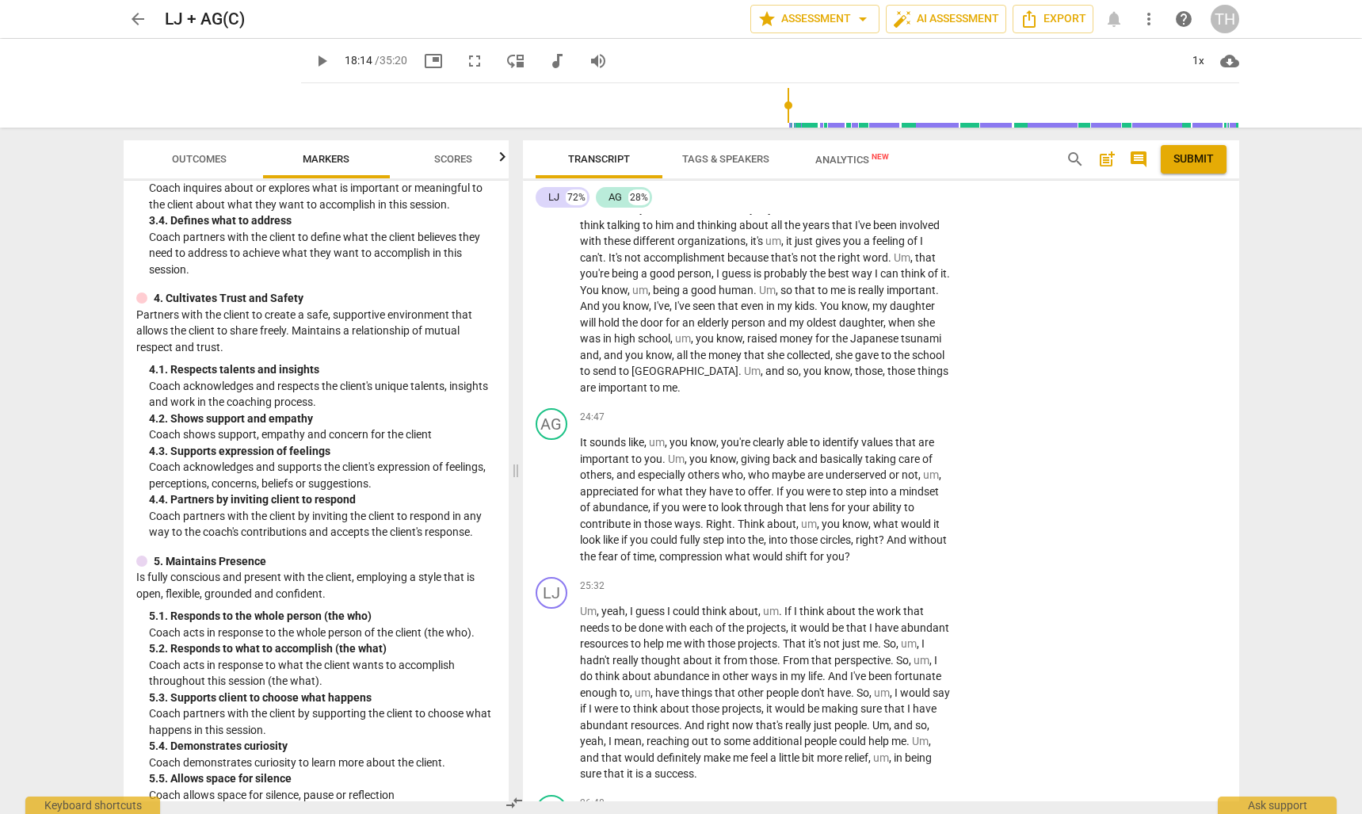
scroll to position [453, 0]
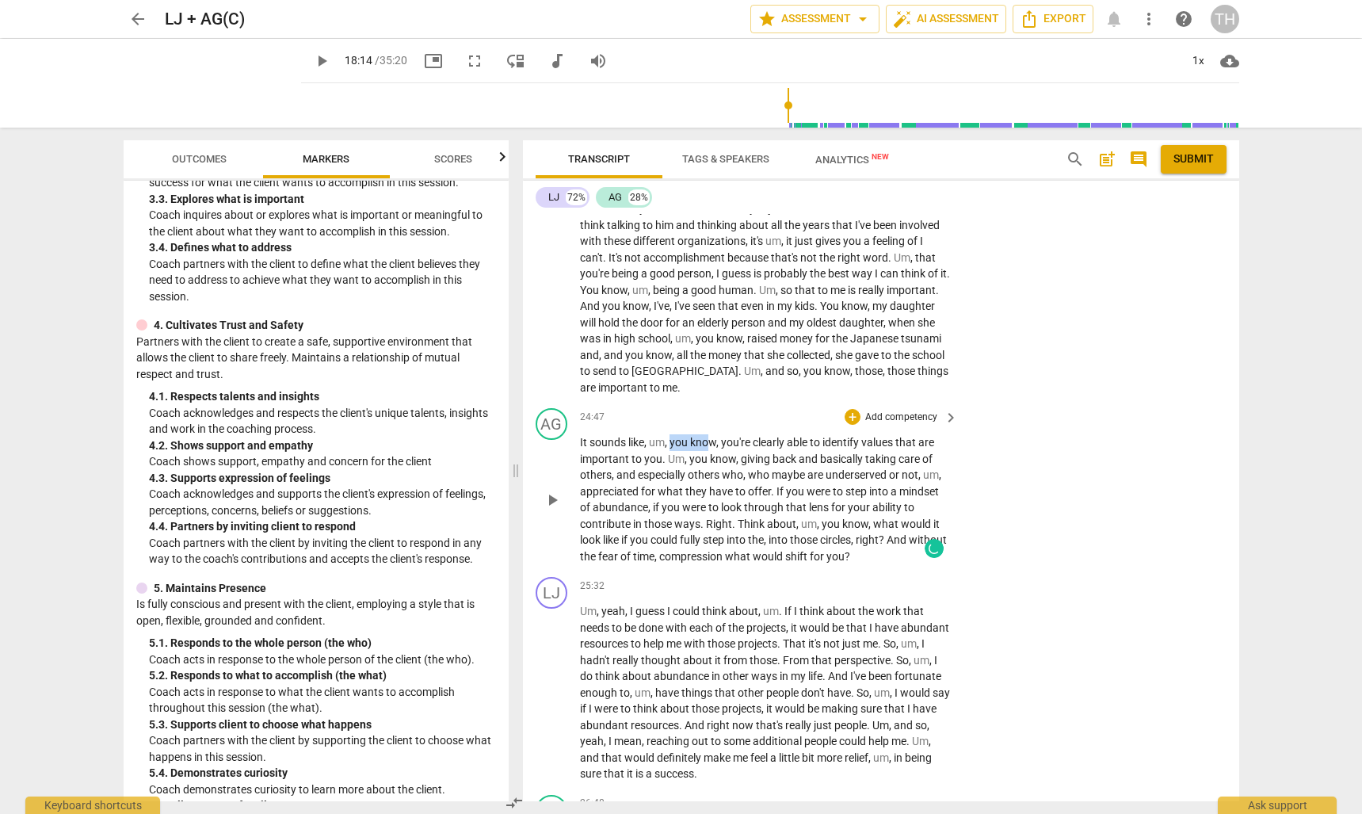
drag, startPoint x: 673, startPoint y: 451, endPoint x: 706, endPoint y: 451, distance: 33.3
click at [706, 451] on p "It sounds like , um , you know , you're clearly able to identify values that ar…" at bounding box center [765, 499] width 371 height 130
click at [749, 449] on span "you're" at bounding box center [737, 442] width 32 height 13
drag, startPoint x: 721, startPoint y: 452, endPoint x: 657, endPoint y: 471, distance: 67.0
click at [657, 471] on p "It sounds like , um , you know , you're clearly able to identify values that ar…" at bounding box center [765, 499] width 371 height 130
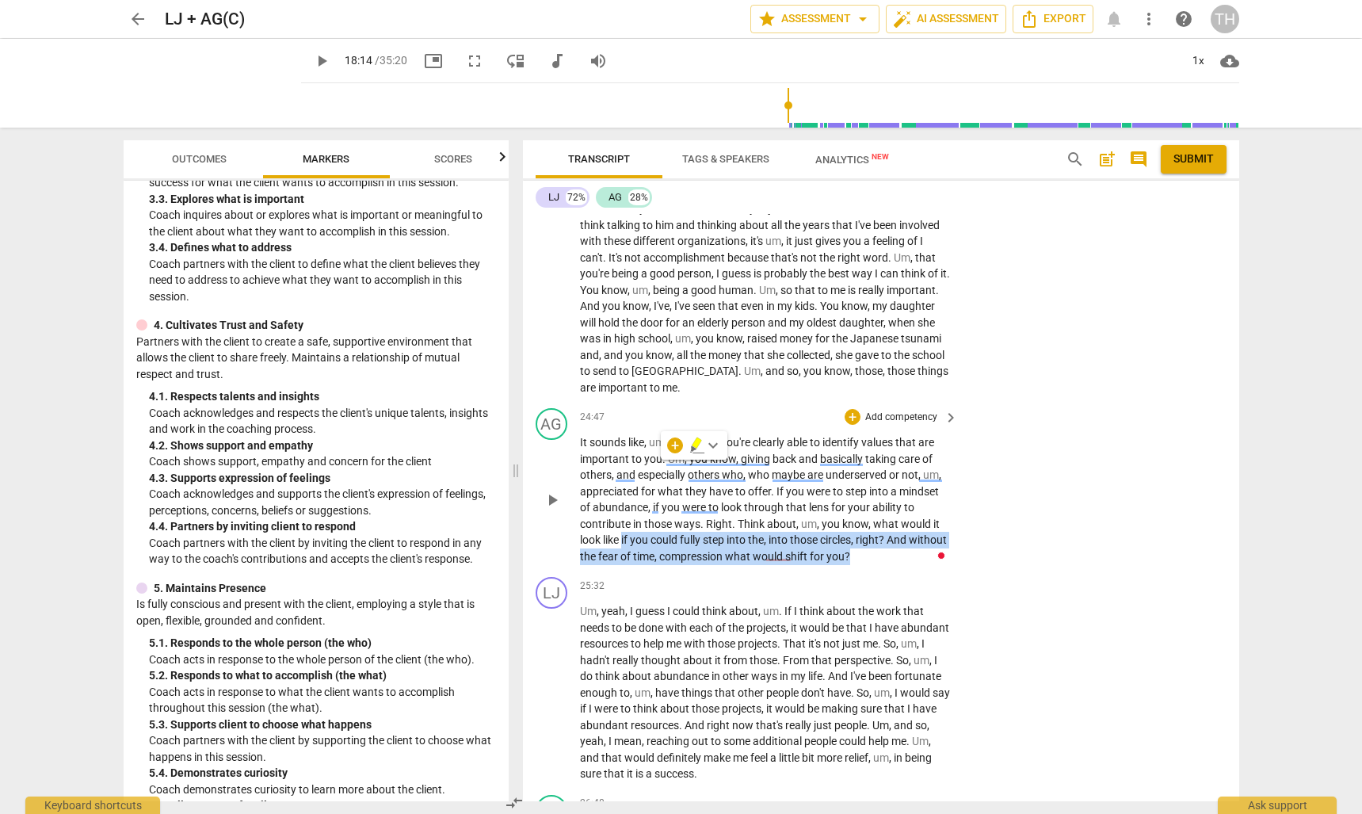
drag, startPoint x: 623, startPoint y: 545, endPoint x: 899, endPoint y: 568, distance: 276.7
click at [899, 564] on p "It sounds like , um , you know , you're clearly able to identify values that ar…" at bounding box center [765, 499] width 371 height 130
click at [901, 564] on p "It sounds like , um , you know , you're clearly able to identify values that ar…" at bounding box center [765, 499] width 371 height 130
drag, startPoint x: 625, startPoint y: 548, endPoint x: 891, endPoint y: 562, distance: 265.9
click at [891, 562] on p "It sounds like , um , you know , you're clearly able to identify values that ar…" at bounding box center [765, 499] width 371 height 130
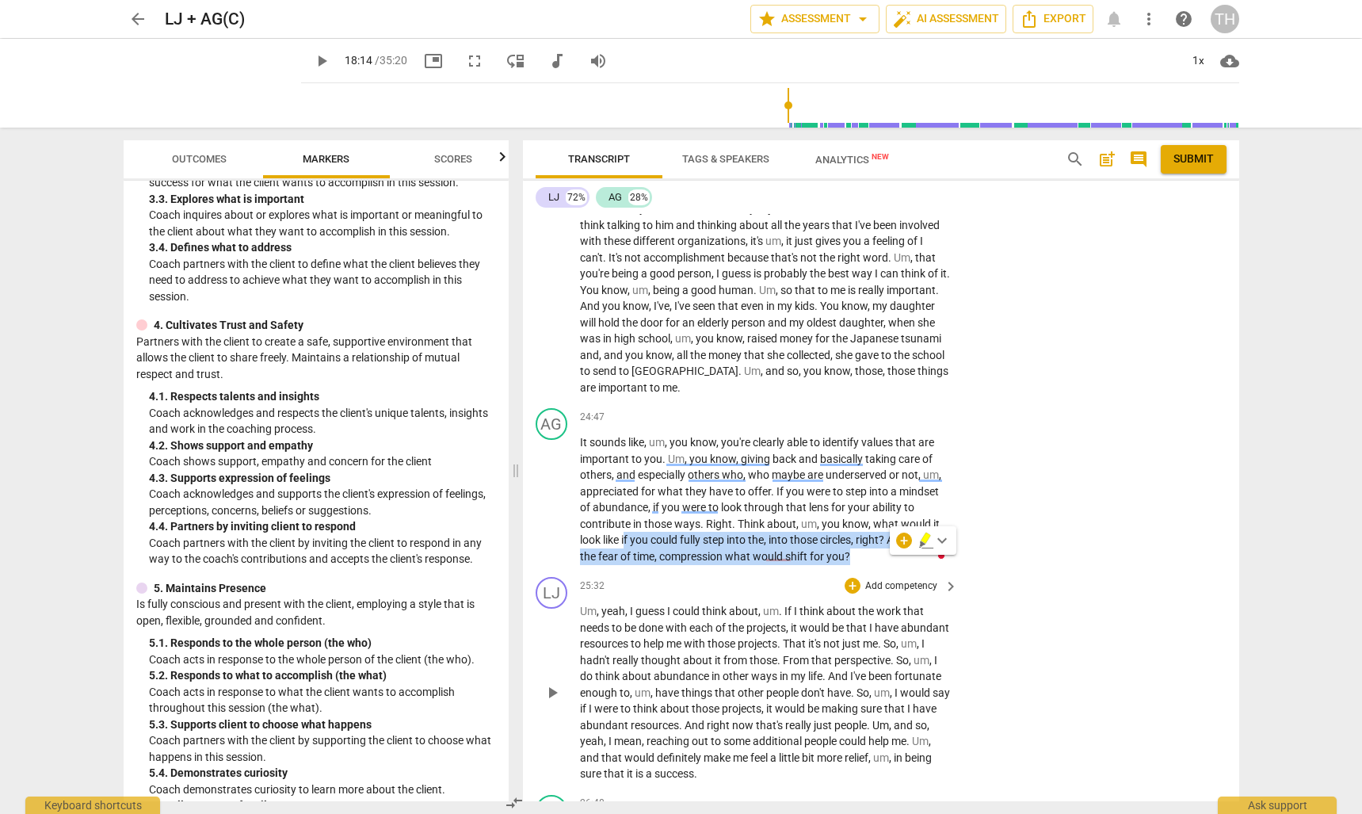
click at [979, 585] on div "LJ play_arrow pause 25:32 + Add competency keyboard_arrow_right Um , yeah , I g…" at bounding box center [881, 680] width 716 height 218
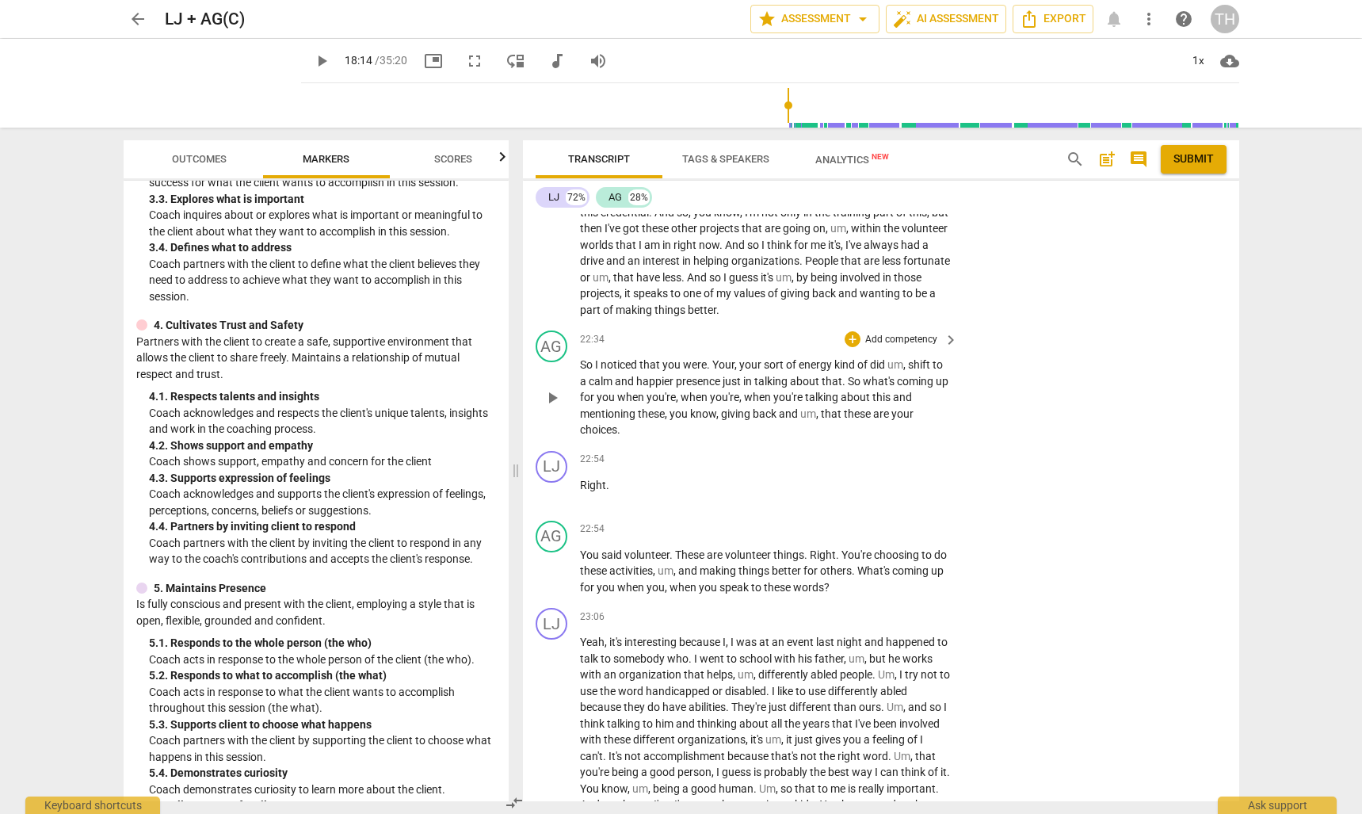
scroll to position [1239, 0]
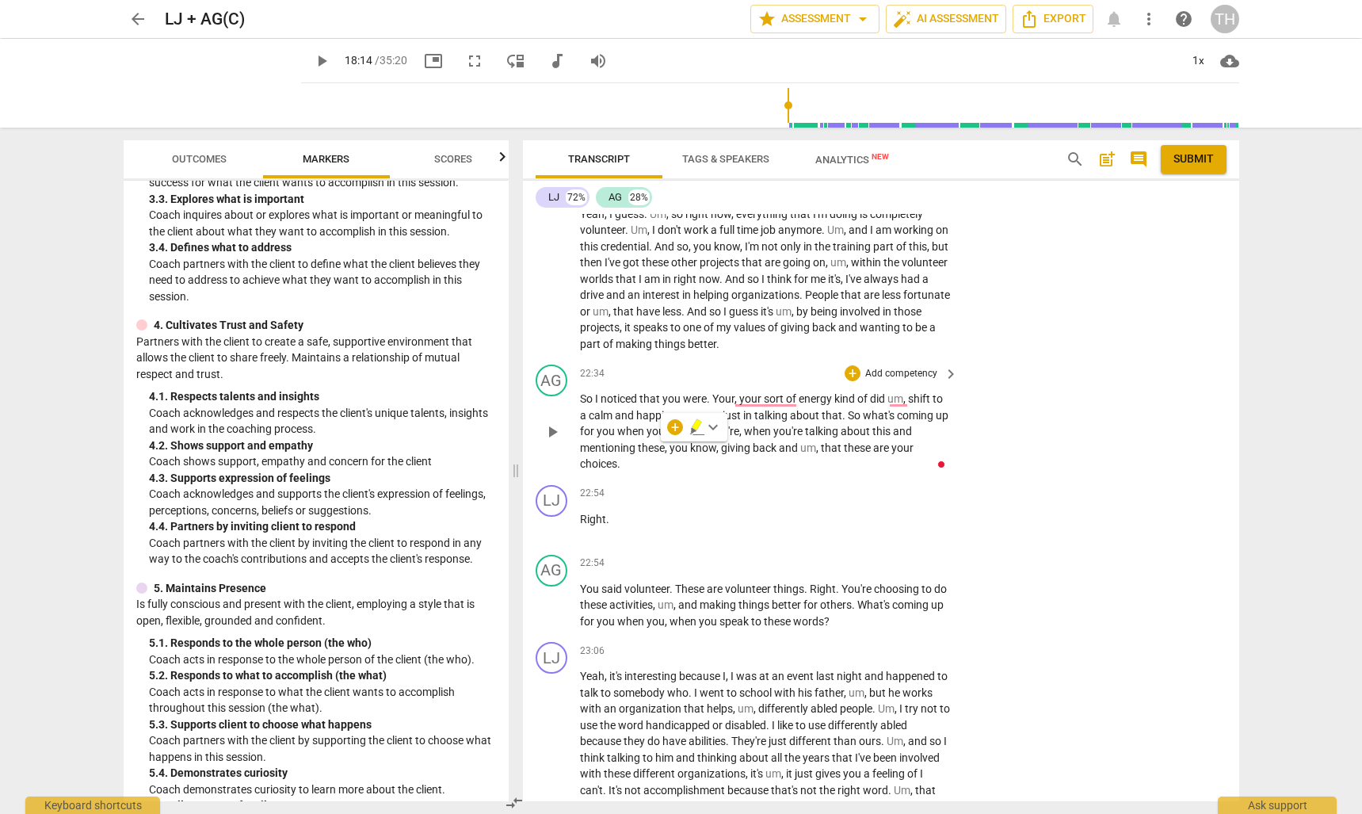
click at [676, 437] on span "you're" at bounding box center [661, 431] width 29 height 13
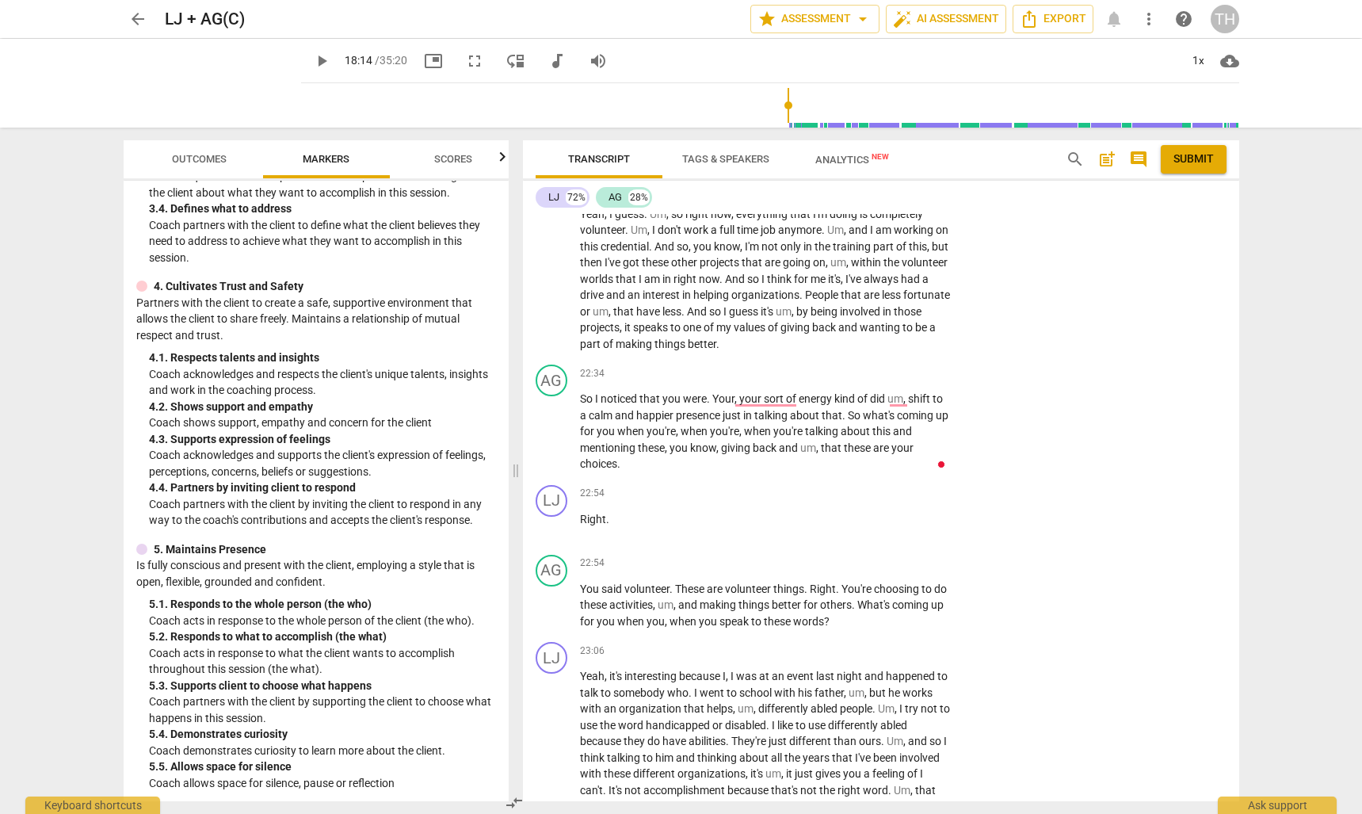
scroll to position [519, 0]
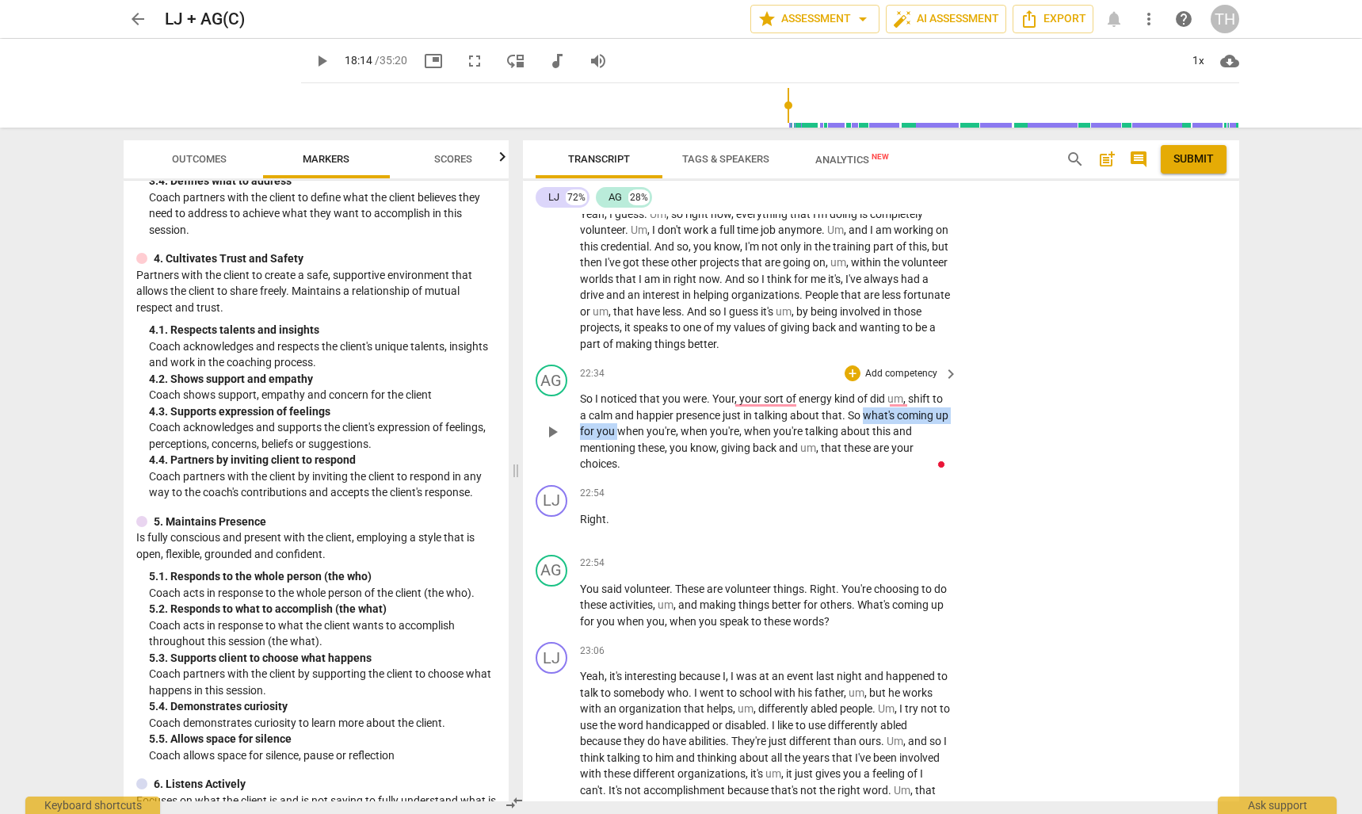
drag, startPoint x: 864, startPoint y: 433, endPoint x: 633, endPoint y: 449, distance: 231.2
click at [633, 449] on p "So I noticed that you were . Your , your sort of energy kind of did um , shift …" at bounding box center [765, 432] width 371 height 82
click at [778, 528] on p "Right ." at bounding box center [765, 519] width 371 height 17
